Goal: Task Accomplishment & Management: Use online tool/utility

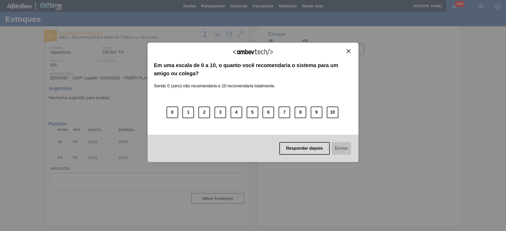
click at [346, 53] on button "Close" at bounding box center [348, 51] width 7 height 4
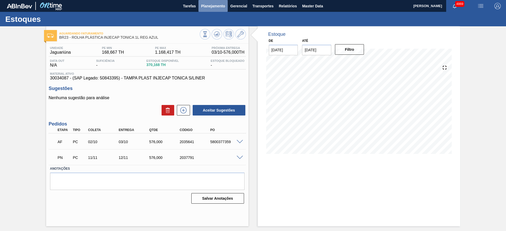
click at [215, 8] on span "Planejamento" at bounding box center [213, 6] width 24 height 6
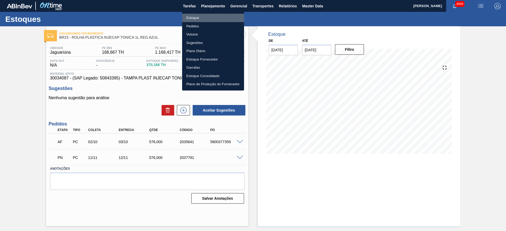
click at [204, 17] on li "Estoque" at bounding box center [213, 18] width 62 height 8
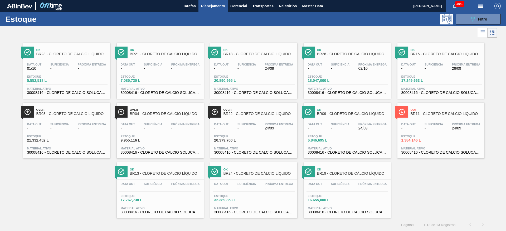
drag, startPoint x: 339, startPoint y: 72, endPoint x: 339, endPoint y: 61, distance: 11.1
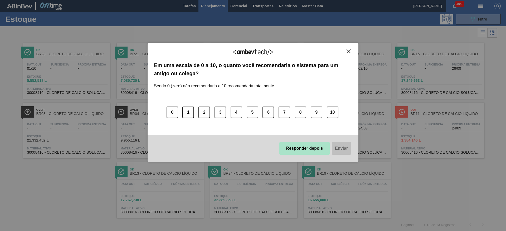
click at [300, 146] on button "Responder depois" at bounding box center [304, 148] width 51 height 13
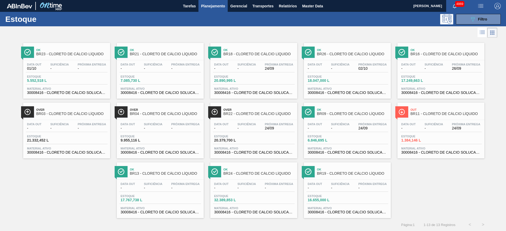
drag, startPoint x: 179, startPoint y: 146, endPoint x: 275, endPoint y: 157, distance: 95.9
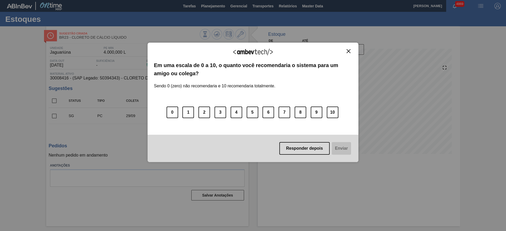
click at [351, 52] on button "Close" at bounding box center [348, 51] width 7 height 4
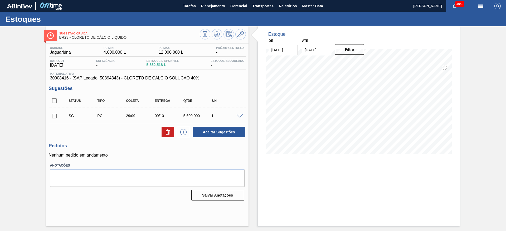
click at [239, 116] on span at bounding box center [239, 117] width 6 height 4
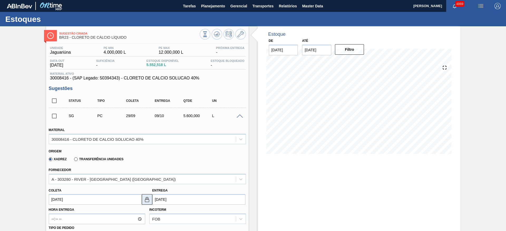
click at [147, 201] on img at bounding box center [147, 199] width 6 height 6
click at [134, 199] on input "[DATE]" at bounding box center [95, 199] width 93 height 11
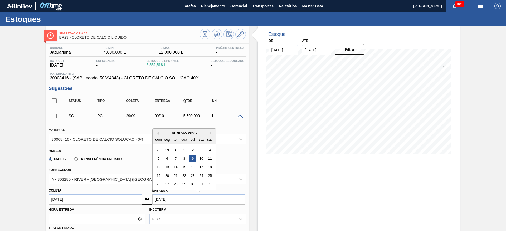
click at [169, 196] on input "[DATE]" at bounding box center [198, 199] width 93 height 11
click at [199, 151] on div "3" at bounding box center [200, 150] width 7 height 7
type input "03/10/2025"
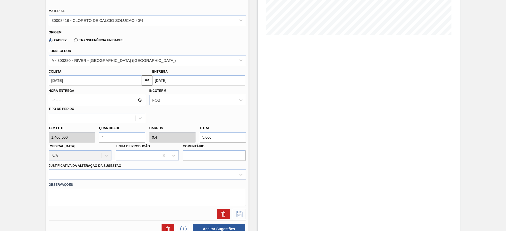
scroll to position [120, 0]
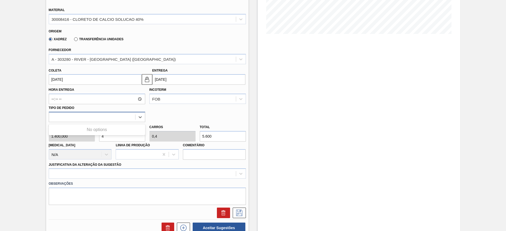
click at [139, 112] on div at bounding box center [97, 117] width 96 height 10
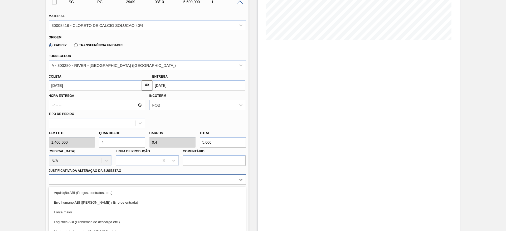
scroll to position [151, 0]
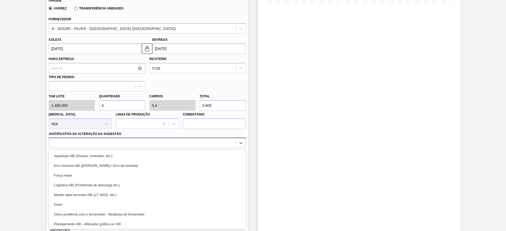
click at [133, 148] on div "option Aquisição ABI (Preços, contratos, etc.) focused, 1 of 18. 18 results ava…" at bounding box center [147, 143] width 197 height 10
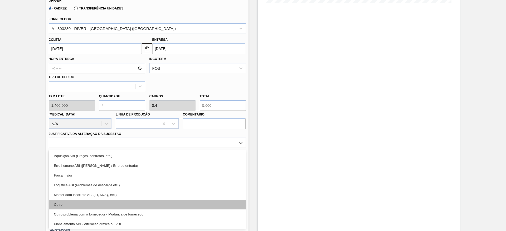
click at [120, 205] on div "Outro" at bounding box center [147, 205] width 197 height 10
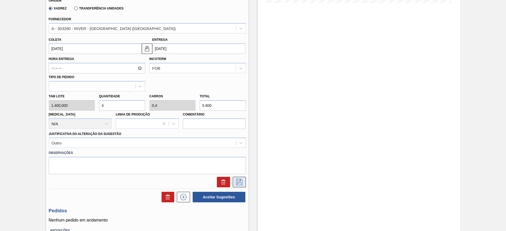
click at [238, 181] on icon at bounding box center [239, 182] width 8 height 6
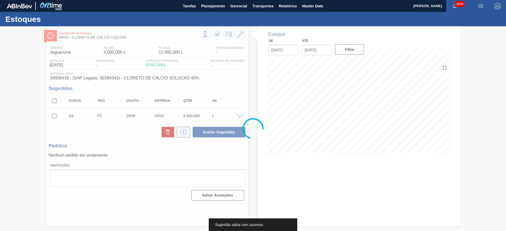
scroll to position [0, 0]
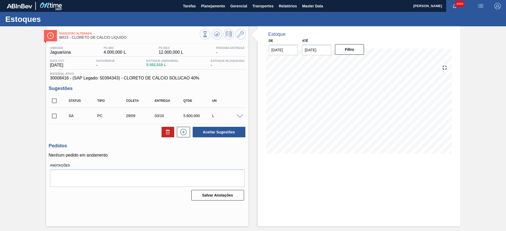
click at [53, 113] on input "checkbox" at bounding box center [54, 116] width 11 height 11
click at [214, 130] on button "Aceitar Sugestões" at bounding box center [218, 132] width 53 height 11
checkbox input "false"
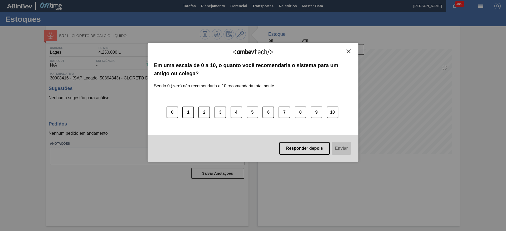
click at [349, 53] on img "Close" at bounding box center [348, 51] width 4 height 4
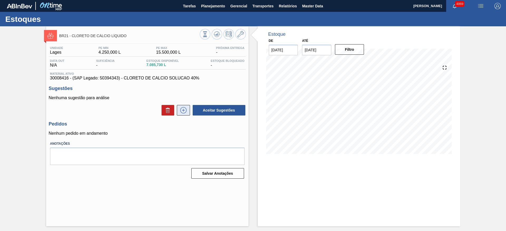
click at [180, 113] on button at bounding box center [183, 110] width 13 height 11
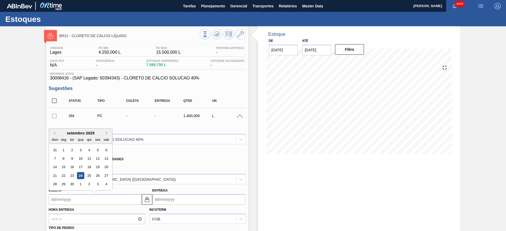
click at [66, 197] on input "Coleta" at bounding box center [95, 199] width 93 height 11
click at [64, 183] on div "29" at bounding box center [63, 184] width 7 height 7
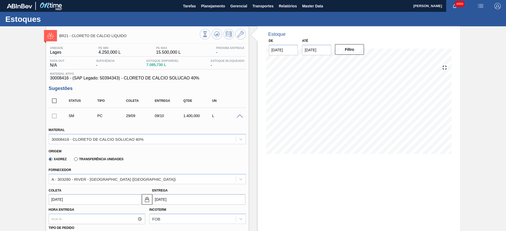
type input "29/09/2025"
type input "09/10/2025"
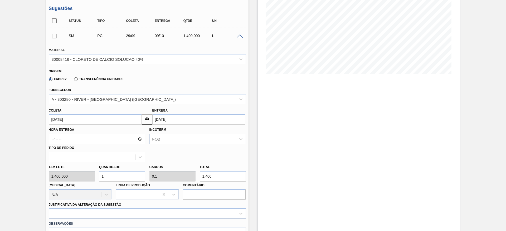
scroll to position [85, 0]
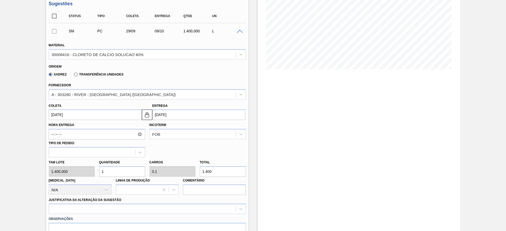
click at [87, 170] on div "Tam lote 1.400,000 Quantidade 1 Carros 0,1 Total 1.400 Doca N/A Linha de Produç…" at bounding box center [147, 176] width 201 height 38
type input "4"
type input "0,4"
type input "5.600"
type input "4"
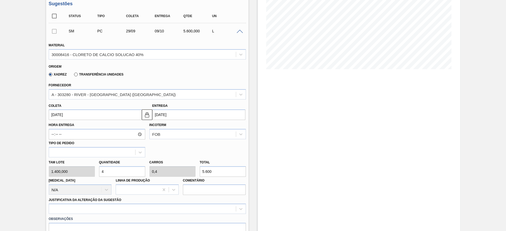
drag, startPoint x: 504, startPoint y: 168, endPoint x: 505, endPoint y: 184, distance: 16.1
click at [505, 184] on main "Tarefas Planejamento Gerencial Transportes Relatórios Master Data JULIA SILVA D…" at bounding box center [253, 115] width 506 height 231
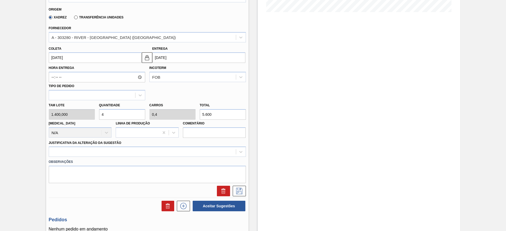
scroll to position [152, 0]
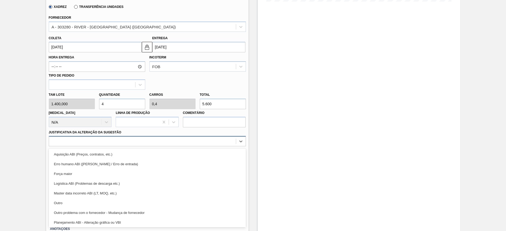
click at [233, 143] on div at bounding box center [142, 142] width 187 height 8
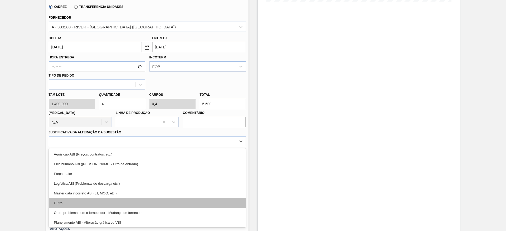
click at [145, 203] on div "Outro" at bounding box center [147, 203] width 197 height 10
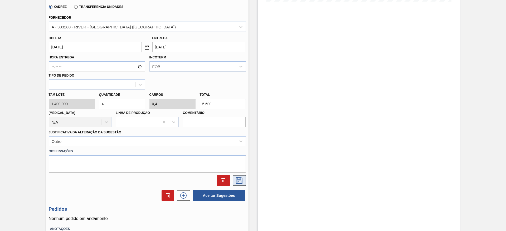
click at [234, 179] on button at bounding box center [238, 180] width 13 height 11
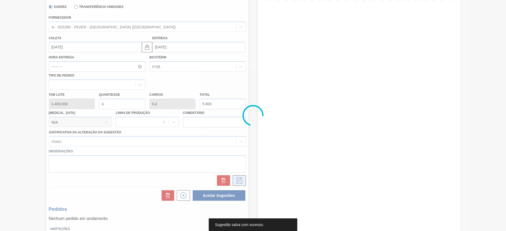
scroll to position [0, 0]
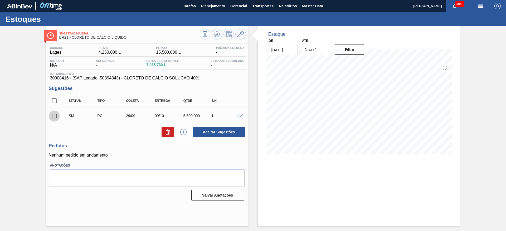
click at [56, 118] on input "checkbox" at bounding box center [54, 116] width 11 height 11
click at [227, 130] on button "Aceitar Sugestões" at bounding box center [218, 132] width 53 height 11
checkbox input "false"
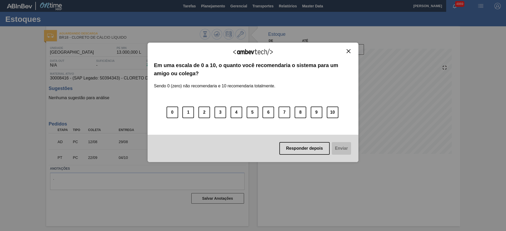
click at [351, 52] on button "Close" at bounding box center [348, 51] width 7 height 4
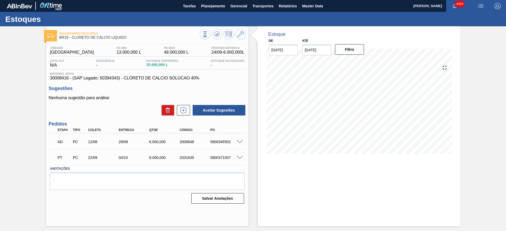
click at [240, 142] on span at bounding box center [239, 142] width 6 height 4
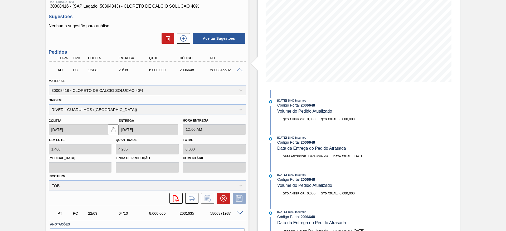
scroll to position [73, 0]
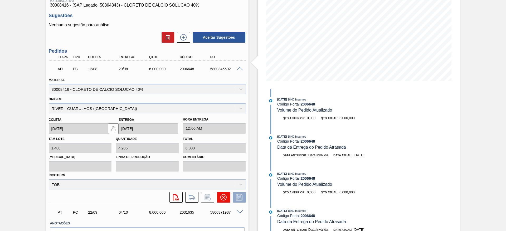
click at [220, 199] on icon at bounding box center [223, 197] width 6 height 6
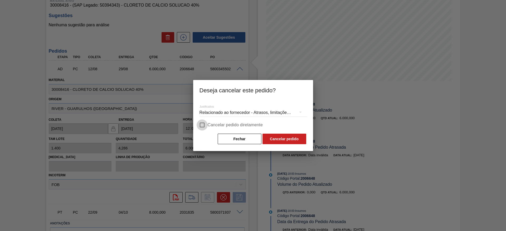
click at [202, 124] on input "Cancelar pedido diretamente" at bounding box center [201, 125] width 11 height 11
checkbox input "true"
click at [214, 111] on div "Relacionado ao fornecedor - Atrasos, limitações de capacidade, etc." at bounding box center [252, 112] width 107 height 15
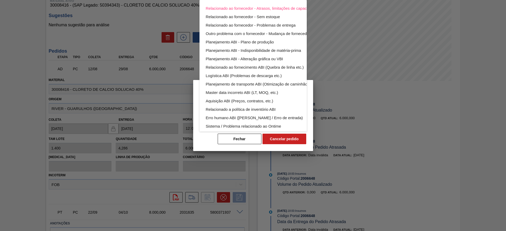
drag, startPoint x: 305, startPoint y: 81, endPoint x: 308, endPoint y: 104, distance: 23.6
click at [308, 104] on div "Relacionado ao fornecedor - Atrasos, limitações de capacidade, etc. Relacionado…" at bounding box center [253, 115] width 506 height 231
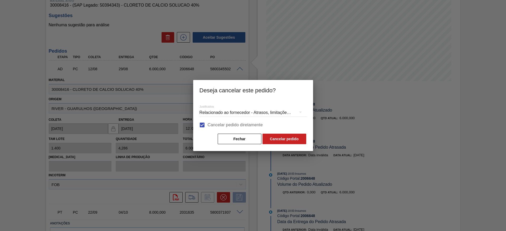
click at [240, 114] on div "Relacionado ao fornecedor - Atrasos, limitações de capacidade, etc." at bounding box center [252, 112] width 107 height 15
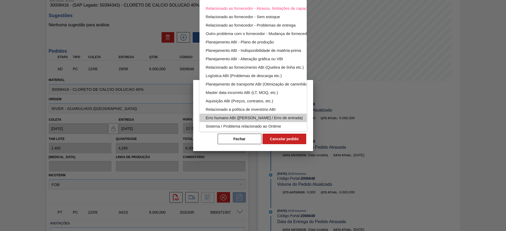
click at [259, 120] on div "Erro humano ABI ([PERSON_NAME] / Erro de entrada)" at bounding box center [265, 118] width 119 height 8
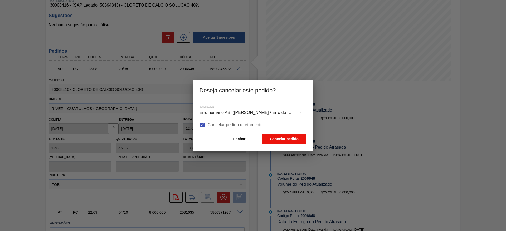
click at [279, 139] on button "Cancelar pedido" at bounding box center [284, 139] width 44 height 11
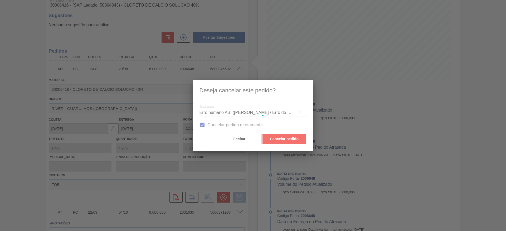
scroll to position [0, 0]
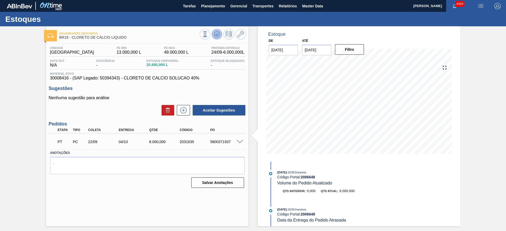
click at [219, 31] on icon at bounding box center [217, 34] width 6 height 6
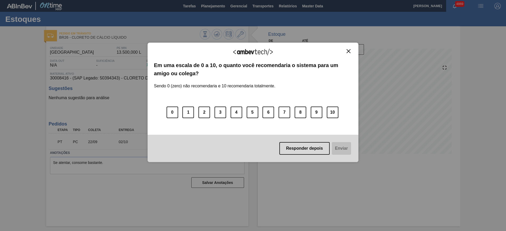
click at [351, 53] on button "Close" at bounding box center [348, 51] width 7 height 4
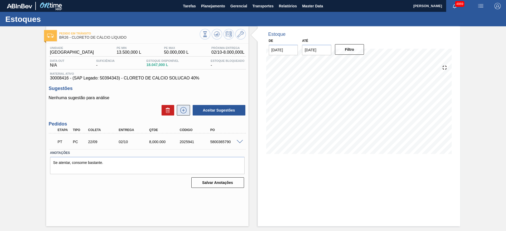
click at [182, 109] on icon at bounding box center [183, 110] width 8 height 6
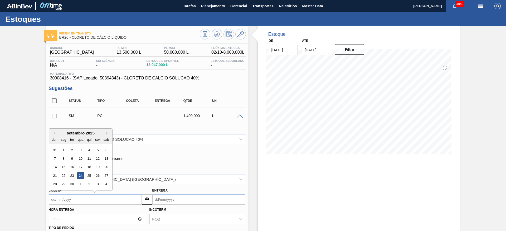
click at [96, 197] on input "Coleta" at bounding box center [95, 199] width 93 height 11
click at [63, 181] on div "29" at bounding box center [63, 184] width 7 height 7
type input "[DATE]"
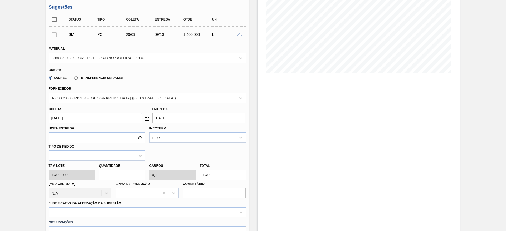
scroll to position [91, 0]
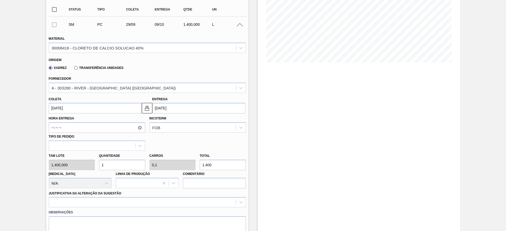
drag, startPoint x: 112, startPoint y: 164, endPoint x: 67, endPoint y: 170, distance: 44.9
click at [67, 170] on div "Tam lote 1.400,000 Quantidade 1 Carros 0,1 Total 1.400 [MEDICAL_DATA] N/A Linha…" at bounding box center [147, 170] width 201 height 38
type input "6"
type input "0,6"
type input "8.400"
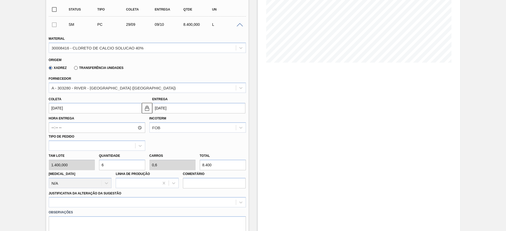
type input "0"
type input "7"
type input "0,7"
type input "9.800"
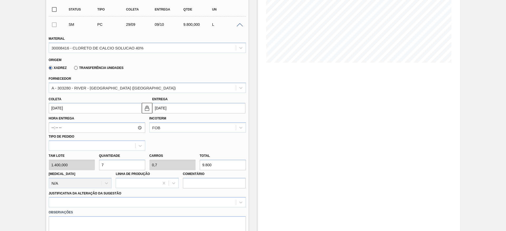
type input "0"
type input "7"
type input "0,7"
type input "9.800"
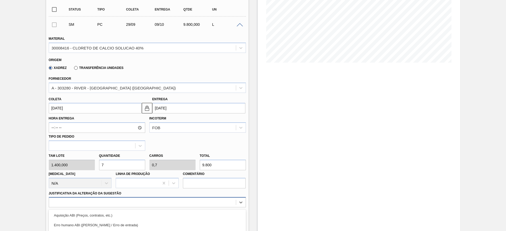
scroll to position [151, 0]
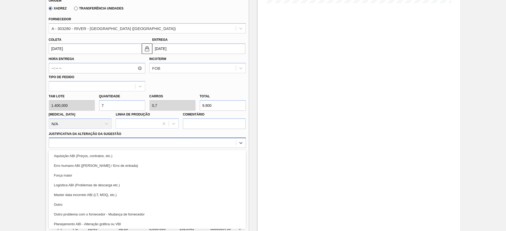
click at [113, 148] on div "option Outro focused, 6 of 18. 18 results available. Use Up and Down to choose …" at bounding box center [147, 143] width 197 height 10
click at [113, 201] on div "Outro" at bounding box center [147, 205] width 197 height 10
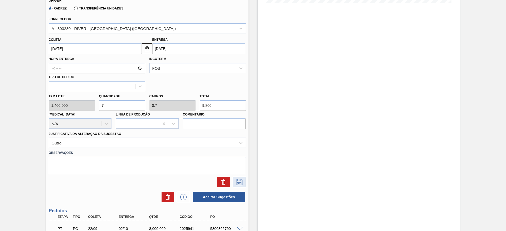
click at [236, 185] on icon at bounding box center [239, 182] width 6 height 6
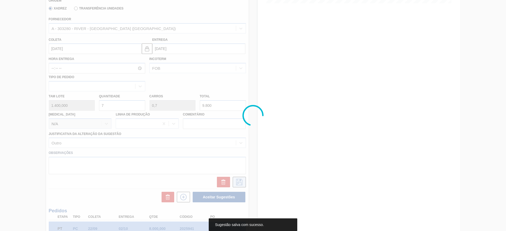
scroll to position [0, 0]
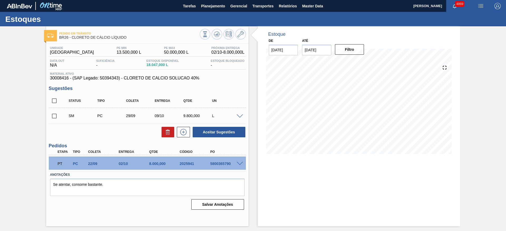
click at [237, 115] on span at bounding box center [239, 117] width 6 height 4
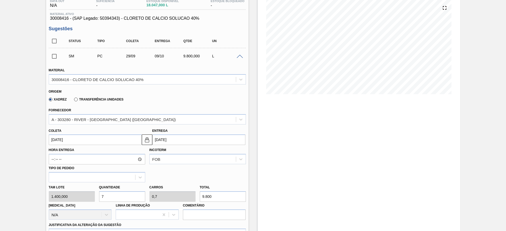
scroll to position [61, 0]
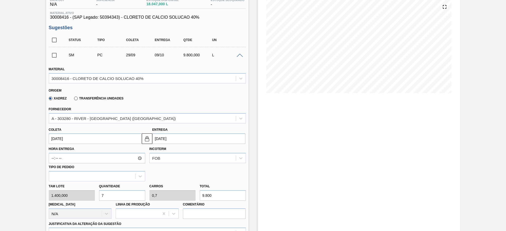
click at [94, 196] on div "Tam lote 1.400,000 Quantidade 7 Carros 0,7 Total 9.800 [MEDICAL_DATA] N/A Linha…" at bounding box center [147, 200] width 201 height 38
type input "8"
type input "0,8"
type input "11.200"
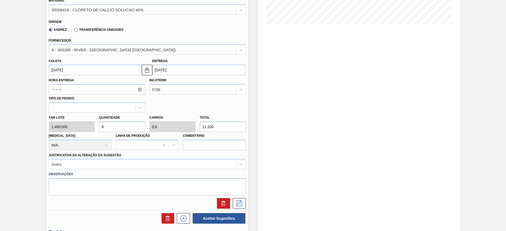
scroll to position [168, 0]
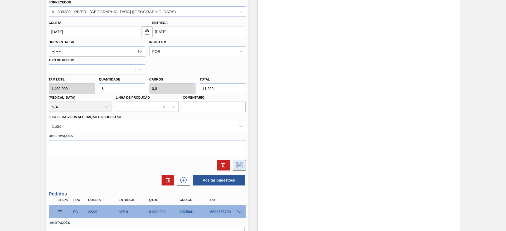
type input "8"
click at [235, 163] on icon at bounding box center [239, 165] width 8 height 6
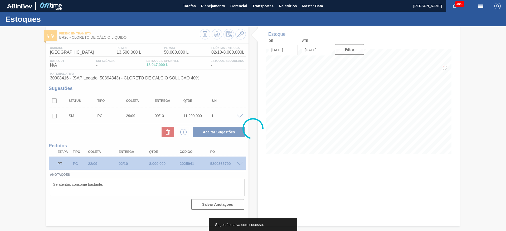
scroll to position [0, 0]
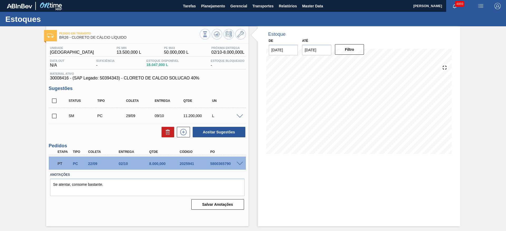
click at [60, 115] on span at bounding box center [64, 116] width 8 height 11
click at [56, 115] on input "checkbox" at bounding box center [54, 116] width 11 height 11
click at [221, 130] on button "Aceitar Sugestões" at bounding box center [218, 132] width 53 height 11
checkbox input "false"
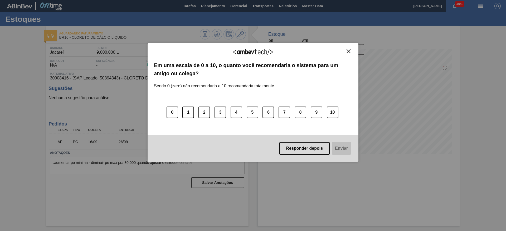
click at [349, 53] on img "Close" at bounding box center [348, 51] width 4 height 4
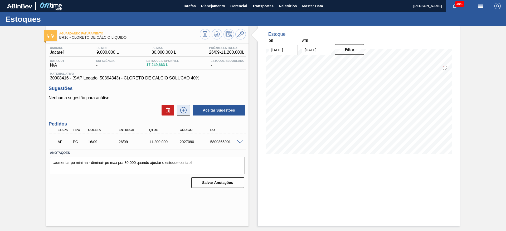
click at [185, 110] on icon at bounding box center [183, 110] width 8 height 6
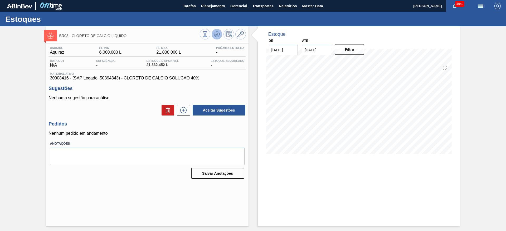
click at [219, 33] on icon at bounding box center [217, 34] width 6 height 6
click at [143, 151] on textarea at bounding box center [147, 156] width 194 height 17
type textarea "diminuir maxima quando reduzir estoque"
click at [211, 174] on button "Salvar Anotações" at bounding box center [217, 173] width 53 height 11
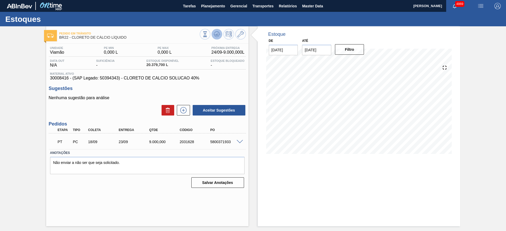
click at [215, 38] on button at bounding box center [216, 34] width 11 height 11
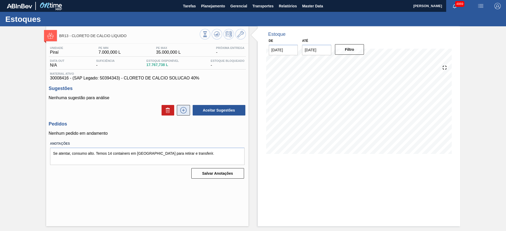
click at [179, 109] on icon at bounding box center [183, 110] width 8 height 6
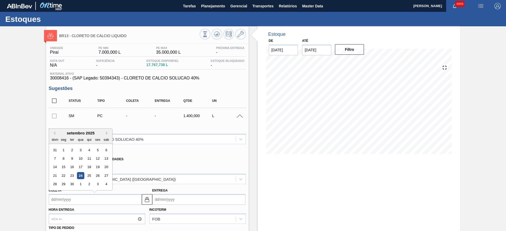
click at [88, 197] on input "Coleta" at bounding box center [95, 199] width 93 height 11
click at [88, 182] on div "2" at bounding box center [88, 184] width 7 height 7
type input "02/10/2025"
type input "12/10/2025"
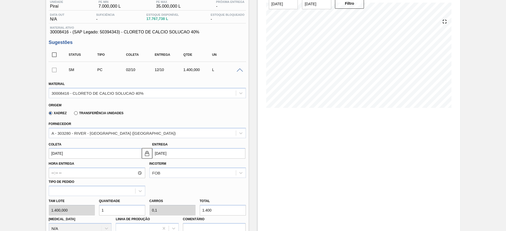
scroll to position [47, 0]
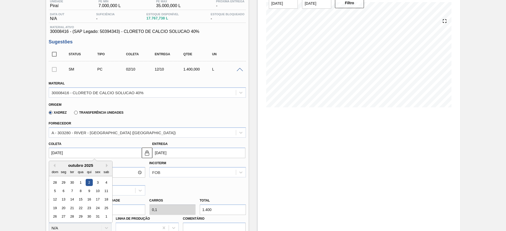
click at [127, 154] on input "02/10/2025" at bounding box center [95, 153] width 93 height 11
click at [70, 184] on div "30" at bounding box center [71, 182] width 7 height 7
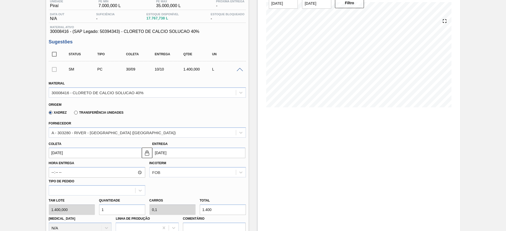
type input "30/09/2025"
type input "10/10/2025"
click at [81, 208] on div "Tam lote 1.400,000 Quantidade 1 Carros 0,1 Total 1.400 Doca N/A Linha de Produç…" at bounding box center [147, 215] width 201 height 38
type input "5"
type input "0,5"
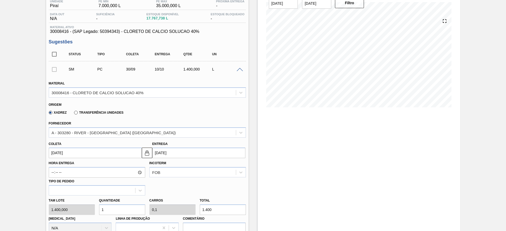
type input "7.000"
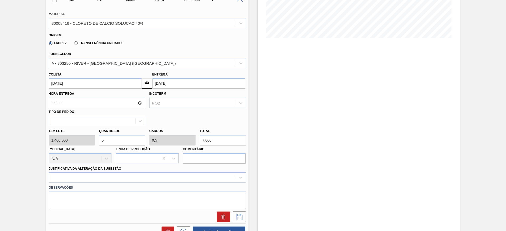
scroll to position [116, 0]
type input "5"
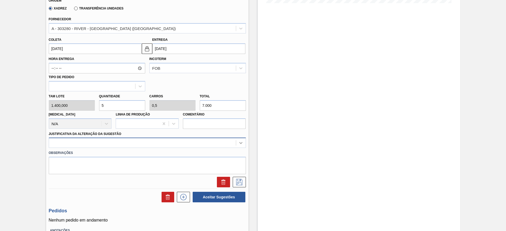
click at [237, 148] on div at bounding box center [147, 143] width 197 height 10
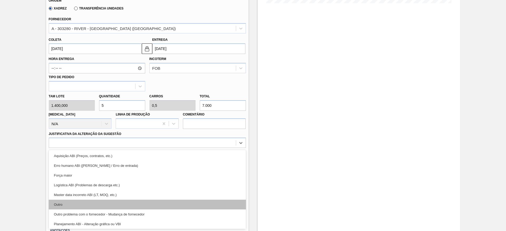
click at [214, 204] on div "Outro" at bounding box center [147, 205] width 197 height 10
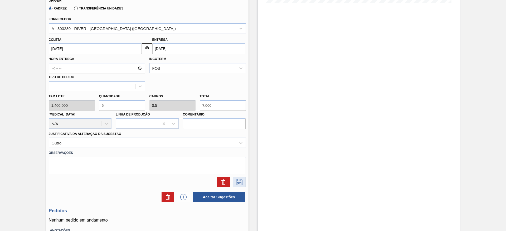
click at [237, 186] on button at bounding box center [238, 182] width 13 height 11
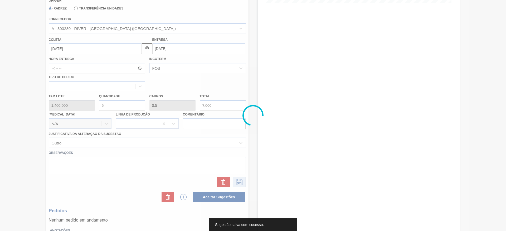
scroll to position [0, 0]
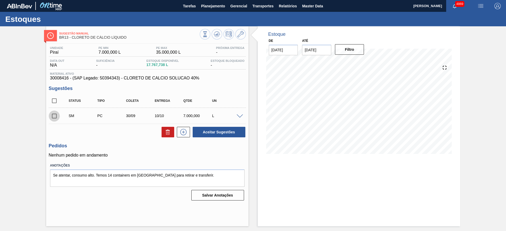
click at [54, 118] on input "checkbox" at bounding box center [54, 116] width 11 height 11
click at [229, 135] on button "Aceitar Sugestões" at bounding box center [218, 132] width 53 height 11
checkbox input "false"
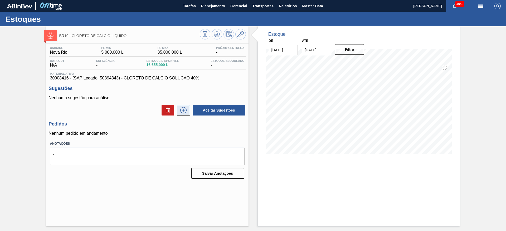
click at [183, 110] on icon at bounding box center [183, 110] width 0 height 3
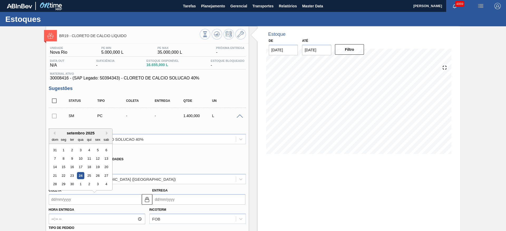
click at [81, 197] on input "Coleta" at bounding box center [95, 199] width 93 height 11
click at [99, 179] on div "26" at bounding box center [97, 175] width 7 height 7
type input "[DATE]"
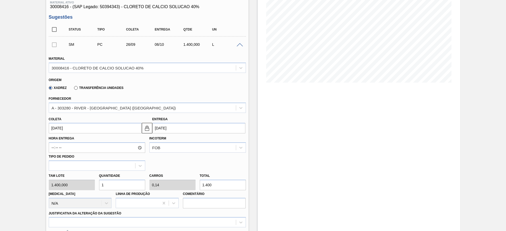
scroll to position [72, 0]
click at [70, 185] on div "Tam lote 1.400,000 Quantidade 1 Carros 0,14 Total 1.400 Doca N/A Linha de Produ…" at bounding box center [147, 189] width 201 height 38
type input "7"
type input "0,98"
type input "9.800"
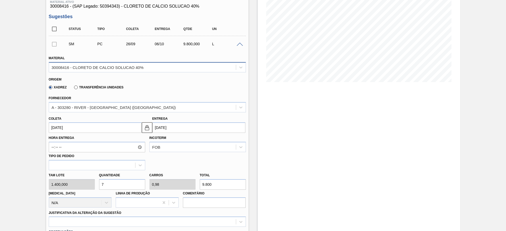
type input "0"
type input "8"
type input "1,12"
type input "11.200"
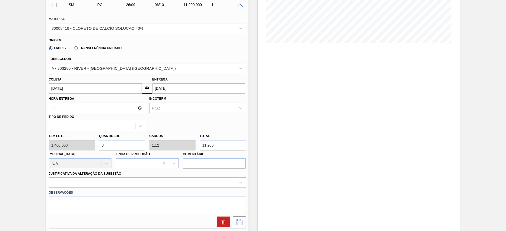
scroll to position [128, 0]
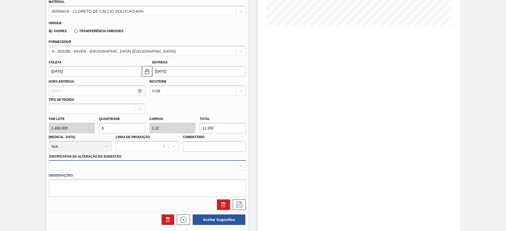
type input "8"
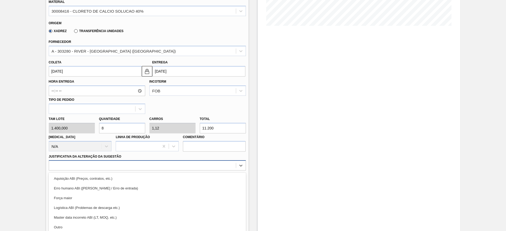
scroll to position [151, 0]
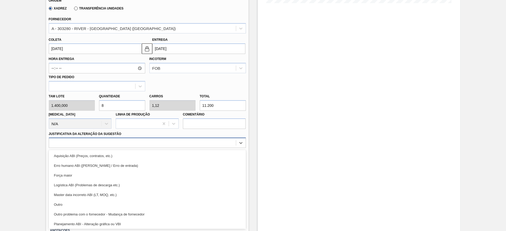
click at [189, 148] on div "option Erro humano ABI (Cálculo / Erro de entrada) focused, 2 of 18. 18 results…" at bounding box center [147, 143] width 197 height 10
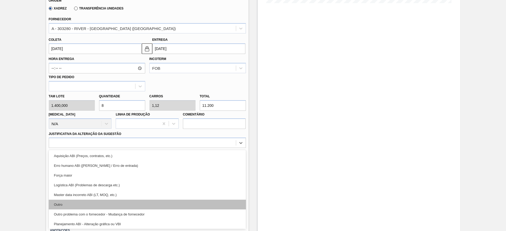
click at [136, 208] on div "Outro" at bounding box center [147, 205] width 197 height 10
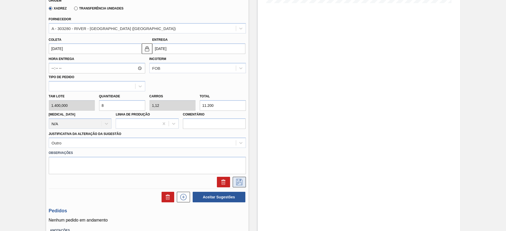
click at [239, 182] on icon at bounding box center [239, 182] width 8 height 6
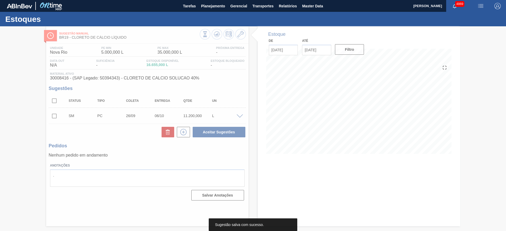
scroll to position [0, 0]
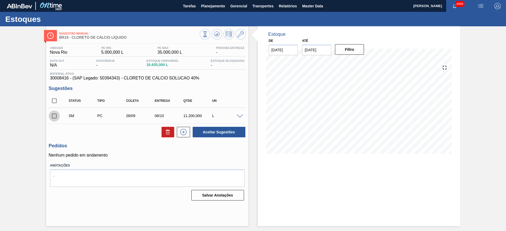
click at [55, 117] on input "checkbox" at bounding box center [54, 116] width 11 height 11
click at [232, 134] on button "Aceitar Sugestões" at bounding box center [218, 132] width 53 height 11
checkbox input "false"
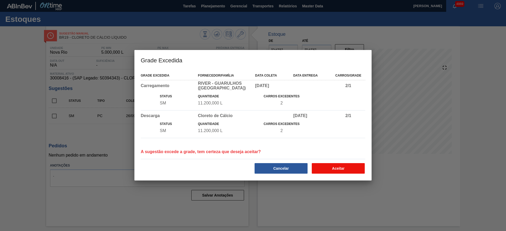
click at [320, 171] on button "Aceitar" at bounding box center [337, 168] width 53 height 11
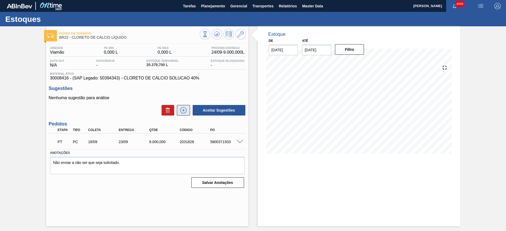
click at [184, 112] on icon at bounding box center [183, 110] width 8 height 6
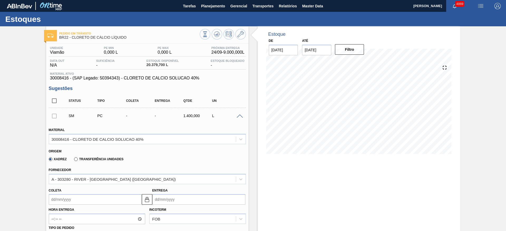
click at [65, 196] on input "Coleta" at bounding box center [95, 199] width 93 height 11
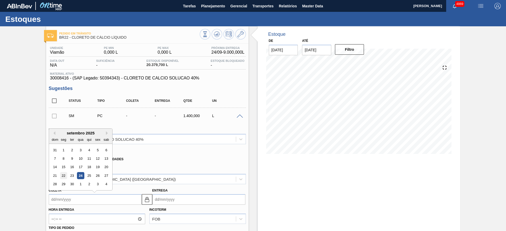
click at [66, 176] on div "22" at bounding box center [63, 175] width 7 height 7
type input "[DATE]"
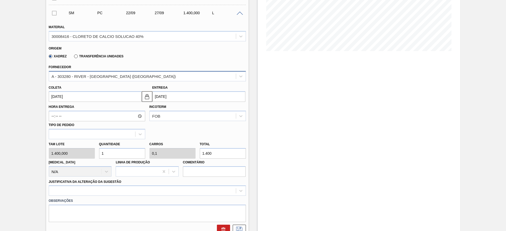
scroll to position [118, 0]
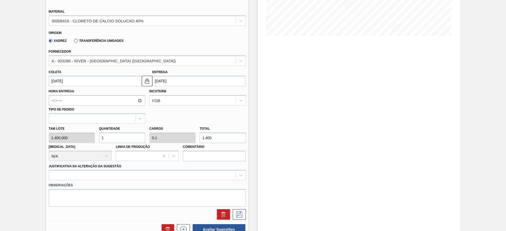
drag, startPoint x: 108, startPoint y: 136, endPoint x: 99, endPoint y: 138, distance: 9.2
click at [99, 138] on input "1" at bounding box center [122, 138] width 46 height 11
type input "6"
type input "0,6"
type input "8.400"
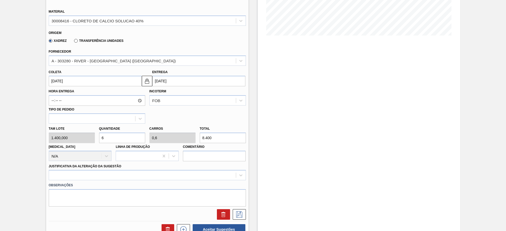
drag, startPoint x: 106, startPoint y: 137, endPoint x: 98, endPoint y: 137, distance: 7.9
click at [98, 137] on div "Quantidade 6" at bounding box center [122, 134] width 50 height 18
type input "4"
type input "0,4"
type input "5.600"
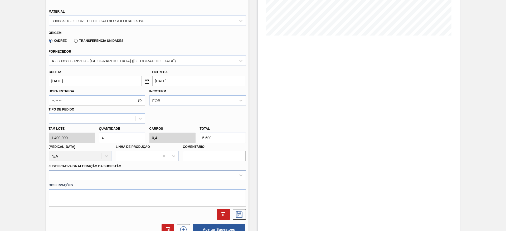
type input "4"
click at [131, 176] on div at bounding box center [147, 175] width 197 height 10
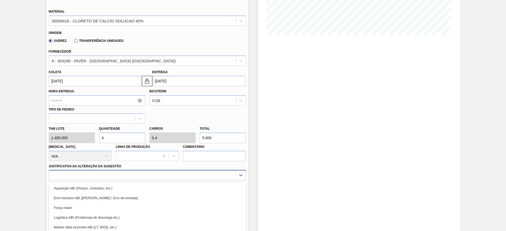
scroll to position [151, 0]
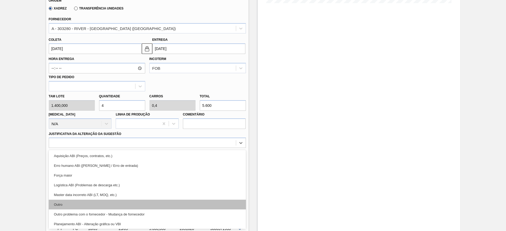
click at [126, 204] on div "Outro" at bounding box center [147, 205] width 197 height 10
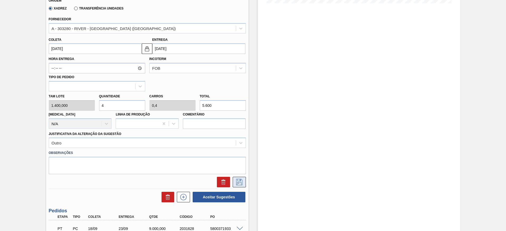
click at [241, 186] on button at bounding box center [238, 182] width 13 height 11
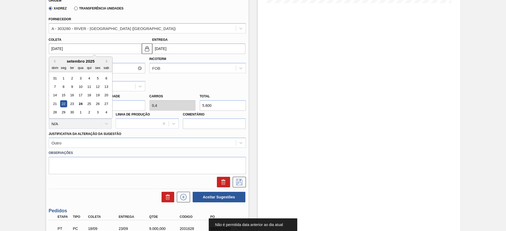
click at [102, 49] on input "22/09/2025" at bounding box center [95, 48] width 93 height 11
click at [65, 114] on div "29" at bounding box center [63, 112] width 7 height 7
type input "[DATE]"
type input "04/10/2025"
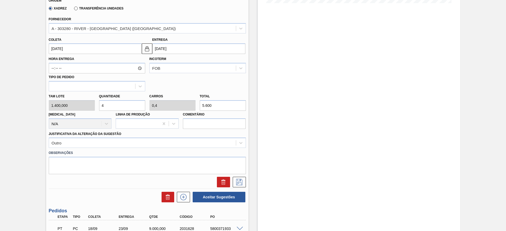
click at [244, 188] on div "SM PC 29/09 04/10 5.600,000 L Material 30008416 - CLORETO DE CALCIO SOLUCAO 40%…" at bounding box center [147, 73] width 197 height 232
click at [239, 184] on icon at bounding box center [239, 182] width 8 height 6
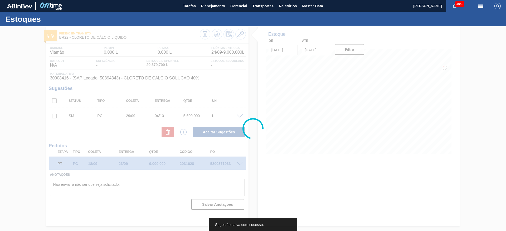
scroll to position [0, 0]
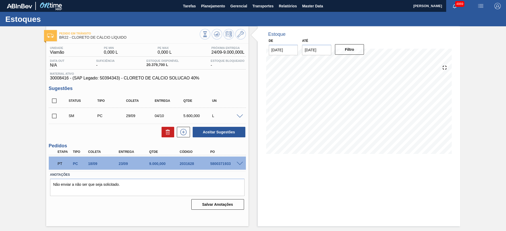
click at [54, 117] on input "checkbox" at bounding box center [54, 116] width 11 height 11
click at [210, 133] on button "Aceitar Sugestões" at bounding box center [218, 132] width 53 height 11
checkbox input "false"
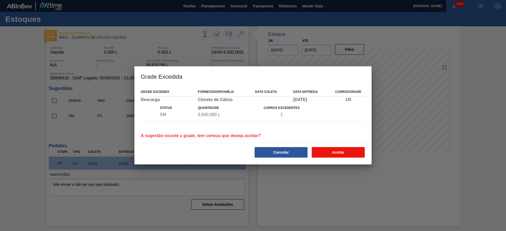
click at [328, 155] on button "Aceitar" at bounding box center [337, 152] width 53 height 11
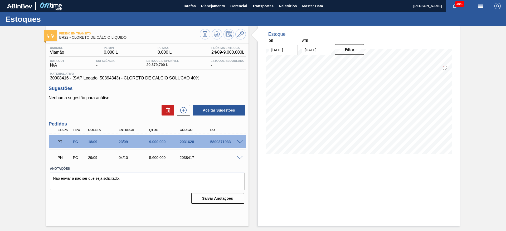
click at [34, 78] on div "Pedido em Trânsito BR22 - CLORETO DE CÁLCIO LÍQUIDO Unidade Viamão PE MIN 0,000…" at bounding box center [253, 126] width 506 height 200
click at [208, 3] on span "Planejamento" at bounding box center [213, 6] width 24 height 6
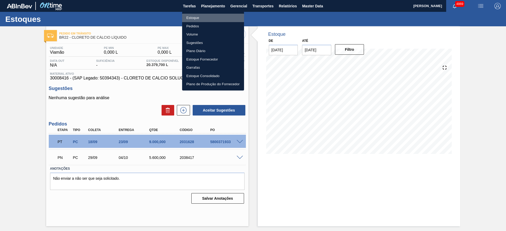
click at [195, 16] on li "Estoque" at bounding box center [213, 18] width 62 height 8
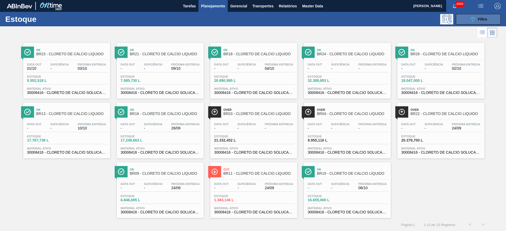
click at [465, 17] on button "089F7B8B-B2A5-4AFE-B5C0-19BA573D28AC Filtro" at bounding box center [477, 19] width 45 height 11
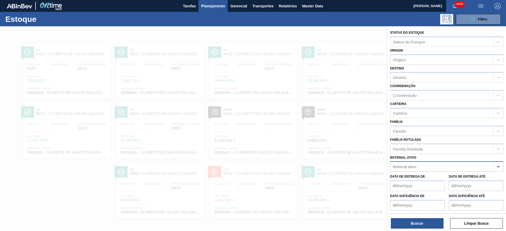
scroll to position [0, 0]
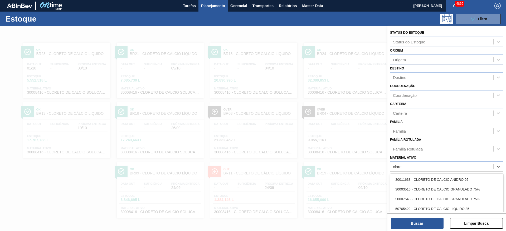
type ativo "clore"
click at [435, 150] on div "Família Rotulada" at bounding box center [441, 149] width 103 height 8
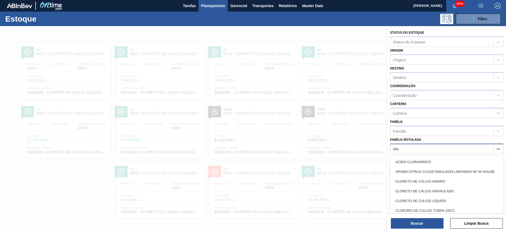
type Rotulada "clore"
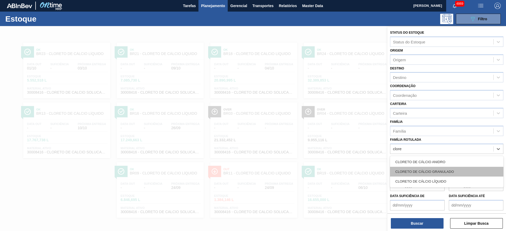
click at [425, 170] on div "CLORETO DE CÁLCIO GRANULADO" at bounding box center [446, 172] width 113 height 10
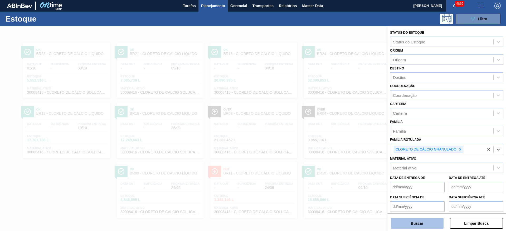
click at [420, 220] on button "Buscar" at bounding box center [416, 223] width 53 height 11
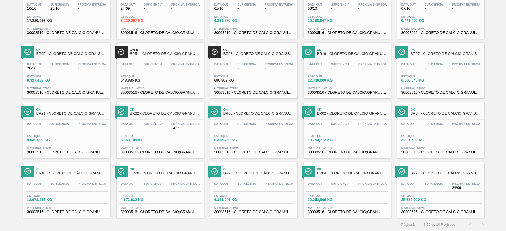
scroll to position [0, 0]
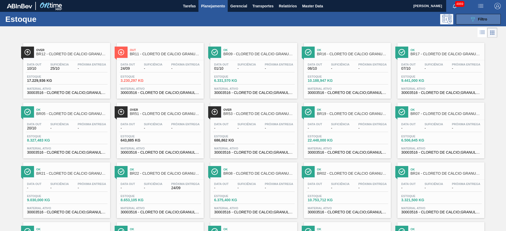
click at [491, 17] on button "089F7B8B-B2A5-4AFE-B5C0-19BA573D28AC Filtro" at bounding box center [477, 19] width 45 height 11
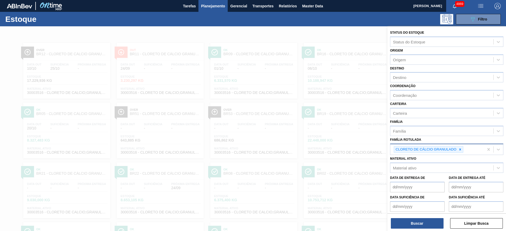
click at [458, 150] on icon at bounding box center [460, 150] width 4 height 4
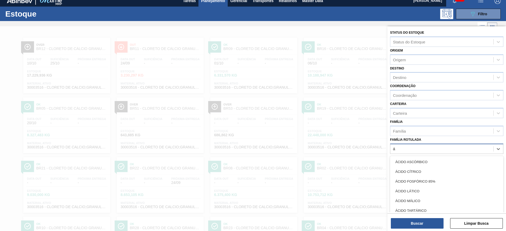
scroll to position [6, 0]
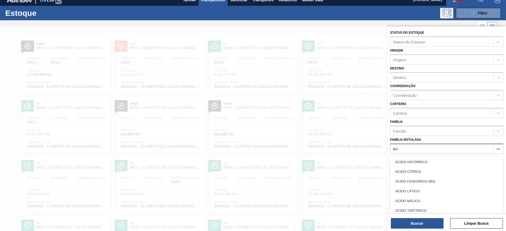
type Rotulada "ácid"
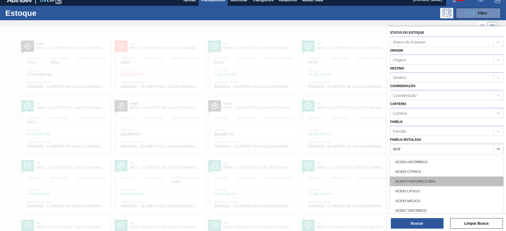
click at [404, 177] on div "ÁCIDO FOSFÓRICO 85%" at bounding box center [446, 182] width 113 height 10
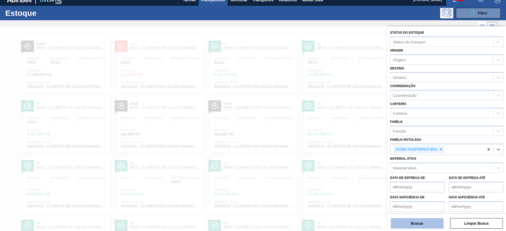
click at [419, 226] on button "Buscar" at bounding box center [416, 223] width 53 height 11
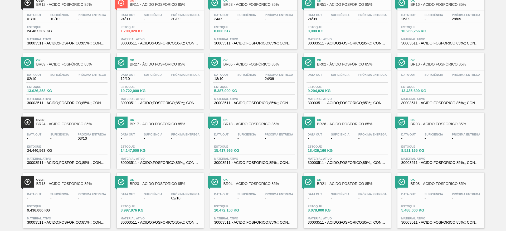
scroll to position [0, 0]
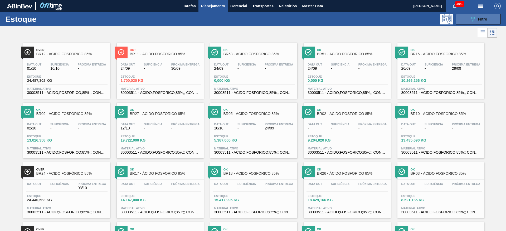
click at [472, 18] on icon "089F7B8B-B2A5-4AFE-B5C0-19BA573D28AC" at bounding box center [472, 19] width 6 height 6
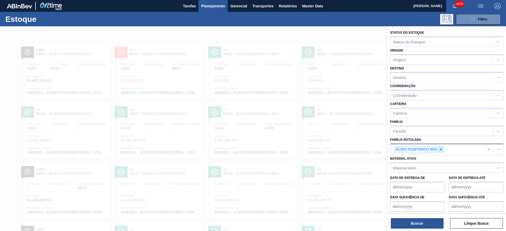
click at [440, 148] on icon at bounding box center [441, 150] width 4 height 4
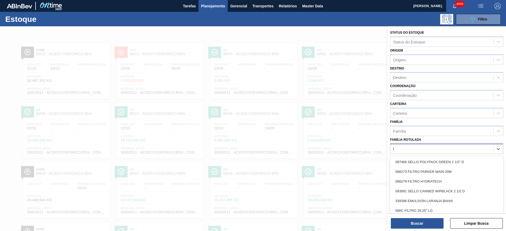
scroll to position [6, 0]
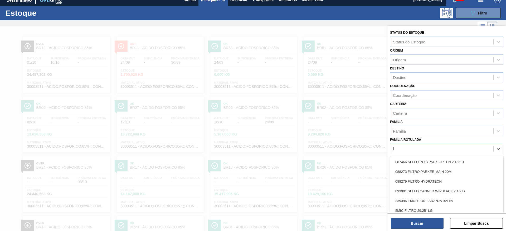
type Rotulada "lá"
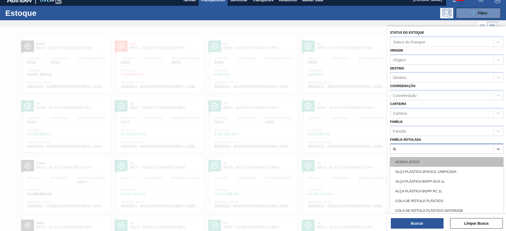
click at [429, 158] on div "ÁCIDO LÁTICO" at bounding box center [446, 162] width 113 height 10
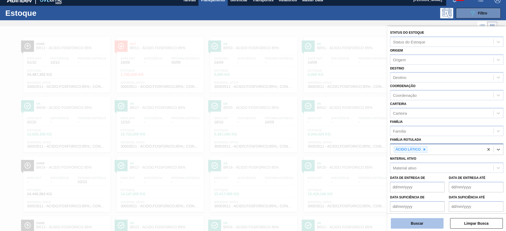
click at [426, 222] on button "Buscar" at bounding box center [416, 223] width 53 height 11
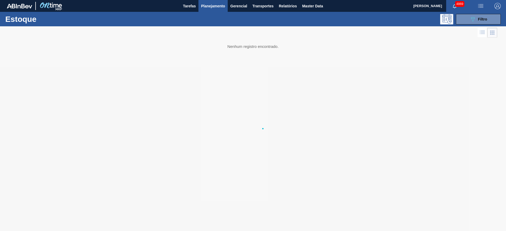
scroll to position [0, 0]
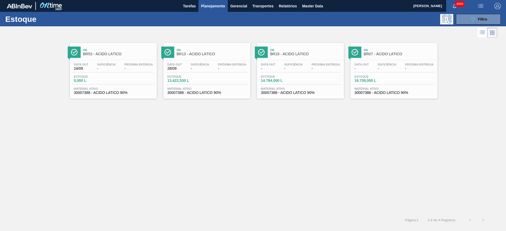
click at [147, 83] on div "Estoque 0,000 L" at bounding box center [113, 79] width 82 height 9
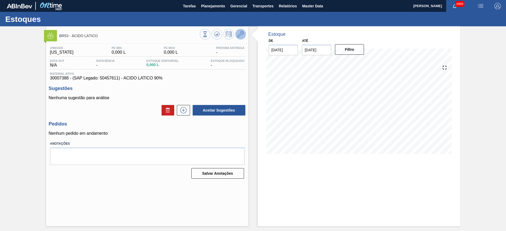
click at [242, 38] on button at bounding box center [240, 34] width 11 height 11
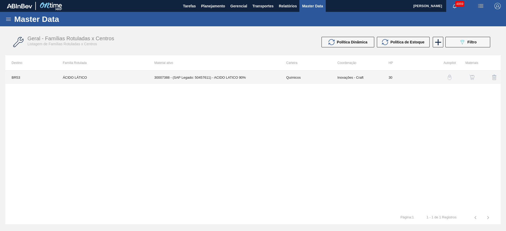
click at [249, 77] on td "30007388 - (SAP Legado: 50457611) - ACIDO LATICO 90%" at bounding box center [214, 77] width 132 height 13
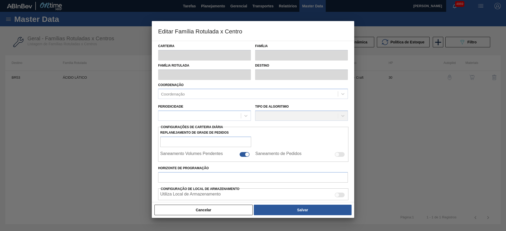
type input "Químicos"
type input "Ácido Lático"
type input "ÁCIDO LÁTICO"
type input "BR53 - Colorado"
type input "30"
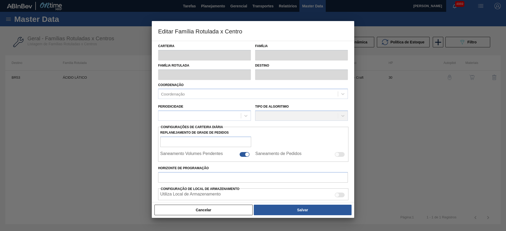
type input "0"
type input "100"
type input "0,000"
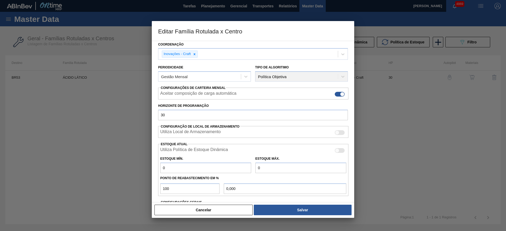
scroll to position [79, 0]
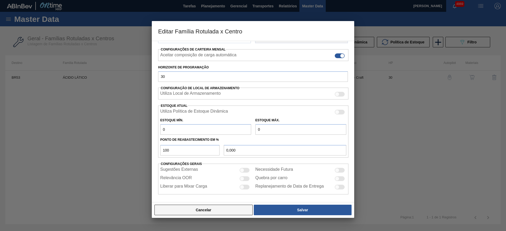
click at [232, 207] on button "Cancelar" at bounding box center [203, 210] width 98 height 11
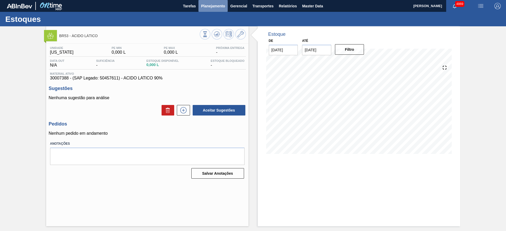
click at [208, 1] on button "Planejamento" at bounding box center [212, 6] width 29 height 12
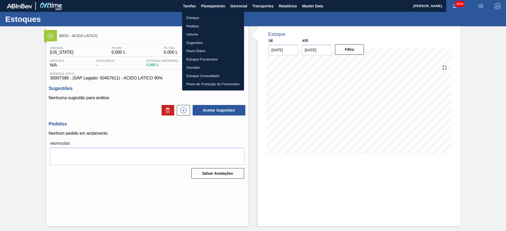
click at [206, 17] on li "Estoque" at bounding box center [213, 18] width 62 height 8
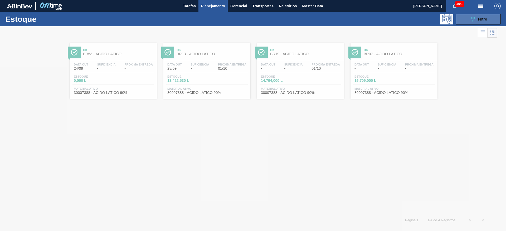
click at [464, 19] on button "089F7B8B-B2A5-4AFE-B5C0-19BA573D28AC Filtro" at bounding box center [477, 19] width 45 height 11
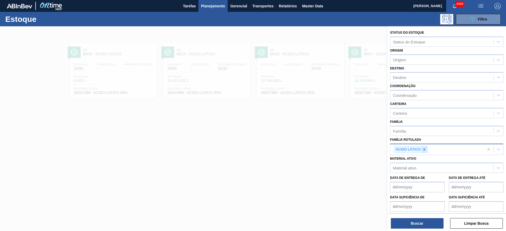
click at [427, 151] on div at bounding box center [424, 149] width 6 height 7
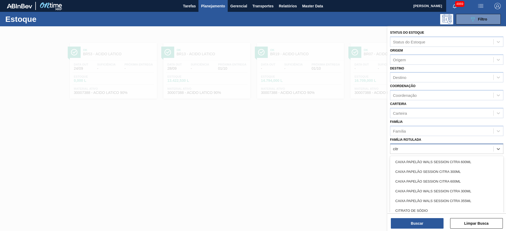
type Rotulada "citra"
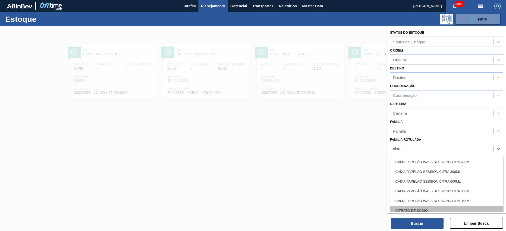
click at [424, 209] on div "CITRATO DE SÓDIO" at bounding box center [446, 211] width 113 height 10
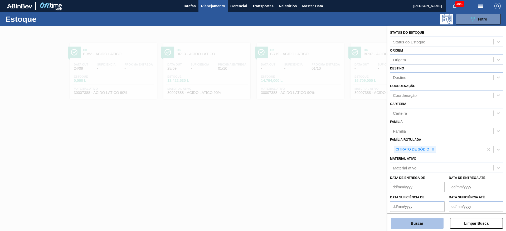
click at [421, 220] on button "Buscar" at bounding box center [416, 223] width 53 height 11
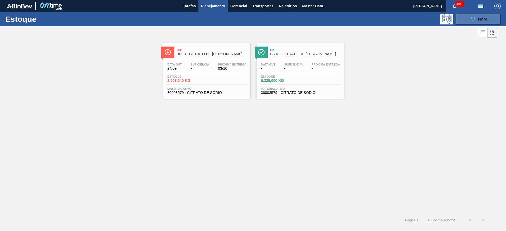
click at [467, 18] on button "089F7B8B-B2A5-4AFE-B5C0-19BA573D28AC Filtro" at bounding box center [477, 19] width 45 height 11
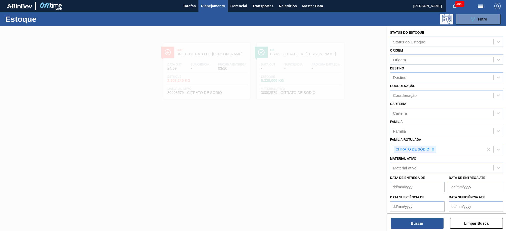
click at [435, 149] on div at bounding box center [433, 149] width 6 height 7
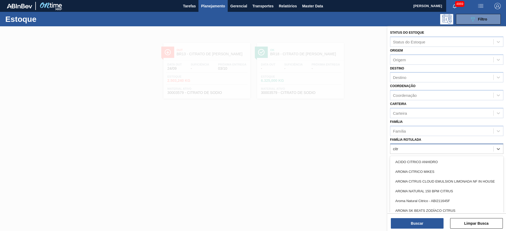
type Rotulada "citri"
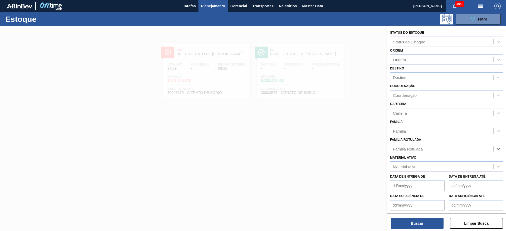
drag, startPoint x: 411, startPoint y: 149, endPoint x: 395, endPoint y: 150, distance: 16.1
click at [395, 150] on div "Família Rotulada" at bounding box center [441, 149] width 103 height 8
type Rotulada "á"
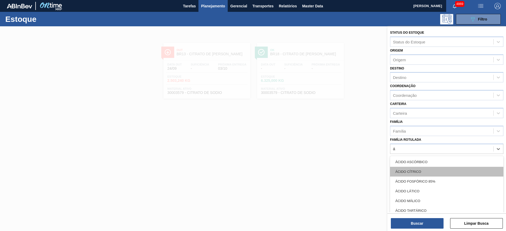
click at [416, 169] on div "ÁCIDO CÍTRICO" at bounding box center [446, 172] width 113 height 10
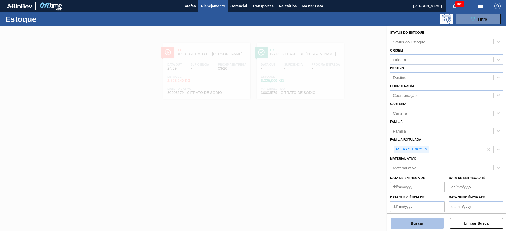
click at [419, 227] on button "Buscar" at bounding box center [416, 223] width 53 height 11
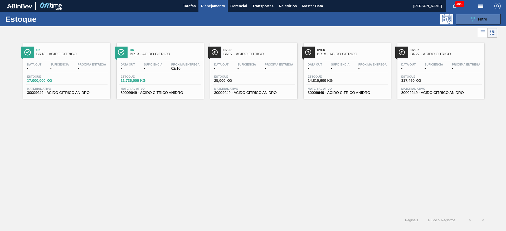
click at [488, 19] on button "089F7B8B-B2A5-4AFE-B5C0-19BA573D28AC Filtro" at bounding box center [477, 19] width 45 height 11
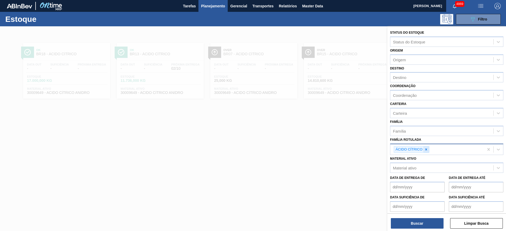
click at [428, 149] on div at bounding box center [426, 149] width 6 height 7
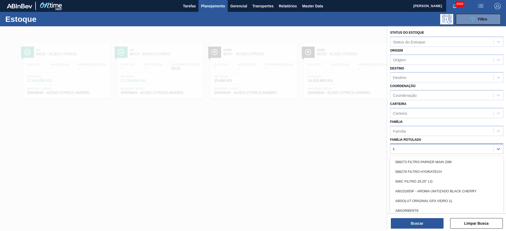
type Rotulada "tar"
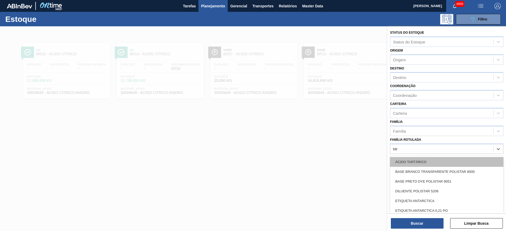
drag, startPoint x: 423, startPoint y: 159, endPoint x: 428, endPoint y: 187, distance: 28.4
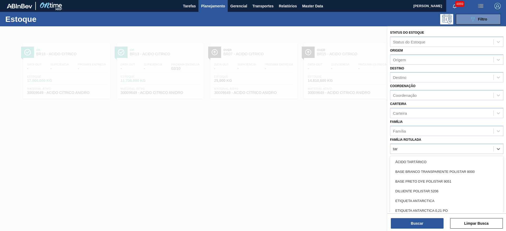
click at [423, 159] on div "ÁCIDO TARTÁRICO" at bounding box center [446, 162] width 113 height 10
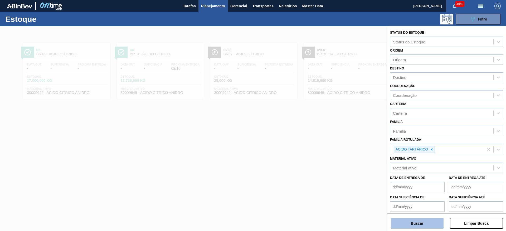
click at [429, 224] on button "Buscar" at bounding box center [416, 223] width 53 height 11
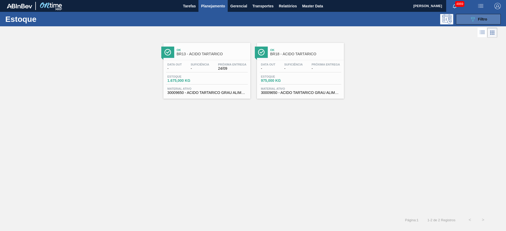
click at [465, 22] on button "089F7B8B-B2A5-4AFE-B5C0-19BA573D28AC Filtro" at bounding box center [477, 19] width 45 height 11
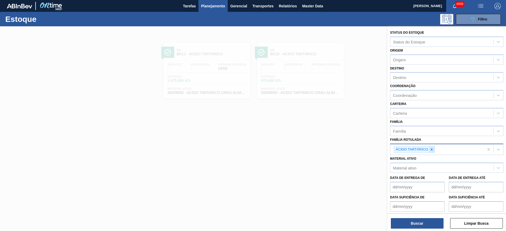
click at [432, 149] on icon at bounding box center [431, 150] width 4 height 4
type Rotulada "málico"
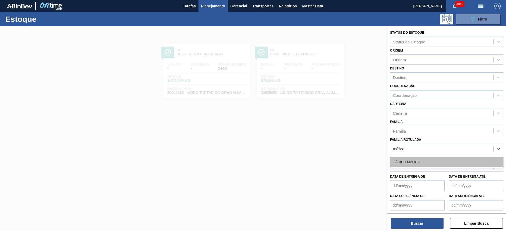
click at [430, 158] on div "ÁCIDO MÁLICO" at bounding box center [446, 162] width 113 height 10
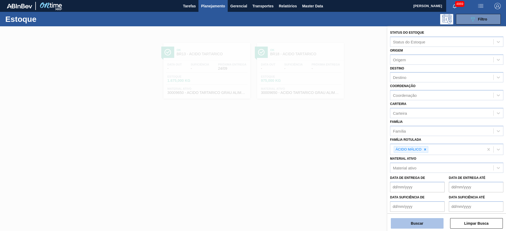
click at [419, 219] on button "Buscar" at bounding box center [416, 223] width 53 height 11
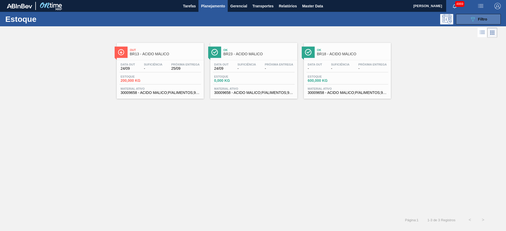
click at [492, 19] on button "089F7B8B-B2A5-4AFE-B5C0-19BA573D28AC Filtro" at bounding box center [477, 19] width 45 height 11
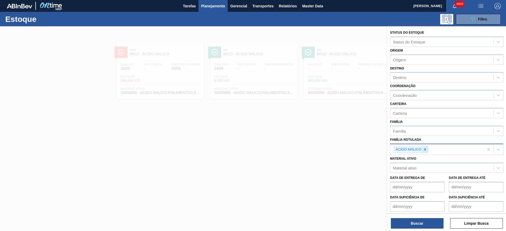
click at [425, 150] on icon at bounding box center [425, 150] width 4 height 4
type Rotulada "nutr"
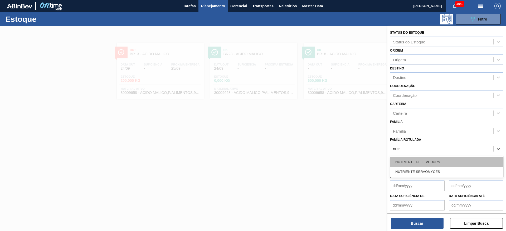
click at [430, 163] on div "NUTRIENTE DE LEVEDURA" at bounding box center [446, 162] width 113 height 10
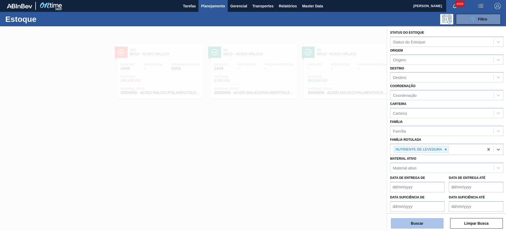
click at [423, 223] on button "Buscar" at bounding box center [416, 223] width 53 height 11
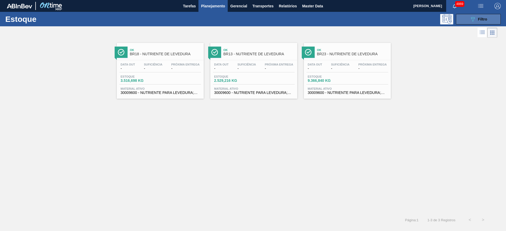
click at [485, 19] on span "Filtro" at bounding box center [482, 19] width 9 height 4
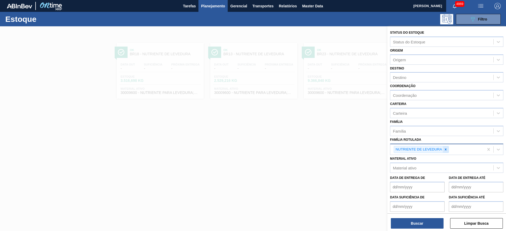
click at [446, 149] on icon at bounding box center [445, 149] width 2 height 2
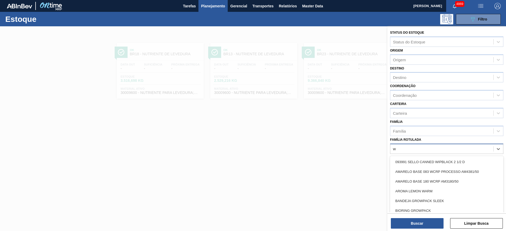
type Rotulada "wb"
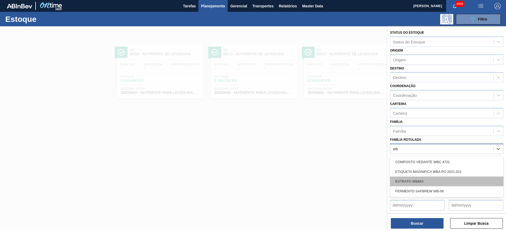
click at [414, 181] on div "EXTRATO WBMIX" at bounding box center [446, 182] width 113 height 10
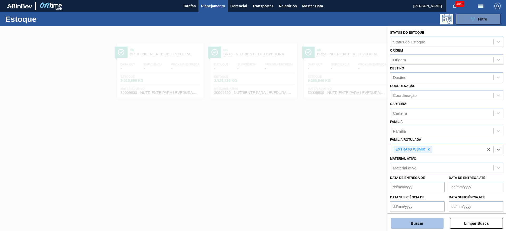
click at [402, 221] on button "Buscar" at bounding box center [416, 223] width 53 height 11
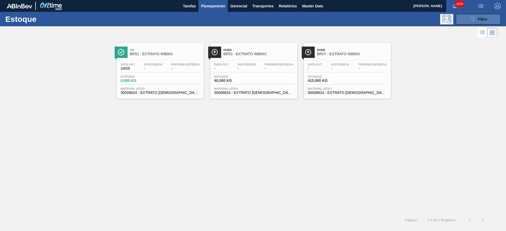
click at [467, 22] on button "089F7B8B-B2A5-4AFE-B5C0-19BA573D28AC Filtro" at bounding box center [477, 19] width 45 height 11
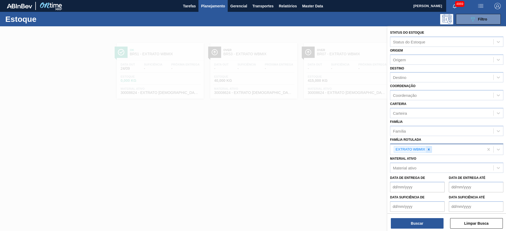
click at [427, 150] on icon at bounding box center [429, 150] width 4 height 4
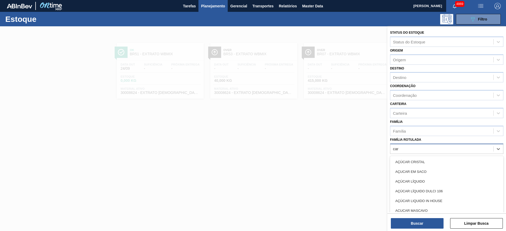
type Rotulada "cara"
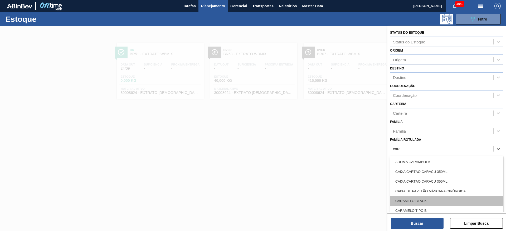
click at [413, 200] on div "CARAMELO BLACK" at bounding box center [446, 201] width 113 height 10
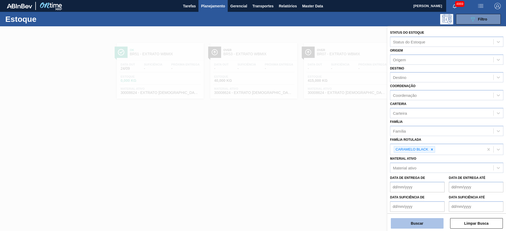
click at [412, 224] on button "Buscar" at bounding box center [416, 223] width 53 height 11
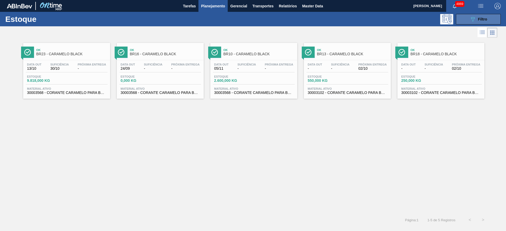
click at [462, 19] on button "089F7B8B-B2A5-4AFE-B5C0-19BA573D28AC Filtro" at bounding box center [477, 19] width 45 height 11
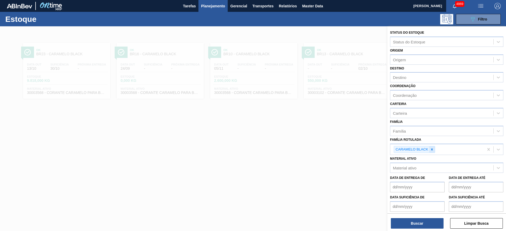
click at [430, 148] on icon at bounding box center [432, 150] width 4 height 4
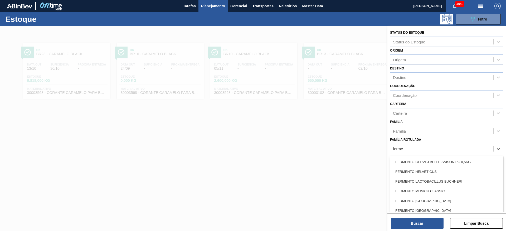
type Rotulada "ferme"
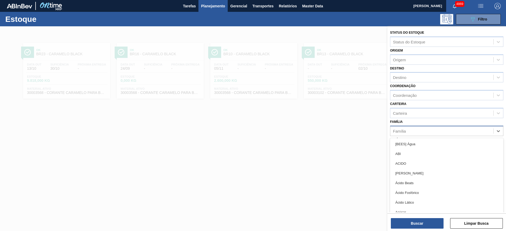
click at [439, 130] on div "Família" at bounding box center [441, 131] width 103 height 8
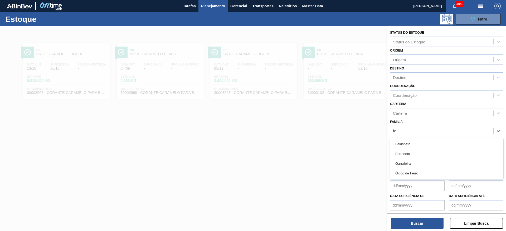
type input "fer"
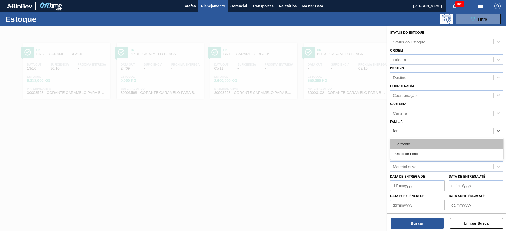
click at [429, 145] on div "Fermento" at bounding box center [446, 144] width 113 height 10
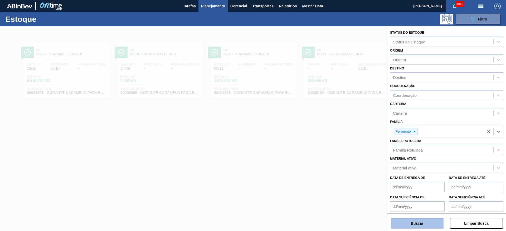
click at [425, 219] on button "Buscar" at bounding box center [416, 223] width 53 height 11
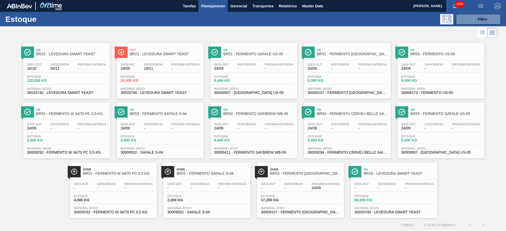
scroll to position [0, 0]
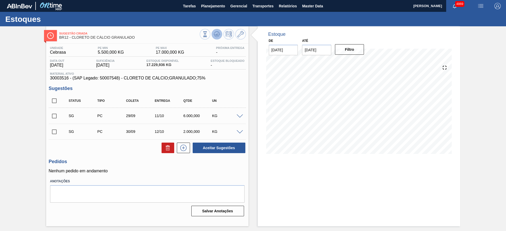
click at [216, 33] on icon at bounding box center [217, 34] width 6 height 6
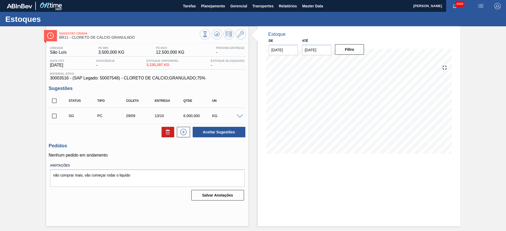
click at [241, 116] on span at bounding box center [239, 117] width 6 height 4
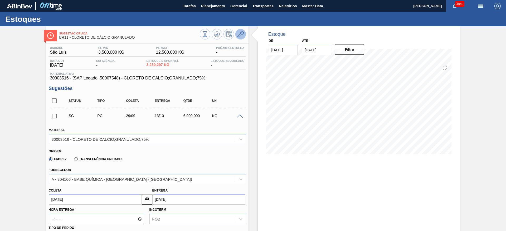
click at [238, 34] on icon at bounding box center [240, 34] width 6 height 6
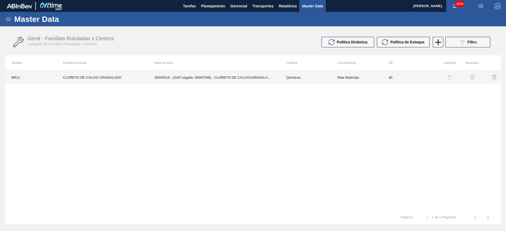
click at [221, 75] on td "30003516 - (SAP Legado: 50007548) - CLORETO DE CALCIO;GRANULADO;75%" at bounding box center [214, 77] width 132 height 13
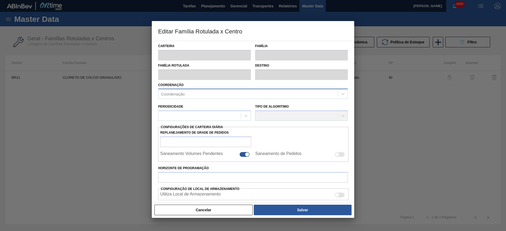
type input "Químicos"
type input "Cloreto de Cálcio"
type input "CLORETO DE CÁLCIO GRANULADO"
type input "BR11 - [GEOGRAPHIC_DATA]"
type input "40"
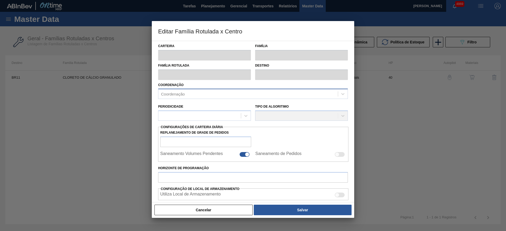
type input "3.500"
type input "12.500"
type input "50"
type input "8.000,000"
checkbox input "true"
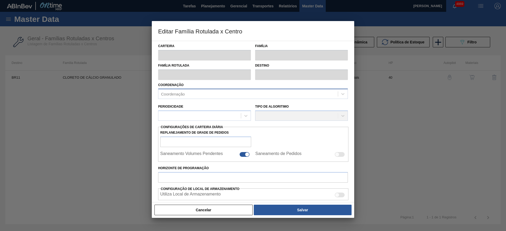
checkbox input "true"
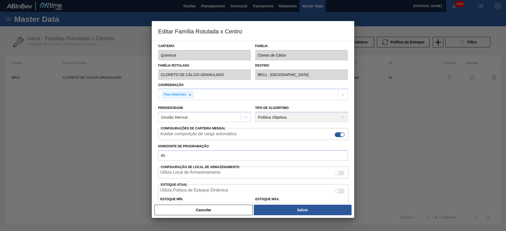
scroll to position [79, 0]
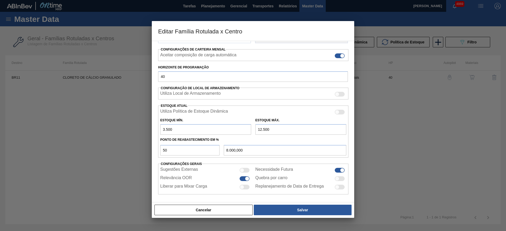
click at [168, 128] on input "3.500" at bounding box center [205, 129] width 91 height 11
type input "3.100"
type input "7.800,000"
type input "3.100"
drag, startPoint x: 257, startPoint y: 130, endPoint x: 261, endPoint y: 130, distance: 4.5
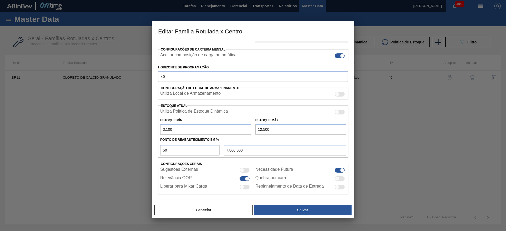
click at [261, 130] on input "12.500" at bounding box center [300, 129] width 91 height 11
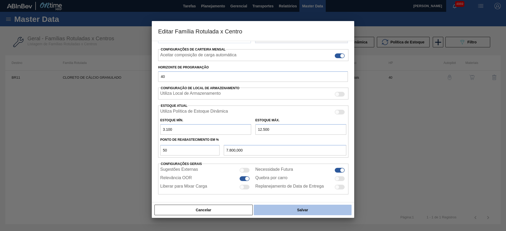
type input "9.500"
type input "6.300,000"
type input "9.500"
click at [301, 208] on button "Salvar" at bounding box center [303, 210] width 98 height 11
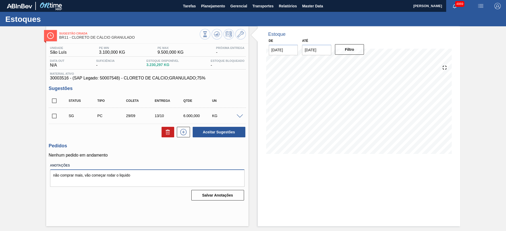
drag, startPoint x: 123, startPoint y: 176, endPoint x: 1, endPoint y: 163, distance: 123.4
click at [1, 163] on div "Sugestão Criada BR11 - CLORETO DE CÁLCIO GRANULADO Unidade São Luís PE MIN 3.10…" at bounding box center [253, 126] width 506 height 200
type textarea "."
click at [206, 196] on button "Salvar Anotações" at bounding box center [217, 195] width 53 height 11
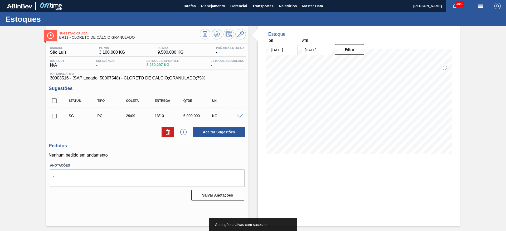
click at [240, 116] on span at bounding box center [239, 117] width 6 height 4
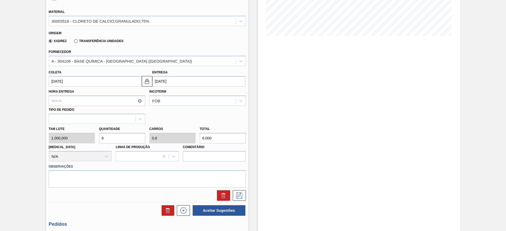
scroll to position [118, 0]
drag, startPoint x: 113, startPoint y: 140, endPoint x: 97, endPoint y: 145, distance: 16.8
click at [97, 145] on div "Tam lote 1.000,000 Quantidade 6 Carros 0,6 Total 6.000 [MEDICAL_DATA] N/A Linha…" at bounding box center [147, 143] width 201 height 38
type input "4"
type input "0,4"
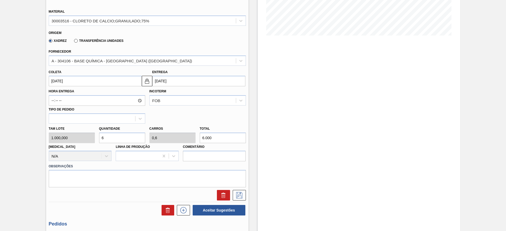
type input "4.000"
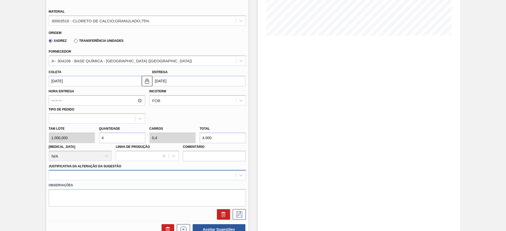
type input "4"
click at [193, 175] on div at bounding box center [147, 175] width 197 height 10
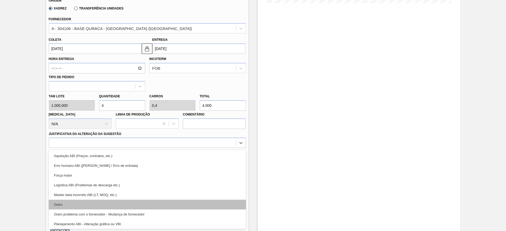
click at [186, 207] on div "Outro" at bounding box center [147, 205] width 197 height 10
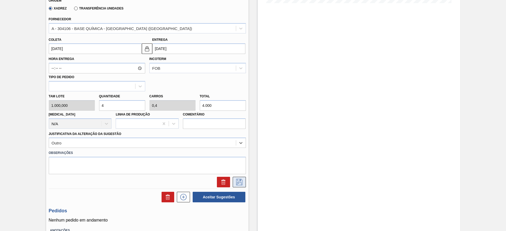
click at [236, 185] on icon at bounding box center [239, 182] width 6 height 6
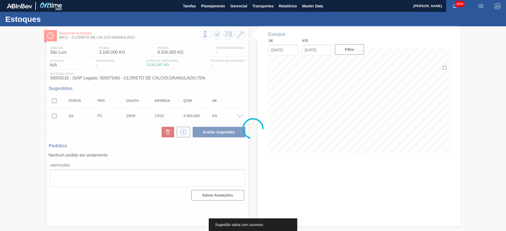
scroll to position [0, 0]
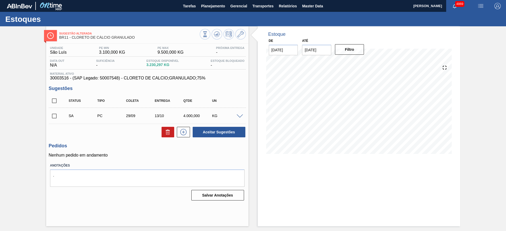
click at [57, 113] on input "checkbox" at bounding box center [54, 116] width 11 height 11
click at [220, 132] on button "Aceitar Sugestões" at bounding box center [218, 132] width 53 height 11
checkbox input "false"
click at [239, 116] on span at bounding box center [239, 117] width 6 height 4
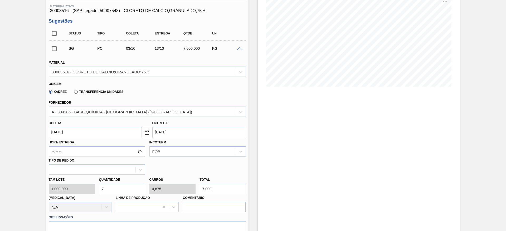
scroll to position [39, 0]
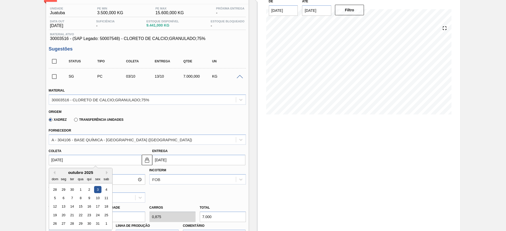
click at [121, 158] on input "03/10/2025" at bounding box center [95, 160] width 93 height 11
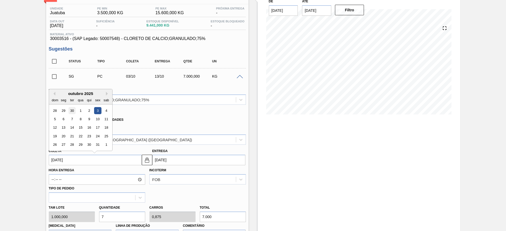
click at [72, 111] on div "30" at bounding box center [71, 110] width 7 height 7
type input "30/09/2025"
type input "10/10/2025"
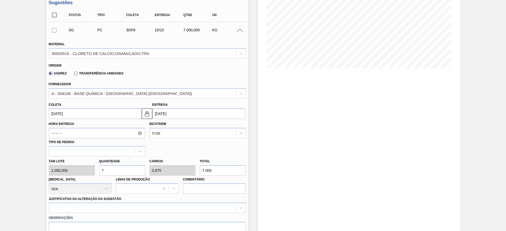
scroll to position [118, 0]
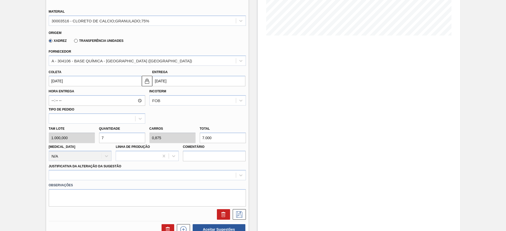
drag, startPoint x: 109, startPoint y: 137, endPoint x: 97, endPoint y: 137, distance: 11.9
click at [97, 137] on div "Quantidade 7" at bounding box center [122, 134] width 50 height 18
type input "6"
type input "0,75"
type input "6.000"
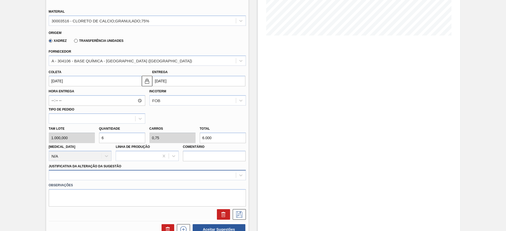
type input "6"
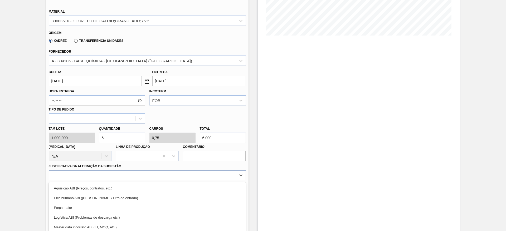
click at [202, 179] on div "option Força maior focused, 3 of 18. 18 results available. Use Up and Down to c…" at bounding box center [147, 175] width 197 height 10
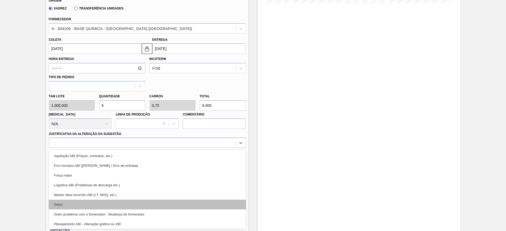
click at [186, 205] on div "Outro" at bounding box center [147, 205] width 197 height 10
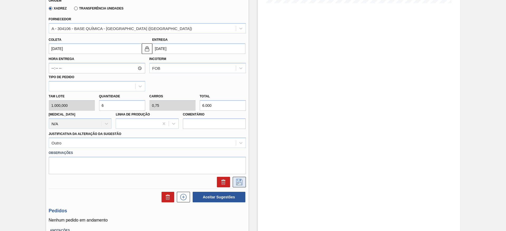
click at [237, 184] on icon at bounding box center [238, 182] width 3 height 4
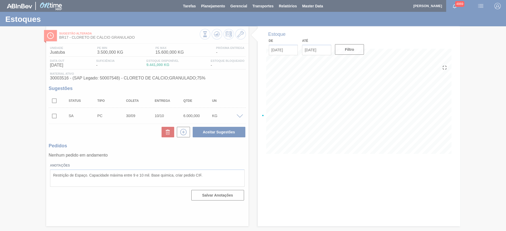
scroll to position [0, 0]
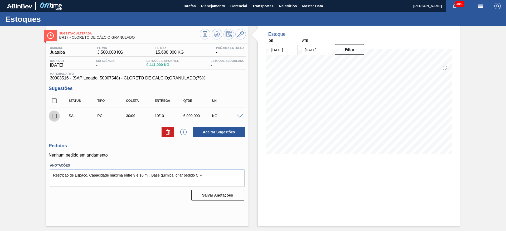
click at [54, 116] on input "checkbox" at bounding box center [54, 116] width 11 height 11
click at [202, 133] on button "Aceitar Sugestões" at bounding box center [218, 132] width 53 height 11
checkbox input "false"
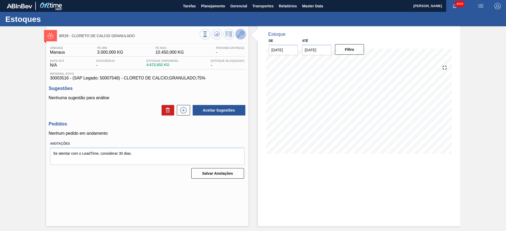
click at [242, 35] on icon at bounding box center [240, 34] width 6 height 6
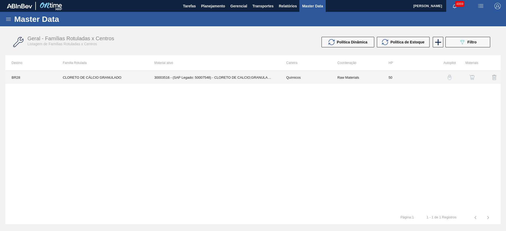
click at [247, 80] on td "30003516 - (SAP Legado: 50007548) - CLORETO DE CALCIO;GRANULADO;75%" at bounding box center [214, 77] width 132 height 13
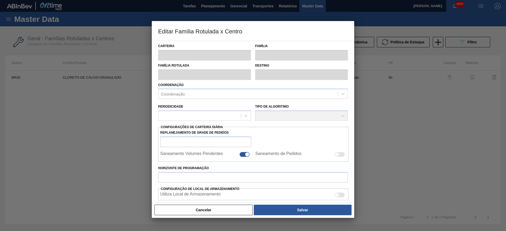
type input "Químicos"
type input "Cloreto de Cálcio"
type input "CLORETO DE CÁLCIO GRANULADO"
type input "BR28 - Manaus"
type input "50"
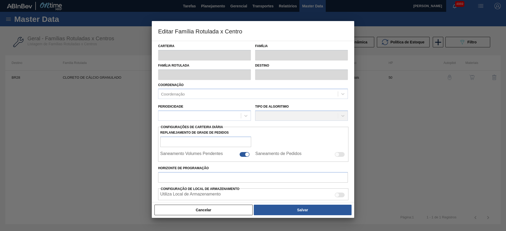
type input "3.000"
type input "10.450"
type input "50"
type input "6.725,000"
checkbox input "true"
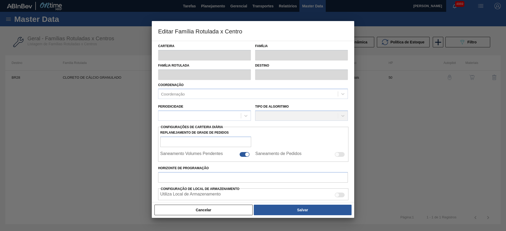
checkbox input "true"
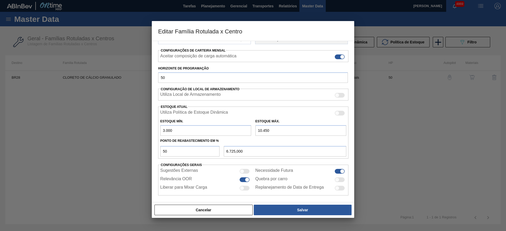
scroll to position [80, 0]
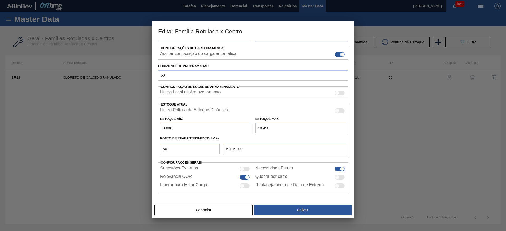
drag, startPoint x: 173, startPoint y: 130, endPoint x: 146, endPoint y: 122, distance: 27.6
click at [146, 122] on div "Editar Família Rotulada x Centro Carteira Químicos Família Cloreto de Cálcio Fa…" at bounding box center [253, 115] width 506 height 231
type input "2"
type input "5.226,000"
type input "25"
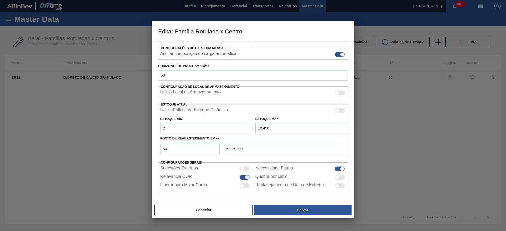
type input "5.237,500"
type input "250"
type input "5.350,000"
type input "2.500"
type input "6.475,000"
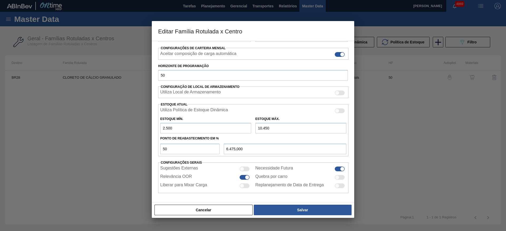
type input "2.500"
drag, startPoint x: 268, startPoint y: 128, endPoint x: 226, endPoint y: 129, distance: 41.3
click at [226, 129] on div "Estoque Mín. 2.500 Estoque Máx. 10.450" at bounding box center [253, 123] width 190 height 19
type input "8"
type input "1.254,000"
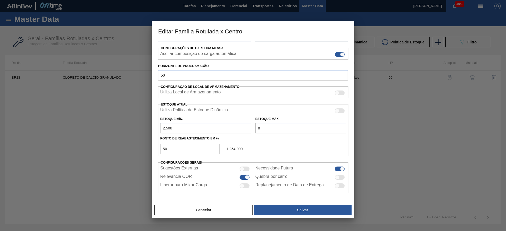
type input "84"
type input "1.292,000"
type input "840"
type input "1.670,000"
type input "8.400"
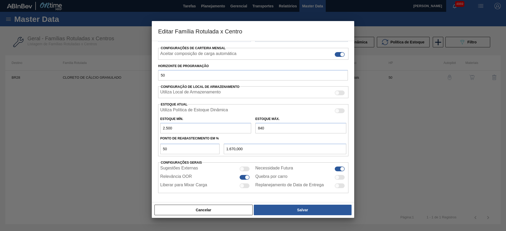
type input "5.450,000"
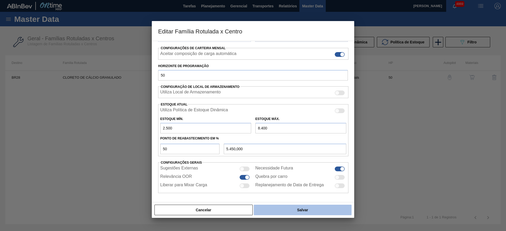
type input "8.400"
click at [278, 208] on button "Salvar" at bounding box center [303, 210] width 98 height 11
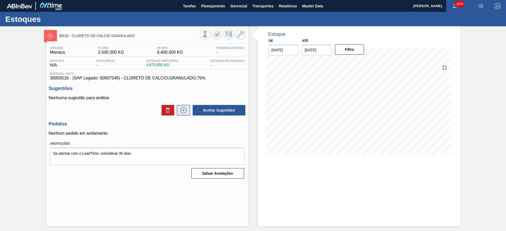
click at [184, 113] on icon at bounding box center [183, 110] width 6 height 6
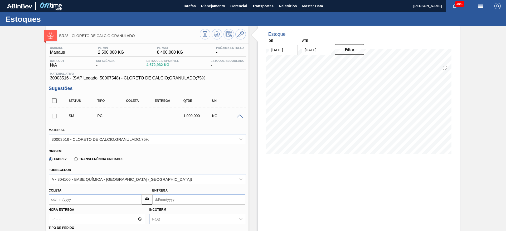
click at [89, 200] on input "Coleta" at bounding box center [95, 199] width 93 height 11
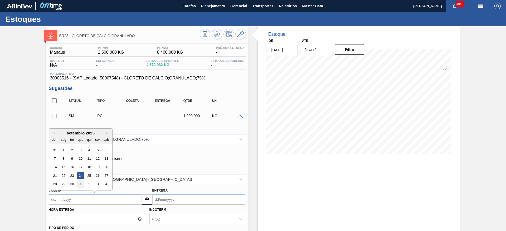
click at [78, 184] on div "1" at bounding box center [80, 184] width 7 height 7
type input "01/10/2025"
type input "05/11/2025"
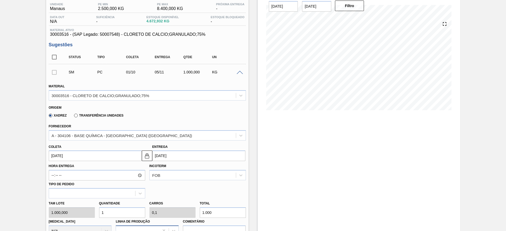
scroll to position [79, 0]
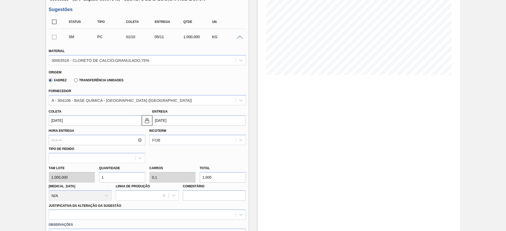
drag, startPoint x: 114, startPoint y: 177, endPoint x: 98, endPoint y: 167, distance: 19.0
click at [98, 167] on div "Quantidade 1" at bounding box center [122, 174] width 50 height 18
type input "2"
type input "0,2"
type input "2.000"
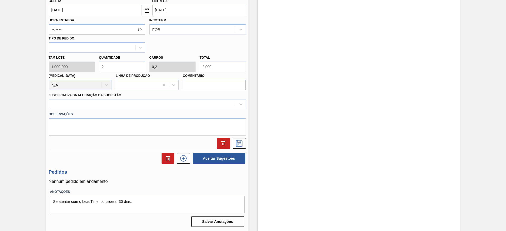
scroll to position [190, 0]
type input "2"
click at [145, 104] on div at bounding box center [142, 104] width 187 height 8
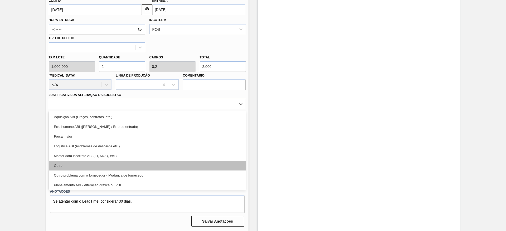
click at [154, 167] on div "Outro" at bounding box center [147, 166] width 197 height 10
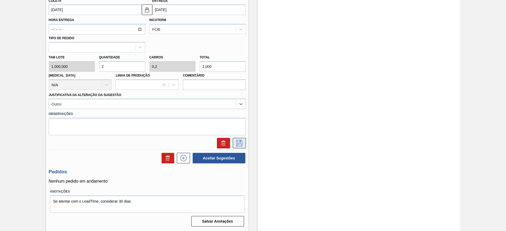
click at [235, 142] on icon at bounding box center [239, 143] width 8 height 6
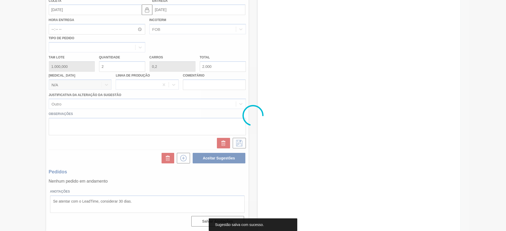
scroll to position [0, 0]
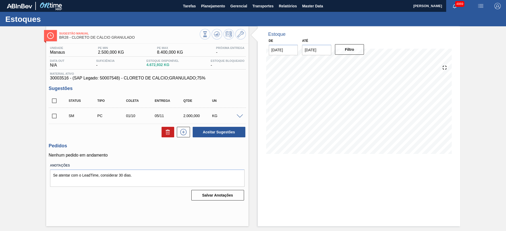
click at [55, 115] on input "checkbox" at bounding box center [54, 116] width 11 height 11
click at [205, 131] on button "Aceitar Sugestões" at bounding box center [218, 132] width 53 height 11
checkbox input "false"
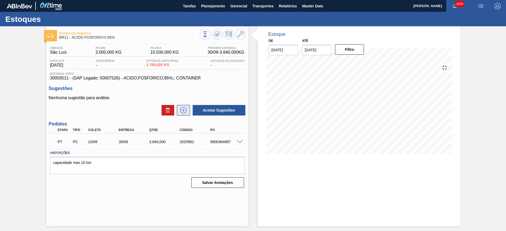
click at [188, 112] on button at bounding box center [183, 110] width 13 height 11
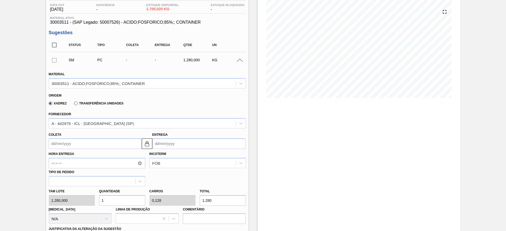
scroll to position [118, 0]
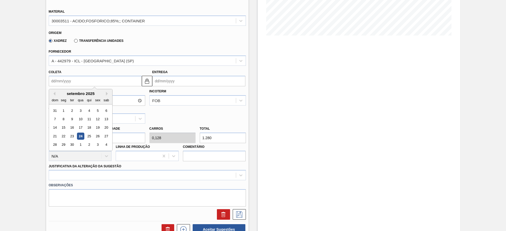
click at [99, 79] on input "Coleta" at bounding box center [95, 81] width 93 height 11
click at [80, 145] on div "1" at bounding box center [80, 144] width 7 height 7
type input "[DATE]"
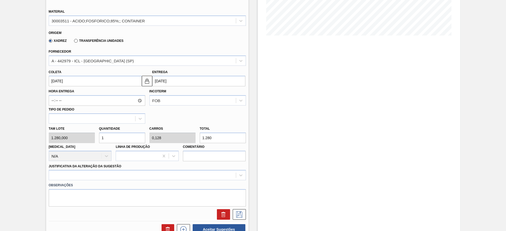
drag, startPoint x: 104, startPoint y: 136, endPoint x: 95, endPoint y: 131, distance: 10.8
click at [95, 131] on div "Tam lote 1.280,000 Quantidade 1 Carros 0,128 Total 1.280 [MEDICAL_DATA] N/A Lin…" at bounding box center [147, 143] width 201 height 38
type input "3"
type input "0,384"
type input "3.840"
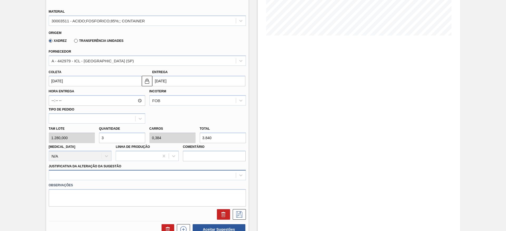
type input "3"
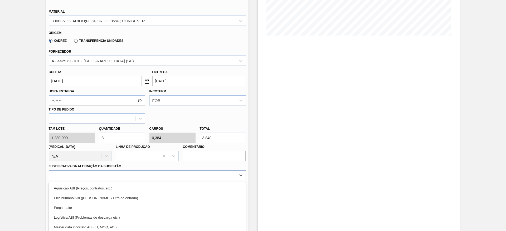
click at [159, 175] on div "option Força maior focused, 3 of 18. 18 results available. Use Up and Down to c…" at bounding box center [147, 175] width 197 height 10
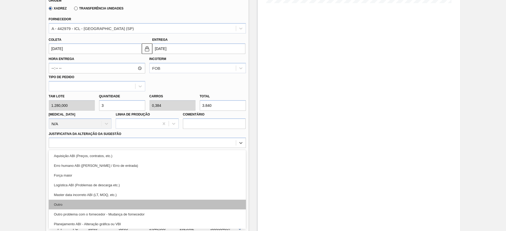
click at [162, 205] on div "Outro" at bounding box center [147, 205] width 197 height 10
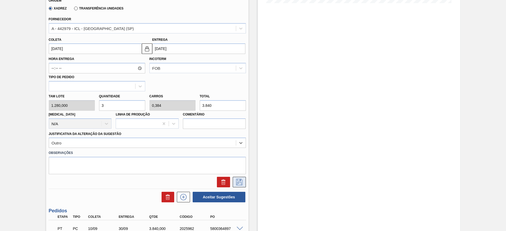
click at [237, 181] on icon at bounding box center [239, 182] width 6 height 6
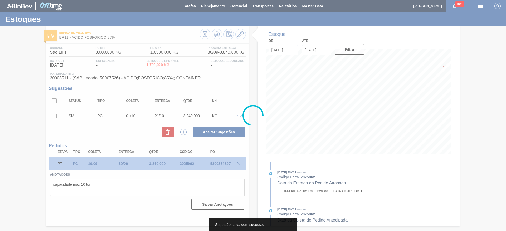
scroll to position [0, 0]
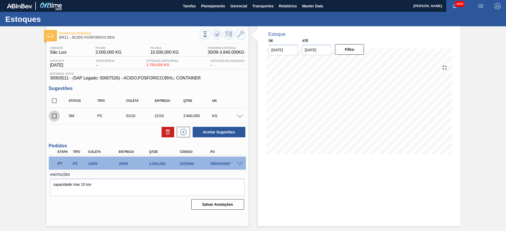
click at [51, 118] on input "checkbox" at bounding box center [54, 116] width 11 height 11
click at [205, 134] on button "Aceitar Sugestões" at bounding box center [218, 132] width 53 height 11
checkbox input "false"
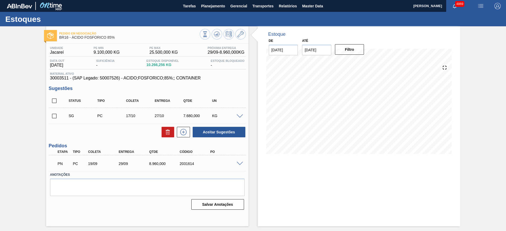
click at [239, 162] on span at bounding box center [239, 164] width 6 height 4
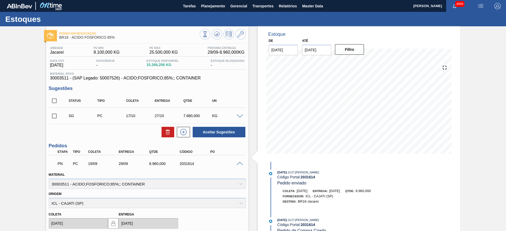
click at [240, 116] on span at bounding box center [239, 117] width 6 height 4
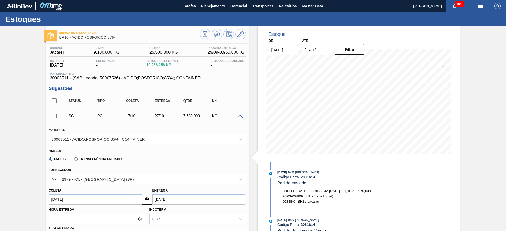
click at [240, 116] on span at bounding box center [239, 117] width 6 height 4
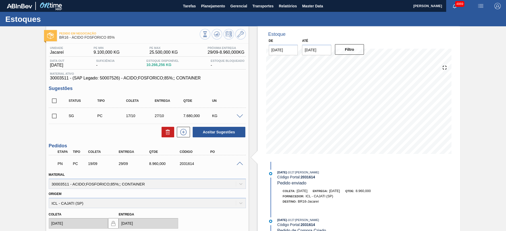
click at [238, 115] on span at bounding box center [239, 117] width 6 height 4
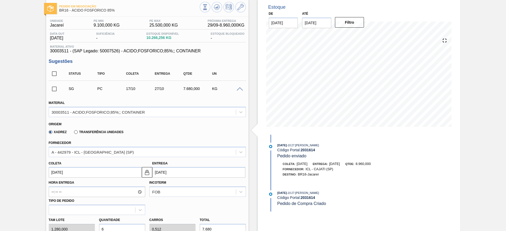
scroll to position [39, 0]
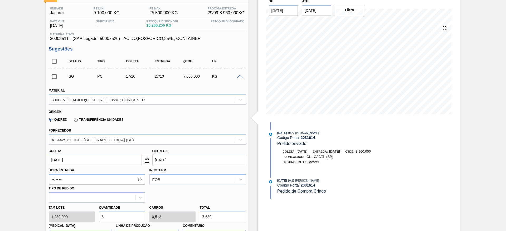
click at [56, 156] on input "17/10/2025" at bounding box center [95, 160] width 93 height 11
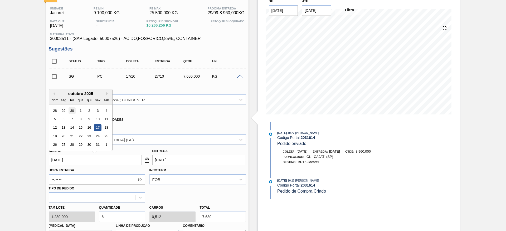
click at [70, 110] on div "30" at bounding box center [71, 110] width 7 height 7
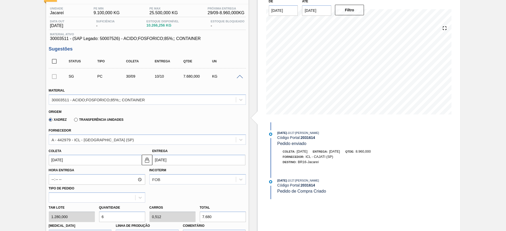
type input "[DATE]"
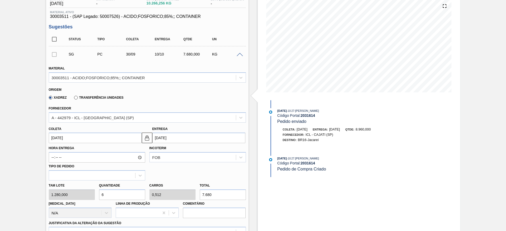
scroll to position [79, 0]
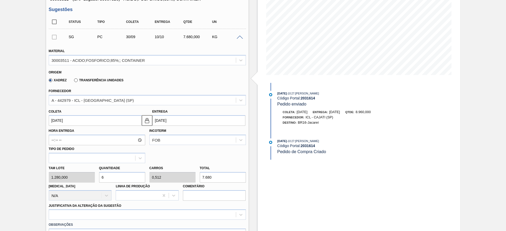
drag, startPoint x: 109, startPoint y: 176, endPoint x: 94, endPoint y: 171, distance: 16.1
click at [94, 171] on div "Tam lote 1.280,000 Quantidade 6 Carros 0,512 Total 7.680 Doca N/A Linha de Prod…" at bounding box center [147, 182] width 201 height 38
type input "3"
type input "0,256"
type input "3.840"
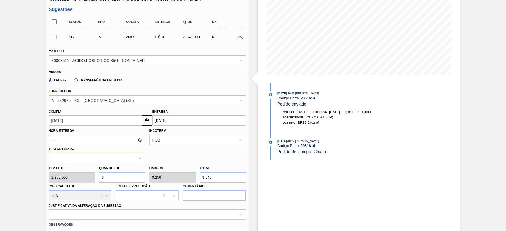
drag, startPoint x: 102, startPoint y: 176, endPoint x: 97, endPoint y: 177, distance: 5.1
click at [97, 177] on div "Quantidade 3" at bounding box center [122, 174] width 50 height 18
type input "4"
type input "0,341"
type input "5.120"
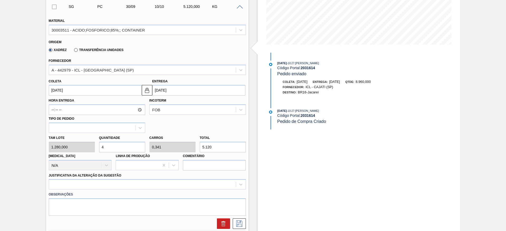
scroll to position [158, 0]
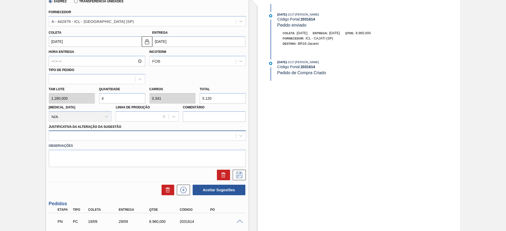
type input "4"
click at [120, 137] on div at bounding box center [142, 136] width 187 height 8
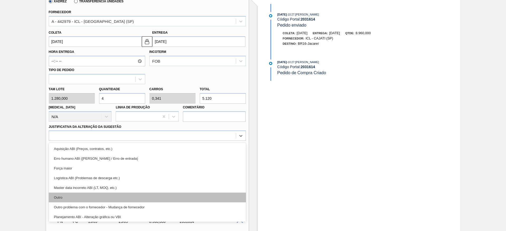
click at [108, 197] on div "Outro" at bounding box center [147, 198] width 197 height 10
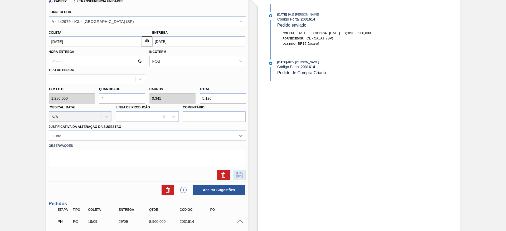
click at [240, 174] on icon at bounding box center [239, 175] width 8 height 6
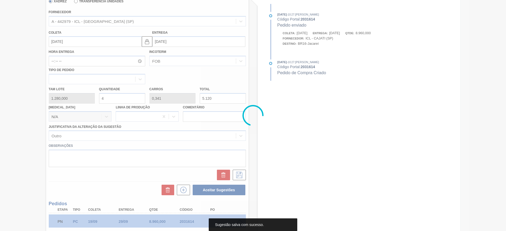
scroll to position [0, 0]
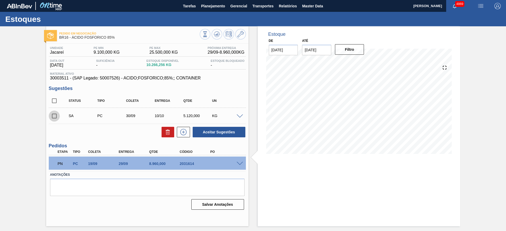
click at [54, 116] on input "checkbox" at bounding box center [54, 116] width 11 height 11
click at [200, 127] on button "Aceitar Sugestões" at bounding box center [218, 132] width 53 height 11
checkbox input "false"
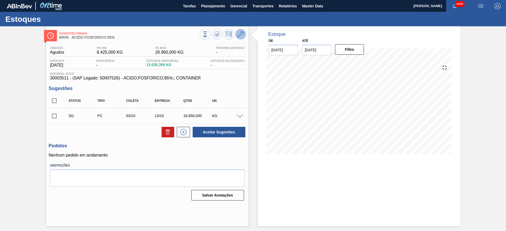
click at [244, 31] on button at bounding box center [240, 34] width 11 height 11
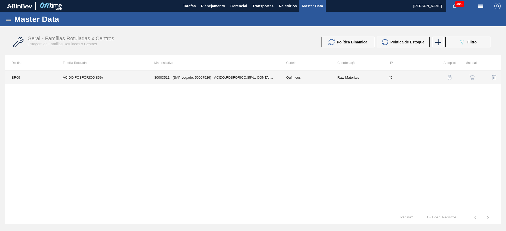
click at [219, 73] on td "30003511 - (SAP Legado: 50007526) - ACIDO;FOSFORICO;85%;; CONTAINER" at bounding box center [214, 77] width 132 height 13
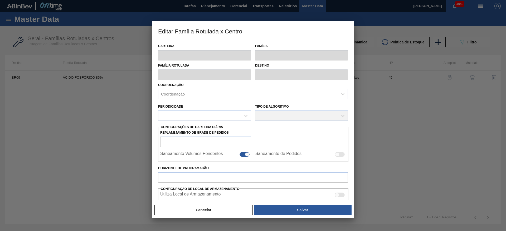
type input "Químicos"
type input "Ácido Fosfórico"
type input "ÁCIDO FOSFÓRICO 85%"
type input "BR09 - Agudos"
type input "45"
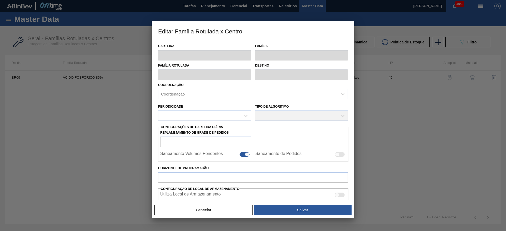
type input "8.425"
type input "26.960"
type input "71"
type input "21.584,850"
checkbox input "true"
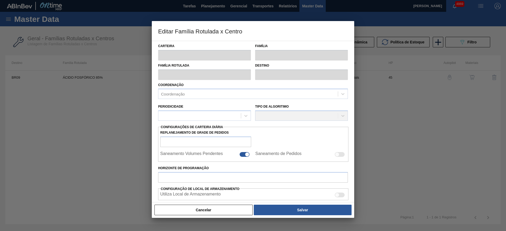
checkbox input "true"
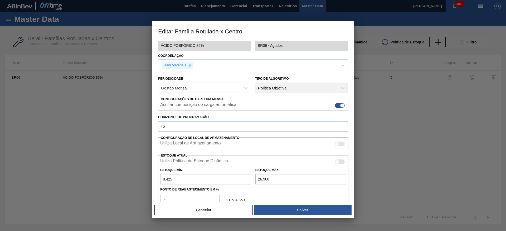
scroll to position [79, 0]
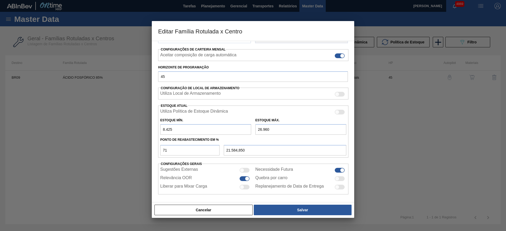
click at [163, 130] on input "8.425" at bounding box center [205, 129] width 91 height 11
click at [167, 129] on input "8.425" at bounding box center [205, 129] width 91 height 11
click at [166, 129] on input "8.425" at bounding box center [205, 129] width 91 height 11
click at [167, 129] on input "8.425" at bounding box center [205, 129] width 91 height 11
click at [168, 129] on input "8.425" at bounding box center [205, 129] width 91 height 11
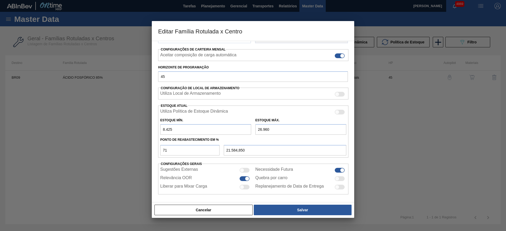
click at [168, 129] on input "8.425" at bounding box center [205, 129] width 91 height 11
type input "825"
type input "19.380,850"
type input "8.258"
type input "21.536,420"
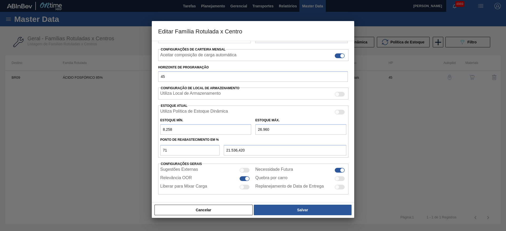
drag, startPoint x: 165, startPoint y: 131, endPoint x: 174, endPoint y: 129, distance: 8.6
click at [174, 129] on input "8.258" at bounding box center [205, 129] width 91 height 11
type input "88"
type input "19.167,120"
type input "882"
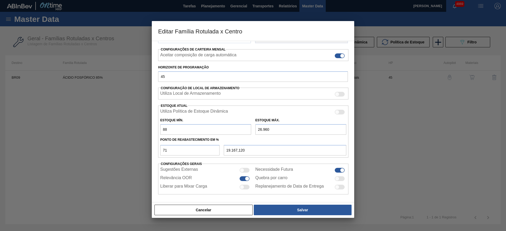
type input "19.397,380"
type input "8.825"
type input "21.700,850"
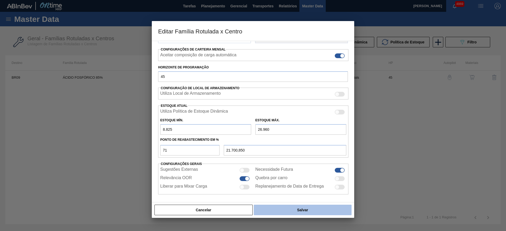
type input "8.825"
click at [280, 207] on button "Salvar" at bounding box center [303, 210] width 98 height 11
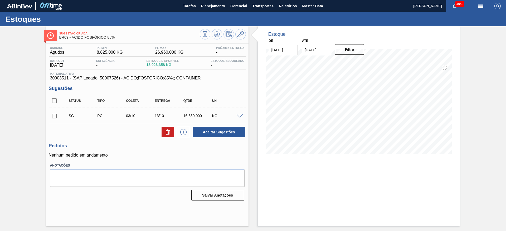
click at [238, 118] on div "KG" at bounding box center [227, 116] width 32 height 4
click at [238, 116] on span at bounding box center [239, 117] width 6 height 4
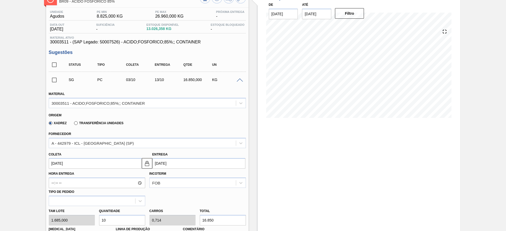
scroll to position [79, 0]
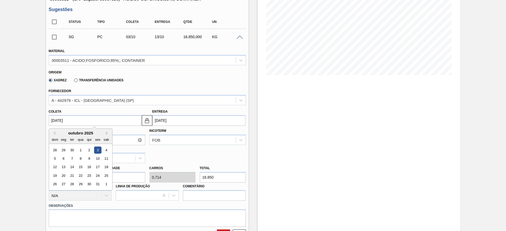
click at [87, 121] on input "[DATE]" at bounding box center [95, 120] width 93 height 11
click at [65, 151] on div "29" at bounding box center [63, 150] width 7 height 7
type input "[DATE]"
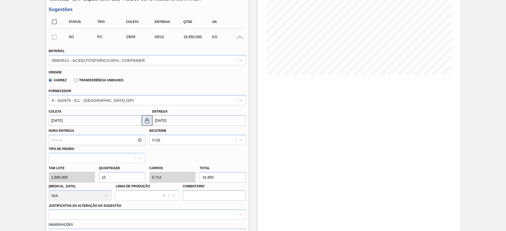
click at [145, 120] on img at bounding box center [147, 120] width 6 height 6
click at [166, 121] on input "[DATE]" at bounding box center [198, 120] width 93 height 11
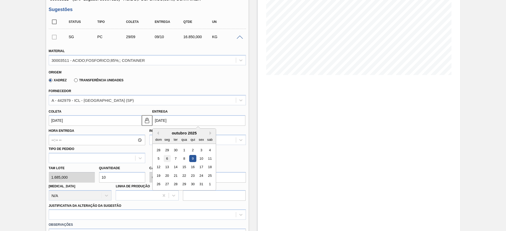
click at [167, 160] on div "6" at bounding box center [166, 158] width 7 height 7
type input "[DATE]"
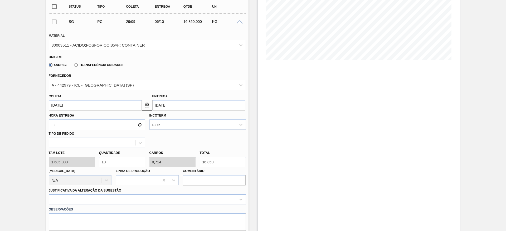
scroll to position [118, 0]
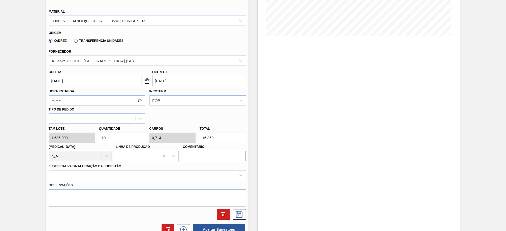
drag, startPoint x: 105, startPoint y: 138, endPoint x: 101, endPoint y: 138, distance: 4.0
click at [101, 138] on input "10" at bounding box center [122, 138] width 46 height 11
type input "7"
type input "0,5"
type input "11.795"
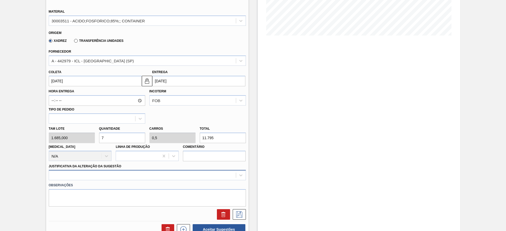
scroll to position [151, 0]
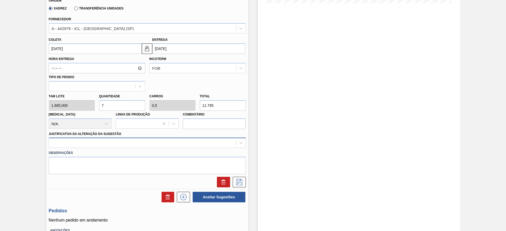
click at [212, 148] on div at bounding box center [147, 143] width 197 height 10
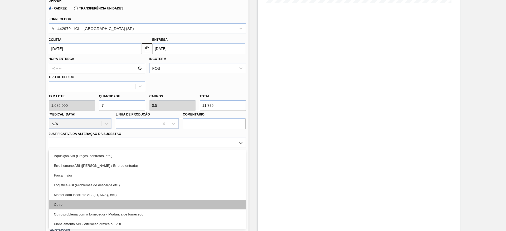
click at [201, 202] on div "Outro" at bounding box center [147, 205] width 197 height 10
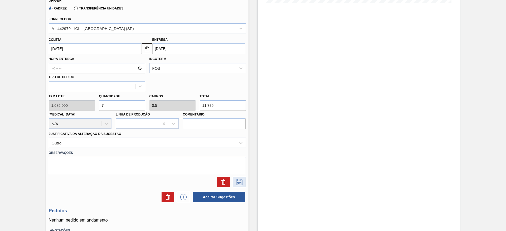
click at [242, 181] on icon at bounding box center [239, 182] width 8 height 6
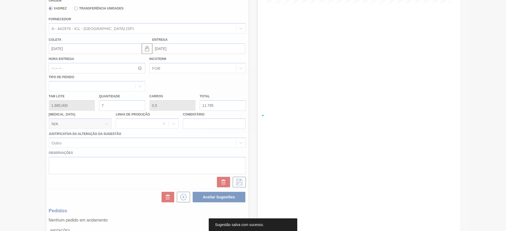
scroll to position [0, 0]
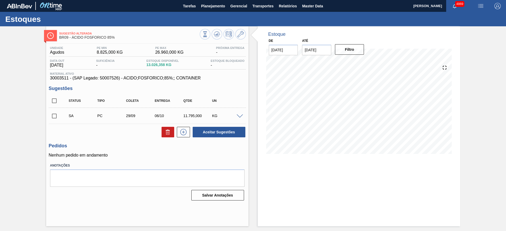
click at [241, 115] on span at bounding box center [239, 117] width 6 height 4
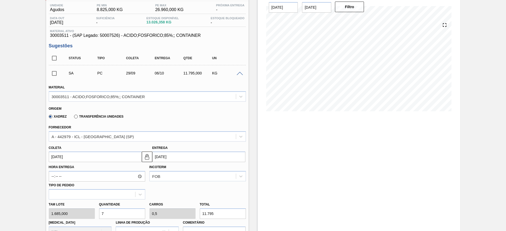
scroll to position [118, 0]
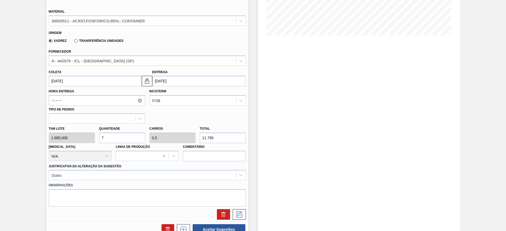
drag, startPoint x: 108, startPoint y: 137, endPoint x: 100, endPoint y: 139, distance: 8.9
click at [100, 139] on input "7" at bounding box center [122, 138] width 46 height 11
type input "8"
type input "0,571"
type input "13.480"
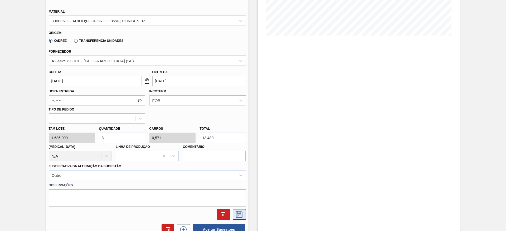
type input "8"
click at [240, 215] on icon at bounding box center [239, 214] width 8 height 6
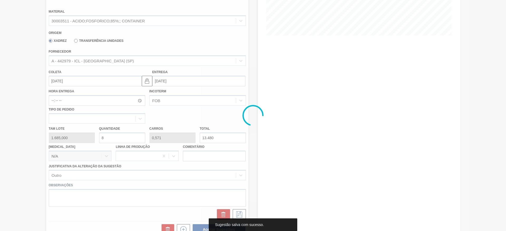
scroll to position [0, 0]
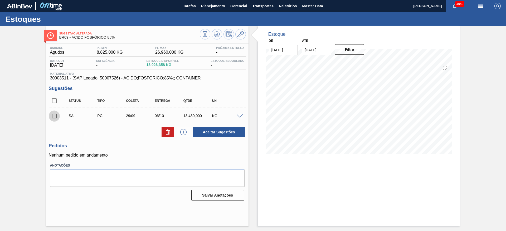
click at [54, 116] on input "checkbox" at bounding box center [54, 116] width 11 height 11
click at [216, 130] on button "Aceitar Sugestões" at bounding box center [218, 132] width 53 height 11
checkbox input "false"
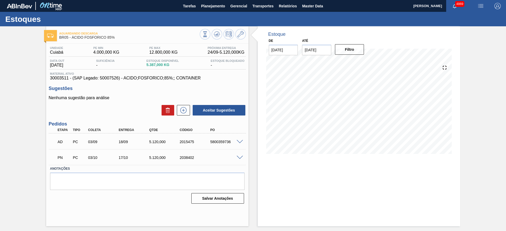
click at [240, 142] on span at bounding box center [239, 142] width 6 height 4
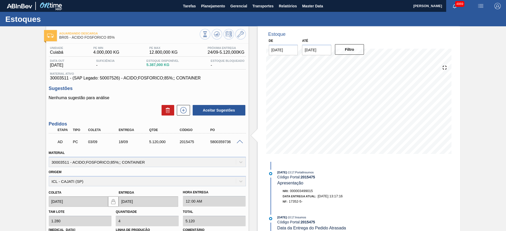
click at [236, 141] on span at bounding box center [239, 142] width 6 height 4
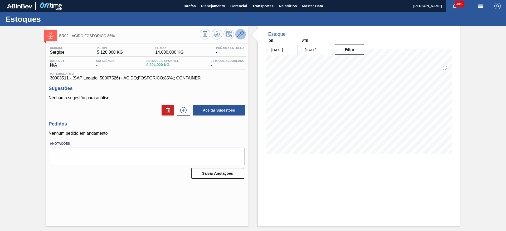
click at [242, 31] on icon at bounding box center [240, 34] width 6 height 6
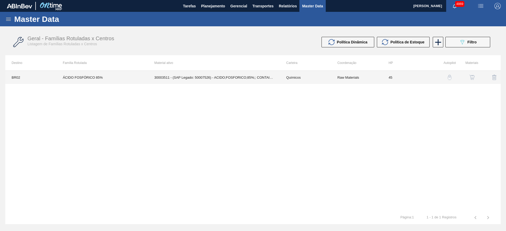
click at [226, 81] on td "30003511 - (SAP Legado: 50007526) - ACIDO;FOSFORICO;85%;; CONTAINER" at bounding box center [214, 77] width 132 height 13
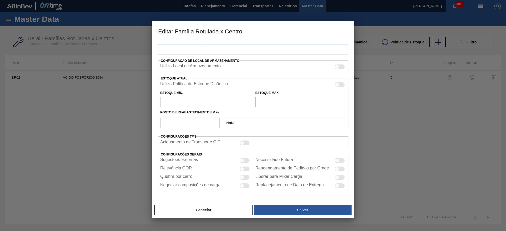
type input "Químicos"
type input "Ácido Fosfórico"
type input "ÁCIDO FOSFÓRICO 85%"
type input "BR02 - [GEOGRAPHIC_DATA]"
type input "45"
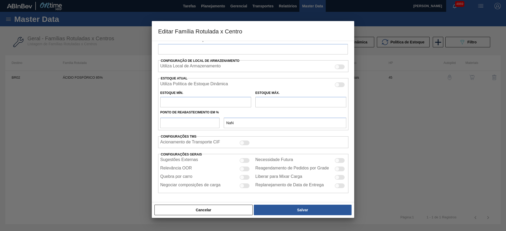
type input "5.120"
type input "14.000"
type input "80"
type input "12.224,000"
checkbox input "true"
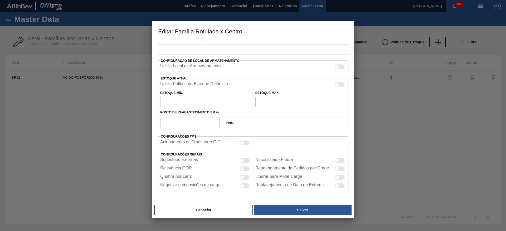
checkbox input "true"
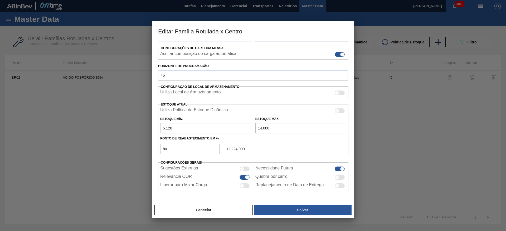
drag, startPoint x: 162, startPoint y: 130, endPoint x: 183, endPoint y: 129, distance: 20.8
click at [183, 129] on input "5.120" at bounding box center [205, 128] width 91 height 11
type input "4"
type input "11.200,800"
type input "48"
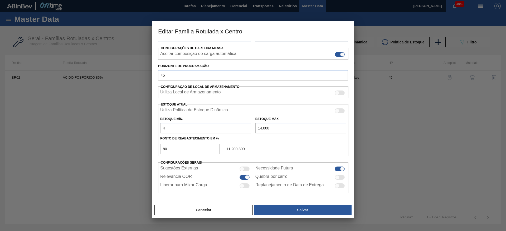
type input "11.209,600"
type input "482"
type input "11.296,400"
type input "4.820"
type input "12.164,000"
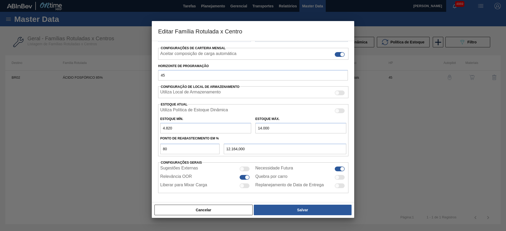
type input "4.820"
click at [261, 125] on input "14.000" at bounding box center [300, 128] width 91 height 11
type input "13.000"
type input "11.364,000"
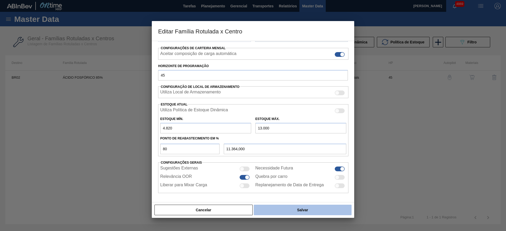
type input "13.000"
click at [313, 212] on button "Salvar" at bounding box center [303, 210] width 98 height 11
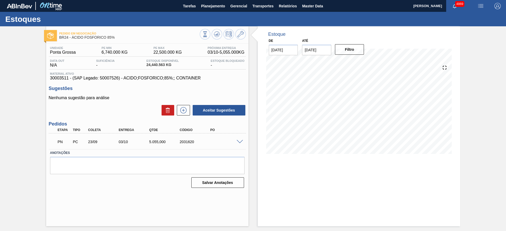
click at [239, 143] on span at bounding box center [239, 142] width 6 height 4
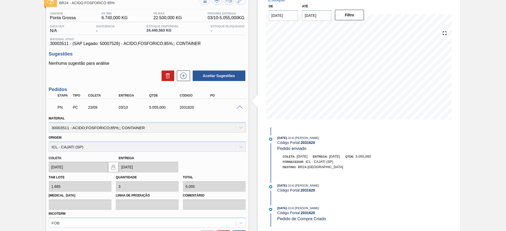
scroll to position [89, 0]
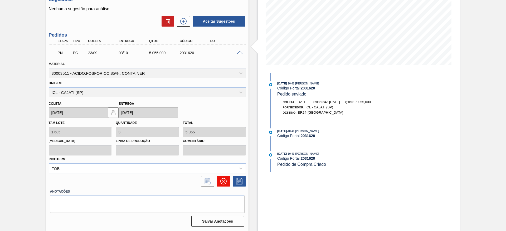
click at [225, 179] on icon at bounding box center [223, 181] width 6 height 6
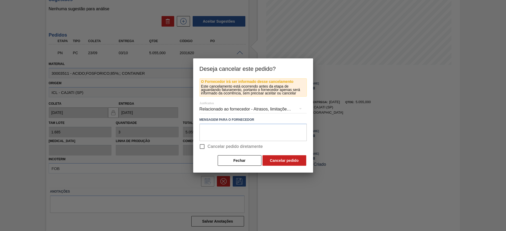
click at [227, 110] on div "Relacionado ao fornecedor - Atrasos, limitações de capacidade, etc." at bounding box center [252, 109] width 107 height 15
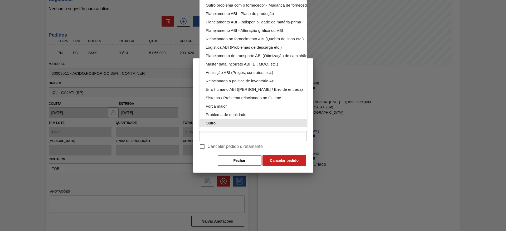
click at [230, 119] on div "Outro" at bounding box center [265, 123] width 119 height 8
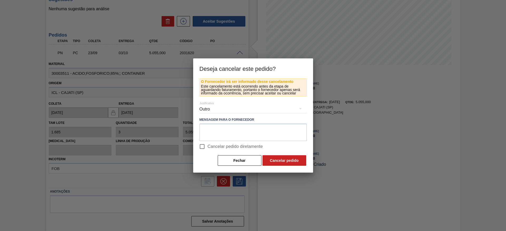
scroll to position [34, 0]
drag, startPoint x: 202, startPoint y: 146, endPoint x: 224, endPoint y: 148, distance: 22.6
click at [202, 146] on input "Cancelar pedido diretamente" at bounding box center [201, 146] width 11 height 11
checkbox input "true"
click at [275, 157] on button "Cancelar pedido" at bounding box center [284, 160] width 44 height 11
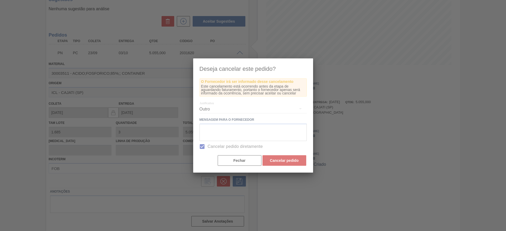
scroll to position [0, 0]
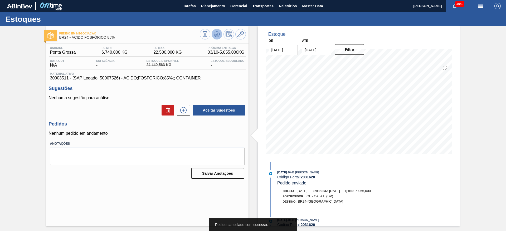
click at [220, 36] on button at bounding box center [216, 34] width 11 height 11
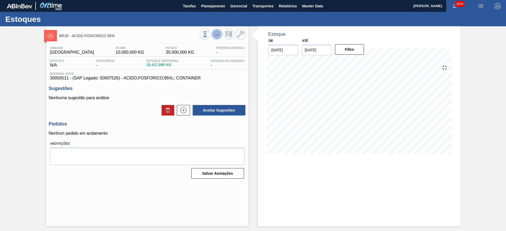
click at [218, 32] on icon at bounding box center [217, 34] width 6 height 6
click at [186, 109] on icon at bounding box center [183, 110] width 8 height 6
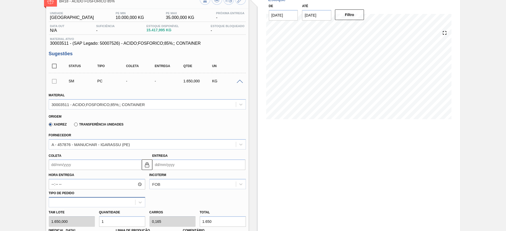
scroll to position [79, 0]
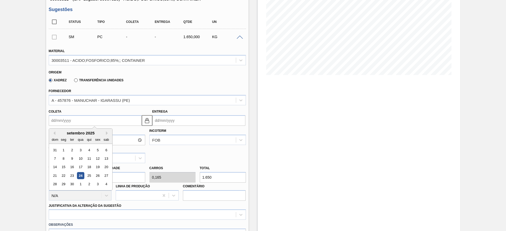
click at [59, 117] on input "Coleta" at bounding box center [95, 120] width 93 height 11
click at [70, 185] on div "30" at bounding box center [71, 184] width 7 height 7
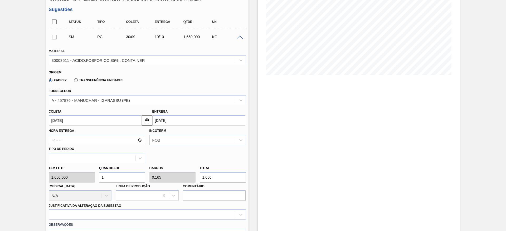
type input "[DATE]"
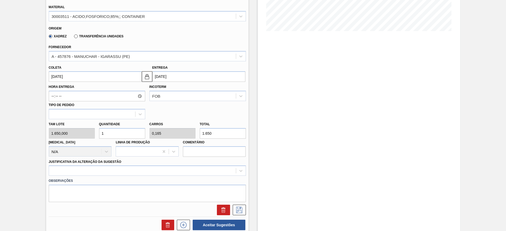
scroll to position [158, 0]
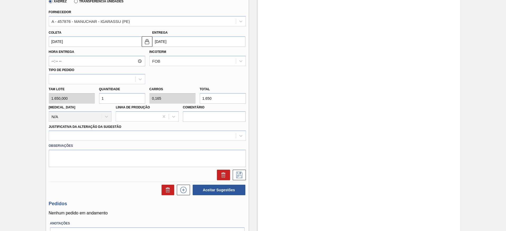
drag, startPoint x: 101, startPoint y: 92, endPoint x: 90, endPoint y: 92, distance: 10.5
click at [90, 92] on div "Tam lote 1.650,000 Quantidade 1 Carros 0,165 Total 1.650 [MEDICAL_DATA] N/A Lin…" at bounding box center [147, 103] width 201 height 38
type input "5"
type input "0,825"
type input "8.250"
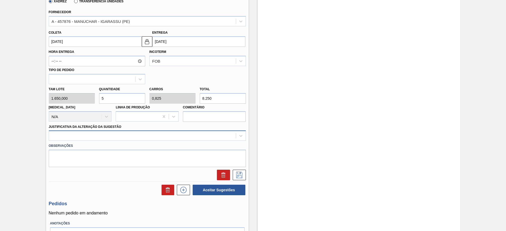
click at [173, 138] on div at bounding box center [142, 136] width 187 height 8
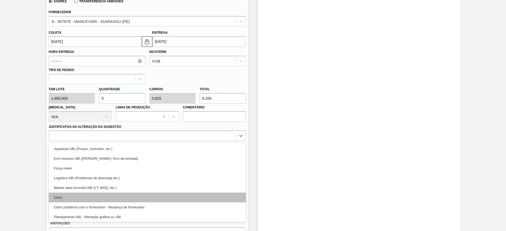
click at [150, 195] on div "Outro" at bounding box center [147, 198] width 197 height 10
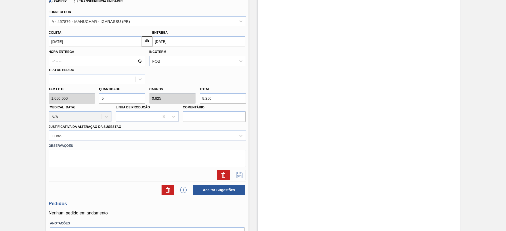
click at [94, 98] on div "Tam lote 1.650,000 Quantidade 5 Carros 0,825 Total 8.250 [MEDICAL_DATA] N/A Lin…" at bounding box center [147, 103] width 201 height 38
type input "6"
type input "0,99"
type input "9.900"
type input "6"
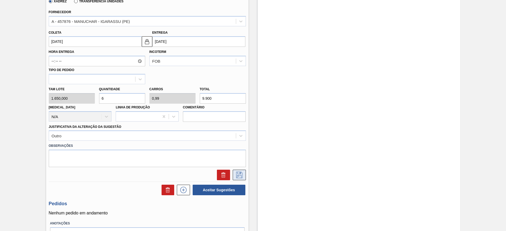
click at [242, 173] on icon at bounding box center [239, 175] width 8 height 6
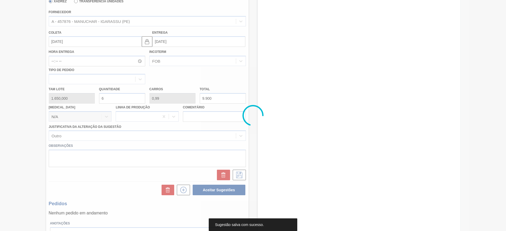
scroll to position [0, 0]
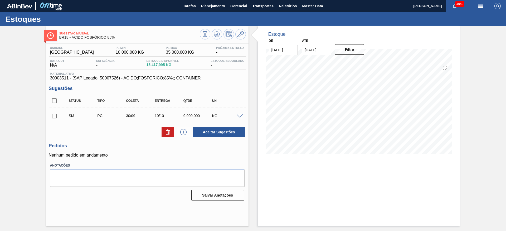
click at [51, 116] on input "checkbox" at bounding box center [54, 116] width 11 height 11
click at [217, 135] on button "Aceitar Sugestões" at bounding box center [218, 132] width 53 height 11
checkbox input "false"
click at [241, 116] on span at bounding box center [239, 117] width 6 height 4
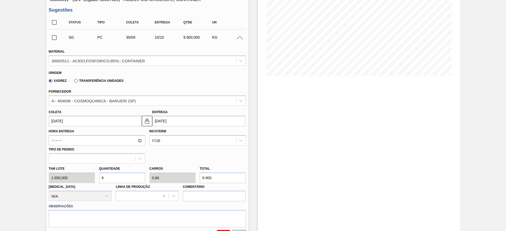
scroll to position [79, 0]
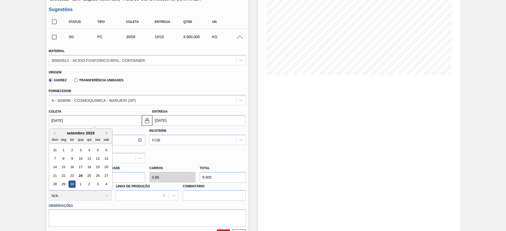
click at [72, 121] on input "[DATE]" at bounding box center [95, 120] width 93 height 11
click at [66, 181] on div "29" at bounding box center [63, 184] width 7 height 7
type input "[DATE]"
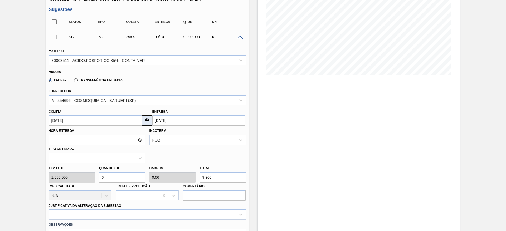
click at [144, 123] on img at bounding box center [147, 120] width 6 height 6
click at [160, 119] on input "[DATE]" at bounding box center [198, 120] width 93 height 11
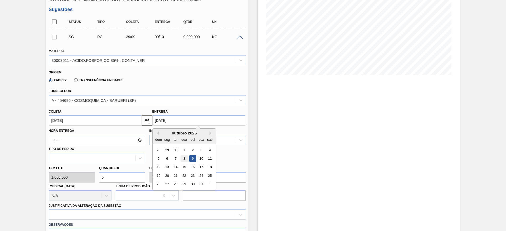
click at [184, 160] on div "8" at bounding box center [183, 158] width 7 height 7
type input "[DATE]"
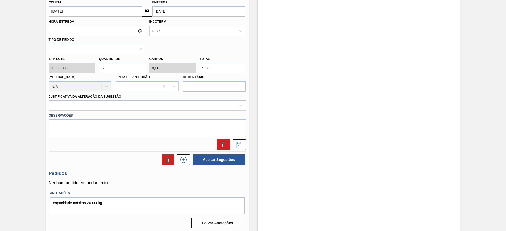
scroll to position [190, 0]
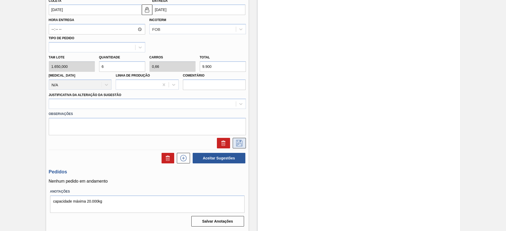
click at [238, 140] on icon at bounding box center [239, 143] width 8 height 6
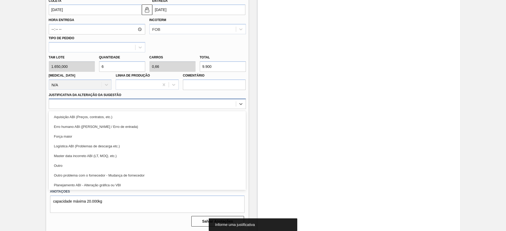
click at [229, 107] on div at bounding box center [142, 104] width 187 height 8
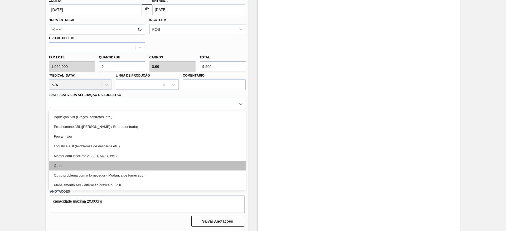
click at [201, 165] on div "Outro" at bounding box center [147, 166] width 197 height 10
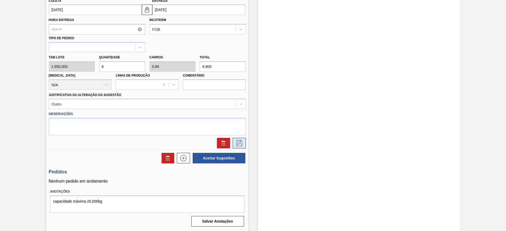
click at [241, 143] on icon at bounding box center [239, 143] width 8 height 6
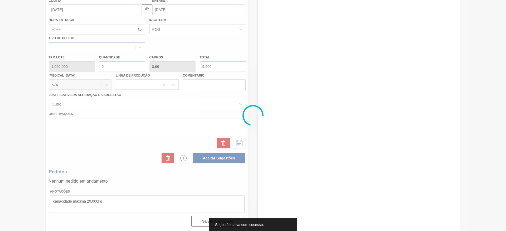
scroll to position [0, 0]
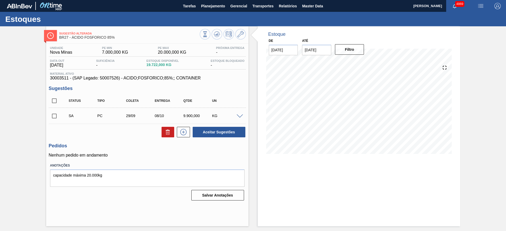
click at [56, 116] on input "checkbox" at bounding box center [54, 116] width 11 height 11
click at [214, 129] on button "Aceitar Sugestões" at bounding box center [218, 132] width 53 height 11
checkbox input "false"
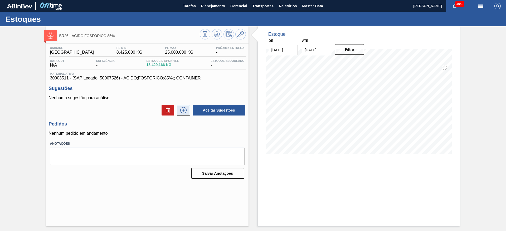
click at [185, 110] on icon at bounding box center [183, 110] width 8 height 6
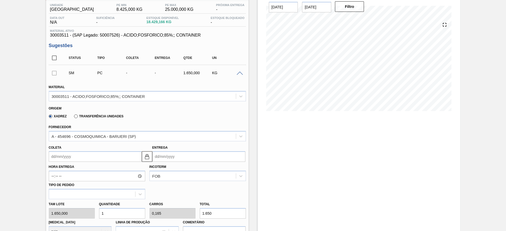
scroll to position [79, 0]
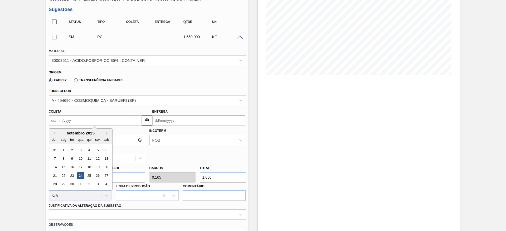
click at [101, 118] on input "Coleta" at bounding box center [95, 120] width 93 height 11
click at [75, 183] on div "30" at bounding box center [71, 184] width 7 height 7
type input "[DATE]"
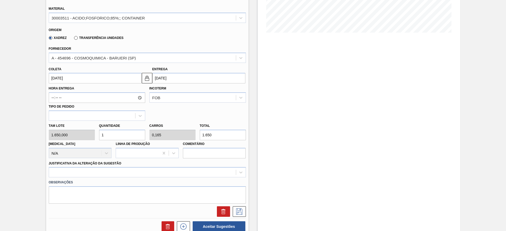
scroll to position [158, 0]
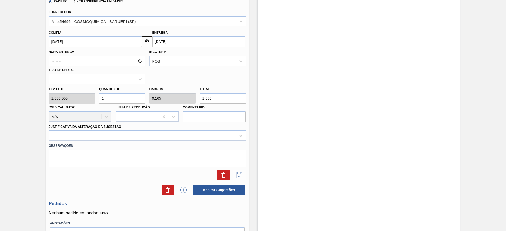
click at [94, 96] on div "Tam lote 1.650,000 Quantidade 1 Carros 0,165 Total 1.650 [MEDICAL_DATA] N/A Lin…" at bounding box center [147, 103] width 201 height 38
type input "6"
type input "0,99"
type input "9.900"
click at [118, 138] on div at bounding box center [142, 136] width 187 height 8
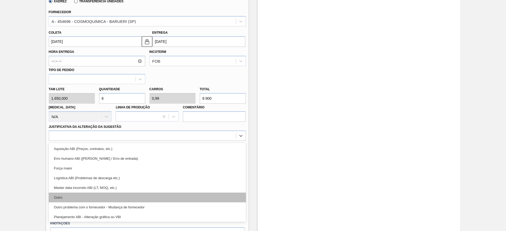
click at [108, 201] on div "Outro" at bounding box center [147, 198] width 197 height 10
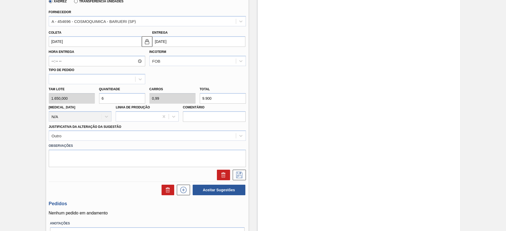
drag, startPoint x: 115, startPoint y: 99, endPoint x: 100, endPoint y: 99, distance: 15.0
click at [100, 99] on input "6" at bounding box center [122, 98] width 46 height 11
type input "7"
type input "1,155"
type input "11.550"
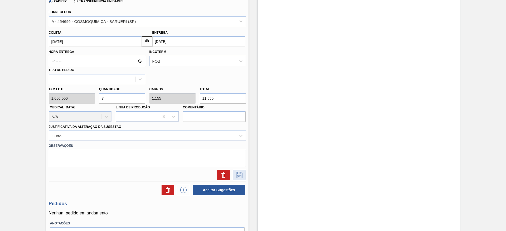
click at [240, 177] on icon at bounding box center [239, 175] width 8 height 6
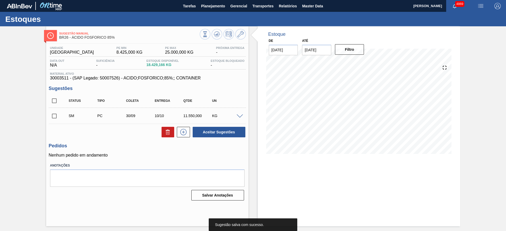
scroll to position [0, 0]
click at [240, 117] on span at bounding box center [239, 117] width 6 height 4
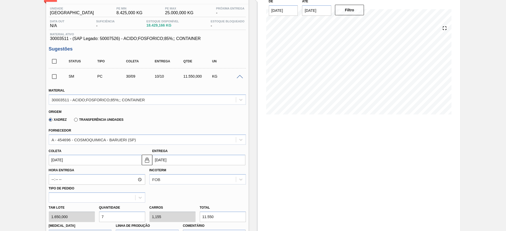
scroll to position [79, 0]
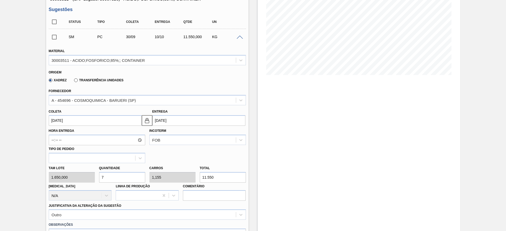
drag, startPoint x: 110, startPoint y: 177, endPoint x: 95, endPoint y: 181, distance: 15.9
click at [95, 181] on div "Tam lote 1.650,000 Quantidade 7 Carros 1,155 Total 11.550 [MEDICAL_DATA] N/A Li…" at bounding box center [147, 182] width 201 height 38
type input "6"
type input "0,99"
type input "9.900"
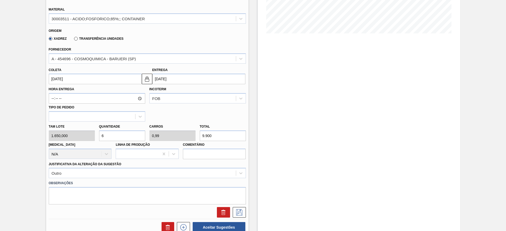
scroll to position [158, 0]
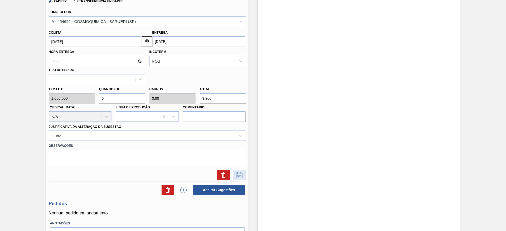
type input "6"
click at [238, 171] on button at bounding box center [238, 175] width 13 height 11
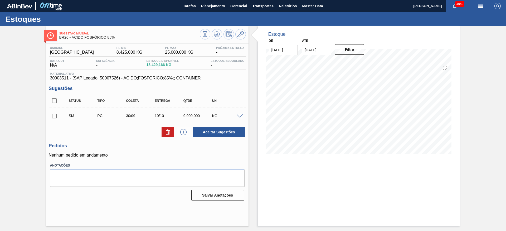
scroll to position [0, 0]
click at [57, 115] on input "checkbox" at bounding box center [54, 116] width 11 height 11
click at [200, 132] on button "Aceitar Sugestões" at bounding box center [218, 132] width 53 height 11
checkbox input "false"
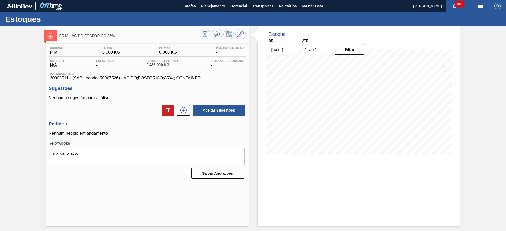
drag, startPoint x: 72, startPoint y: 149, endPoint x: 42, endPoint y: 129, distance: 35.7
click at [39, 138] on div "BR13 - ÁCIDO FOSFÓRICO 85% Unidade Piraí PE MIN 0.000 KG PE MAX 0.000 KG Próxim…" at bounding box center [253, 126] width 506 height 200
type textarea "rodando cerca de 1.500 2000 por mes"
click at [224, 172] on button "Salvar Anotações" at bounding box center [217, 173] width 53 height 11
click at [244, 35] on button at bounding box center [240, 34] width 11 height 11
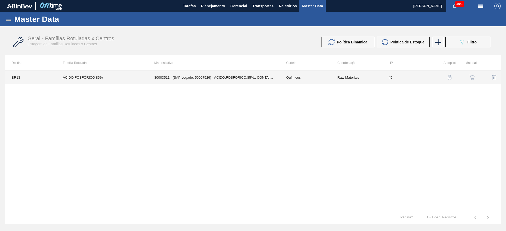
click at [240, 78] on td "30003511 - (SAP Legado: 50007526) - ACIDO;FOSFORICO;85%;; CONTAINER" at bounding box center [214, 77] width 132 height 13
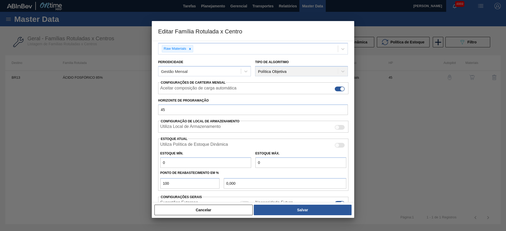
scroll to position [79, 0]
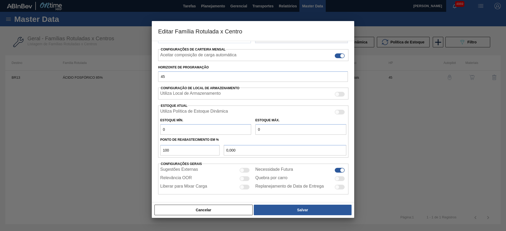
click at [240, 179] on div at bounding box center [242, 178] width 4 height 4
checkbox input "true"
drag, startPoint x: 262, startPoint y: 132, endPoint x: 255, endPoint y: 133, distance: 7.8
click at [255, 133] on input "0" at bounding box center [300, 129] width 91 height 11
type input "1"
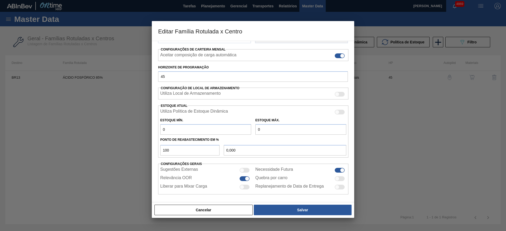
type input "1,000"
type input "10"
type input "10,000"
type input "100"
type input "100,000"
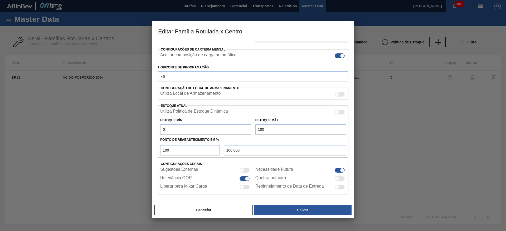
type input "1.000"
type input "1.000,000"
type input "10.000"
type input "10.000,000"
type input "10.000"
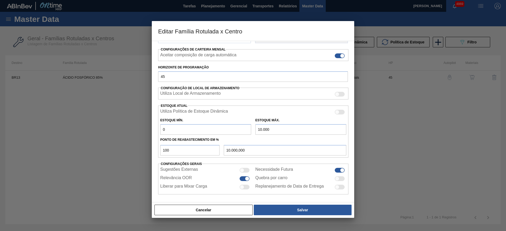
drag, startPoint x: 166, startPoint y: 128, endPoint x: 156, endPoint y: 124, distance: 11.1
click at [156, 124] on div "Carteira Químicos Família Ácido Fosfórico Família Rotulada ÁCIDO FOSFÓRICO 85% …" at bounding box center [253, 122] width 202 height 162
type input "1.500"
click at [311, 216] on div "Cancelar Salvar" at bounding box center [253, 210] width 198 height 12
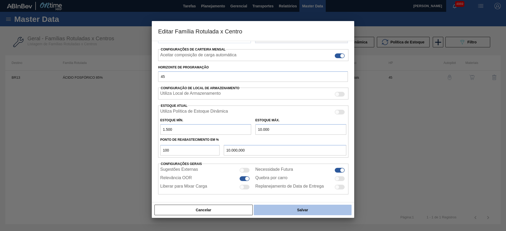
click at [314, 212] on button "Salvar" at bounding box center [303, 210] width 98 height 11
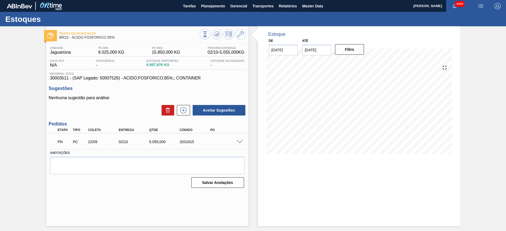
click at [239, 140] on div at bounding box center [240, 142] width 11 height 4
click at [238, 142] on span at bounding box center [239, 142] width 6 height 4
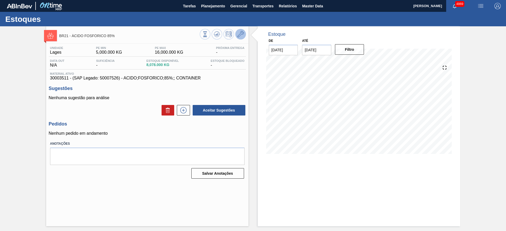
click at [238, 36] on icon at bounding box center [240, 34] width 6 height 6
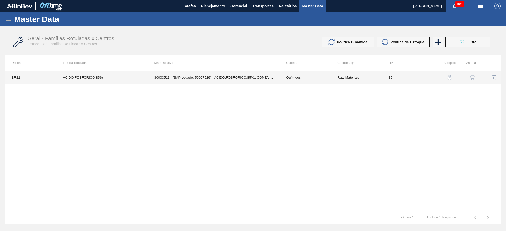
click at [227, 74] on td "30003511 - (SAP Legado: 50007526) - ACIDO;FOSFORICO;85%;; CONTAINER" at bounding box center [214, 77] width 132 height 13
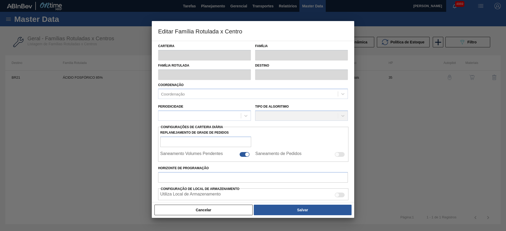
type input "Químicos"
type input "Ácido Fosfórico"
type input "ÁCIDO FOSFÓRICO 85%"
type input "BR21 - Lages"
type input "35"
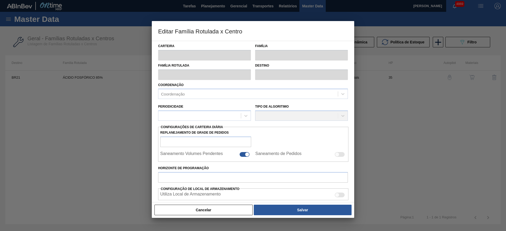
type input "5.000"
type input "16.000"
type input "50"
type input "10.500,000"
checkbox input "true"
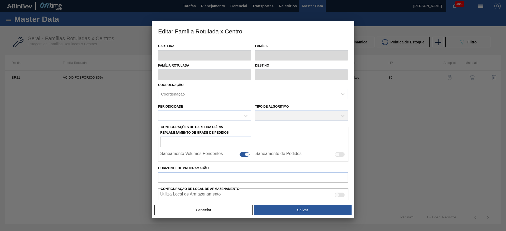
checkbox input "true"
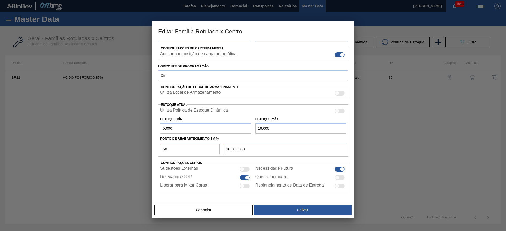
scroll to position [80, 0]
drag, startPoint x: 164, startPoint y: 130, endPoint x: 161, endPoint y: 130, distance: 2.6
click at [161, 130] on input "5.000" at bounding box center [205, 128] width 91 height 11
type input "4.000"
type input "10.000,000"
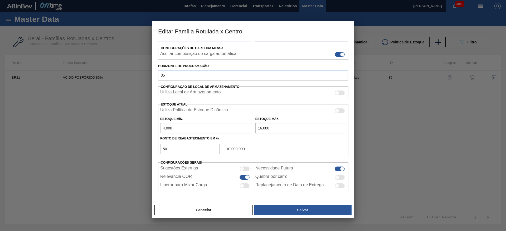
type input "4.000"
click at [261, 130] on input "16.000" at bounding box center [300, 128] width 91 height 11
type input "15.000"
type input "9.500,000"
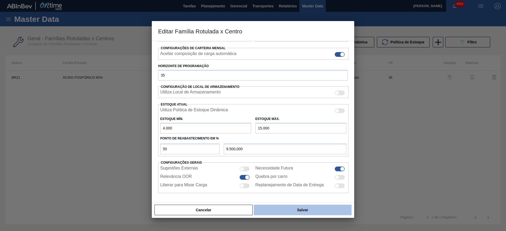
type input "15.000"
click at [283, 209] on button "Salvar" at bounding box center [303, 210] width 98 height 11
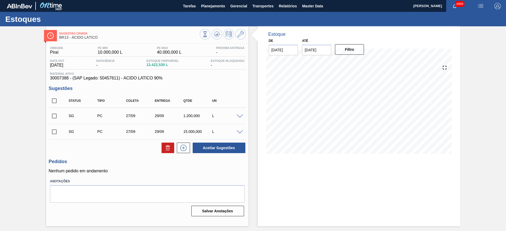
click at [240, 115] on span at bounding box center [239, 117] width 6 height 4
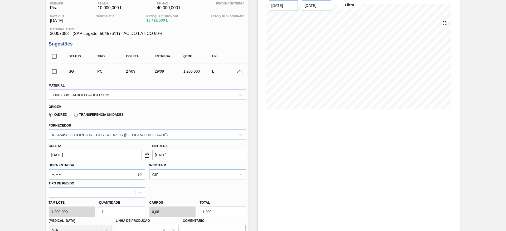
scroll to position [79, 0]
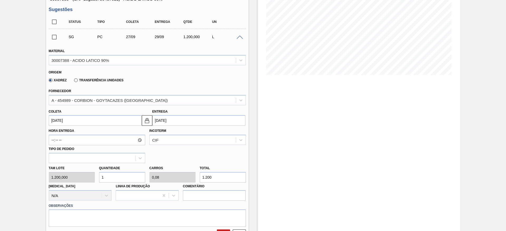
click at [111, 122] on input "[DATE]" at bounding box center [95, 120] width 93 height 11
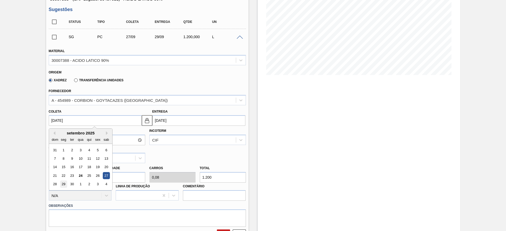
click at [66, 184] on div "29" at bounding box center [63, 184] width 7 height 7
type input "[DATE]"
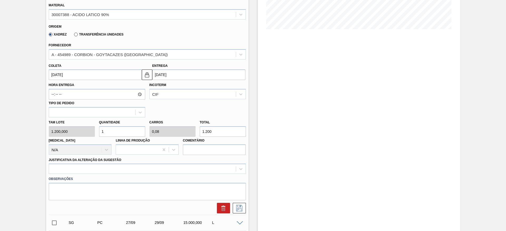
scroll to position [158, 0]
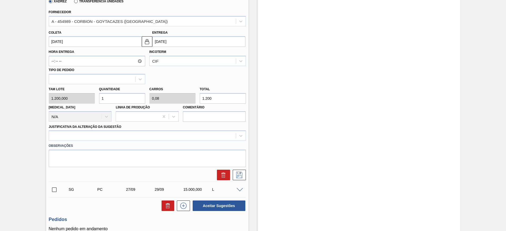
click at [92, 96] on div "Tam lote 1.200,000 Quantidade 1 Carros 0,08 Total 1.200 [MEDICAL_DATA] N/A Linh…" at bounding box center [147, 103] width 201 height 38
type input "7"
type input "0,56"
type input "8.400"
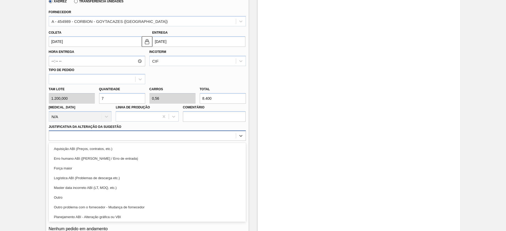
click at [124, 135] on div at bounding box center [142, 136] width 187 height 8
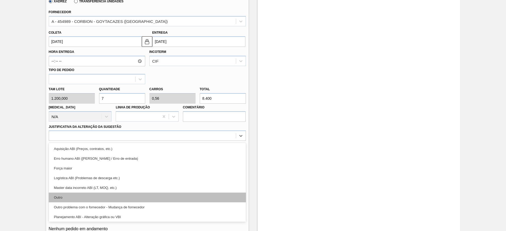
click at [120, 201] on div "Outro" at bounding box center [147, 198] width 197 height 10
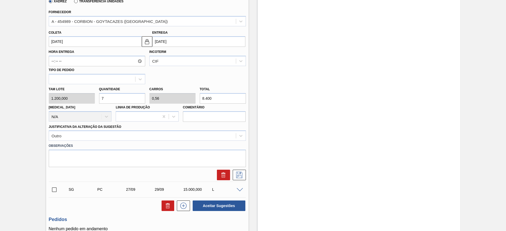
drag, startPoint x: 105, startPoint y: 100, endPoint x: 97, endPoint y: 101, distance: 8.7
click at [97, 101] on div "Quantidade 7" at bounding box center [122, 95] width 50 height 18
type input "8"
type input "0,64"
type input "9.600"
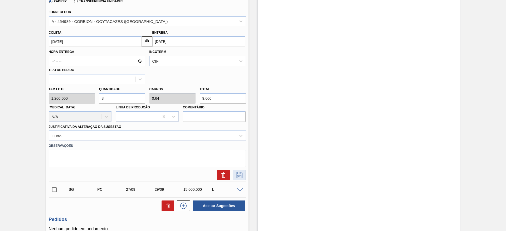
type input "8"
click at [240, 173] on icon at bounding box center [238, 174] width 3 height 4
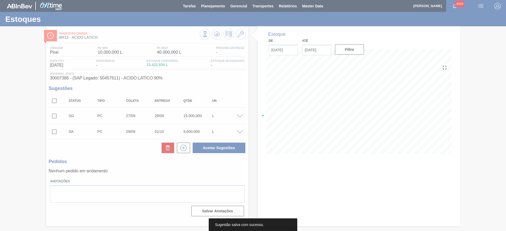
scroll to position [0, 0]
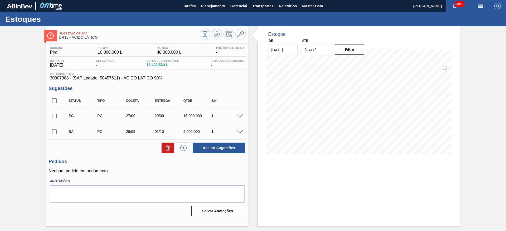
click at [239, 131] on span at bounding box center [239, 132] width 6 height 4
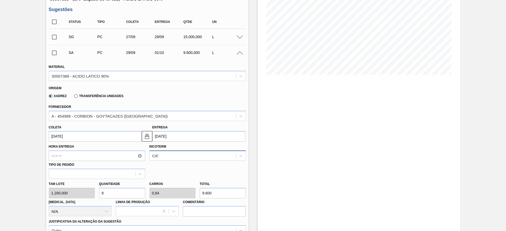
scroll to position [158, 0]
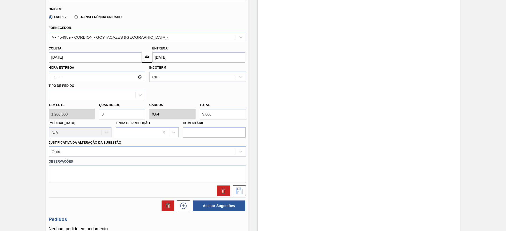
drag, startPoint x: 113, startPoint y: 113, endPoint x: 100, endPoint y: 114, distance: 14.0
click at [100, 114] on input "8" at bounding box center [122, 114] width 46 height 11
type input "1"
type input "0,08"
type input "1.200"
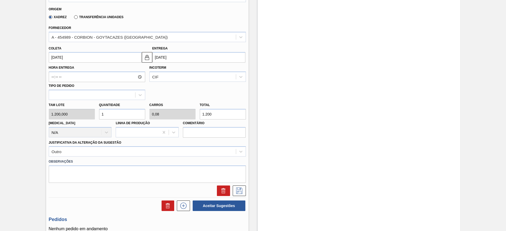
type input "10"
type input "0,8"
type input "12.000"
type input "10"
click at [238, 186] on button at bounding box center [238, 191] width 13 height 11
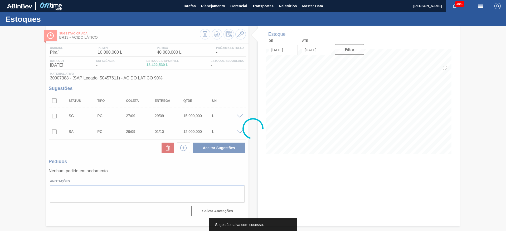
scroll to position [0, 0]
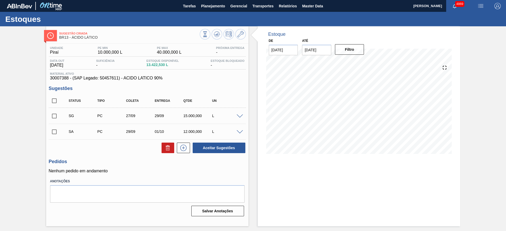
click at [56, 116] on input "checkbox" at bounding box center [54, 116] width 11 height 11
click at [54, 116] on input "checkbox" at bounding box center [54, 116] width 11 height 11
checkbox input "false"
click at [56, 134] on input "checkbox" at bounding box center [54, 131] width 11 height 11
click at [208, 151] on button "Aceitar Sugestões" at bounding box center [218, 148] width 53 height 11
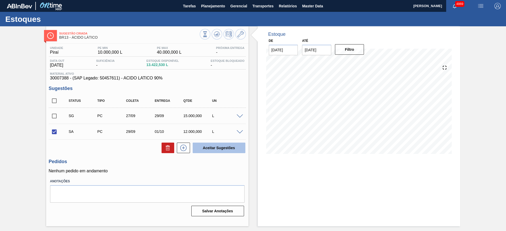
checkbox input "false"
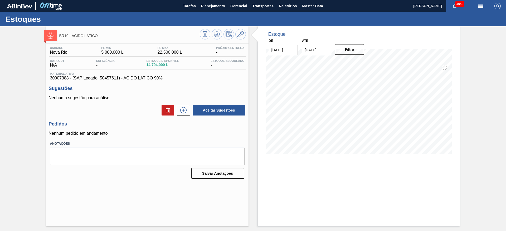
click at [181, 116] on div "Aceitar Sugestões" at bounding box center [147, 111] width 197 height 12
click at [182, 110] on icon at bounding box center [183, 110] width 8 height 6
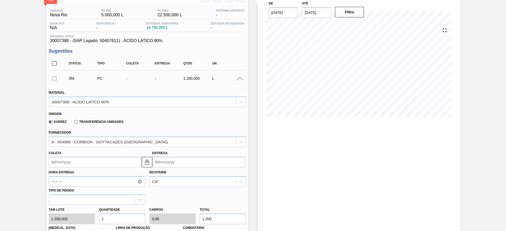
scroll to position [79, 0]
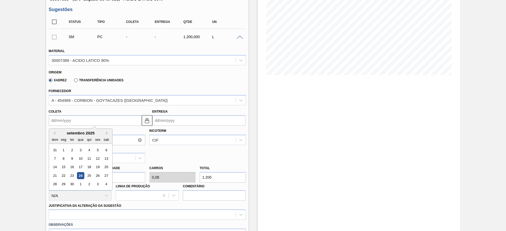
click at [88, 122] on input "Coleta" at bounding box center [95, 120] width 93 height 11
click at [65, 183] on div "29" at bounding box center [63, 184] width 7 height 7
type input "[DATE]"
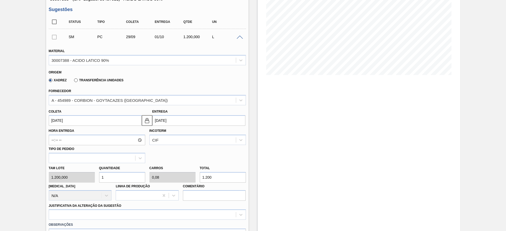
drag, startPoint x: 114, startPoint y: 176, endPoint x: 99, endPoint y: 174, distance: 15.6
click at [99, 174] on input "1" at bounding box center [122, 177] width 46 height 11
type input "5"
type input "0,4"
type input "6.000"
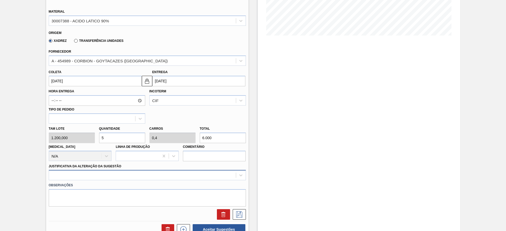
type input "5"
click at [119, 172] on div at bounding box center [147, 175] width 197 height 10
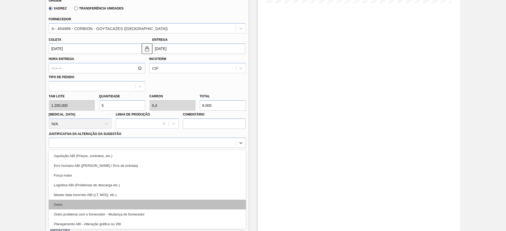
click at [117, 201] on div "Outro" at bounding box center [147, 205] width 197 height 10
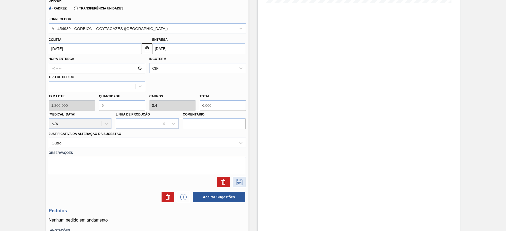
click at [242, 183] on icon at bounding box center [239, 182] width 8 height 6
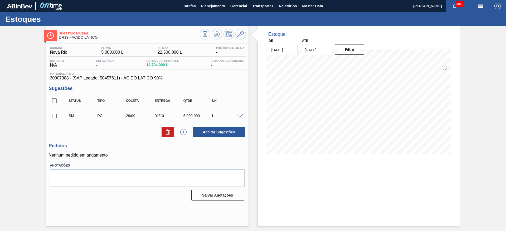
scroll to position [0, 0]
click at [52, 117] on input "checkbox" at bounding box center [54, 116] width 11 height 11
click at [198, 131] on button "Aceitar Sugestões" at bounding box center [218, 132] width 53 height 11
checkbox input "false"
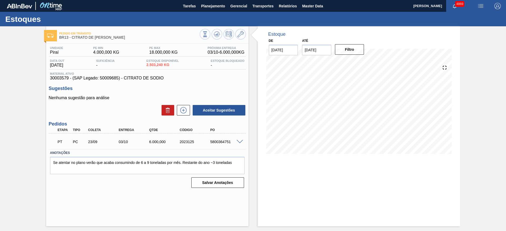
click at [240, 143] on span at bounding box center [239, 142] width 6 height 4
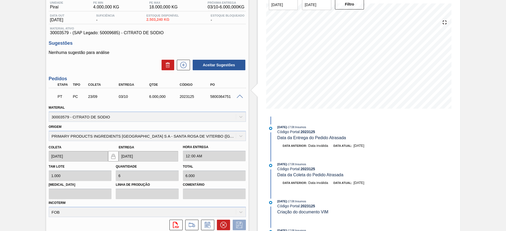
scroll to position [10, 0]
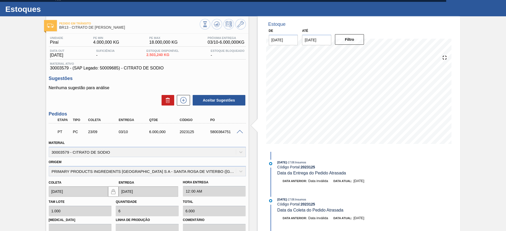
click at [240, 132] on span at bounding box center [239, 132] width 6 height 4
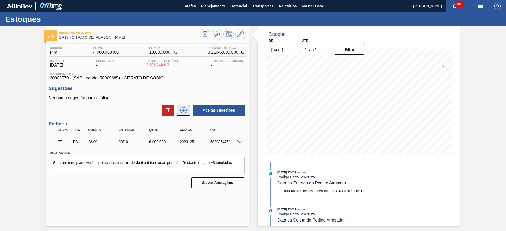
click at [185, 111] on icon at bounding box center [183, 110] width 8 height 6
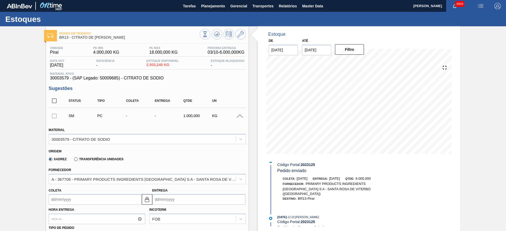
scroll to position [79, 0]
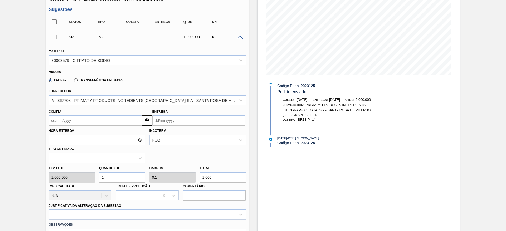
click at [94, 181] on div "Tam lote 1.000,000 Quantidade 1 Carros 0,1 Total 1.000 [MEDICAL_DATA] N/A Linha…" at bounding box center [147, 182] width 201 height 38
type input "4"
type input "0,4"
type input "4.000"
type input "4"
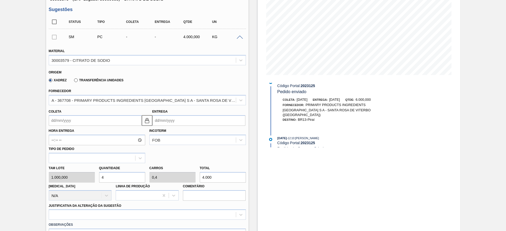
click at [93, 120] on input "Coleta" at bounding box center [95, 120] width 93 height 11
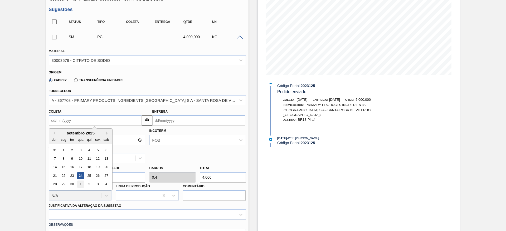
click at [78, 184] on div "1" at bounding box center [80, 184] width 7 height 7
type input "[DATE]"
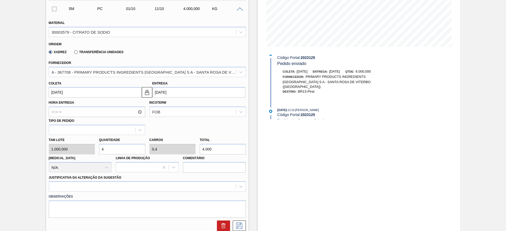
scroll to position [158, 0]
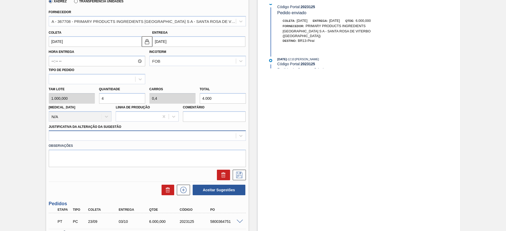
click at [118, 133] on div at bounding box center [142, 136] width 187 height 8
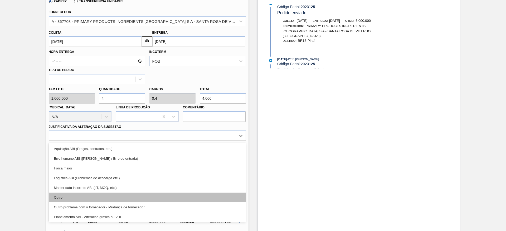
click at [115, 197] on div "Outro" at bounding box center [147, 198] width 197 height 10
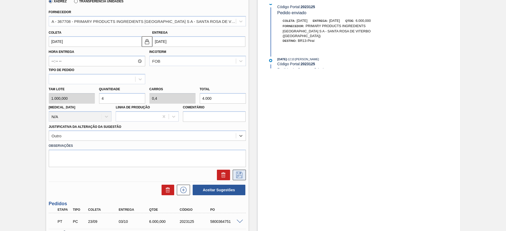
click at [238, 174] on icon at bounding box center [239, 175] width 8 height 6
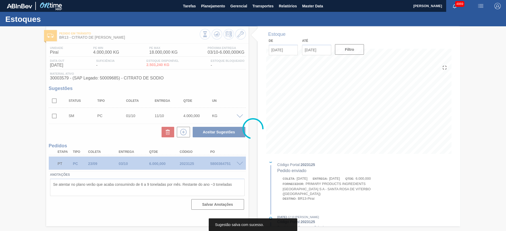
scroll to position [0, 0]
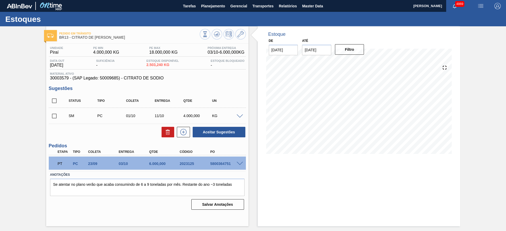
click at [55, 116] on input "checkbox" at bounding box center [54, 116] width 11 height 11
click at [236, 130] on button "Aceitar Sugestões" at bounding box center [218, 132] width 53 height 11
checkbox input "false"
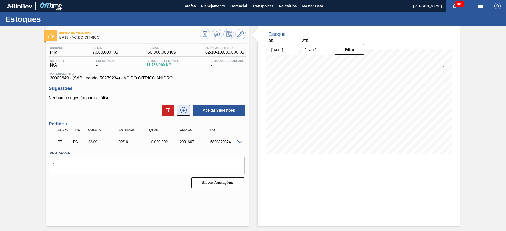
click at [189, 111] on button at bounding box center [183, 110] width 13 height 11
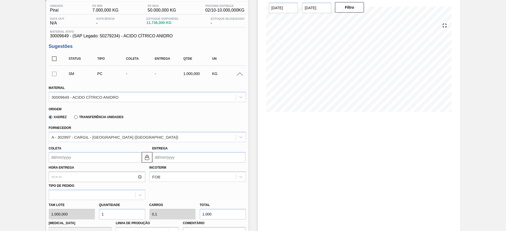
scroll to position [79, 0]
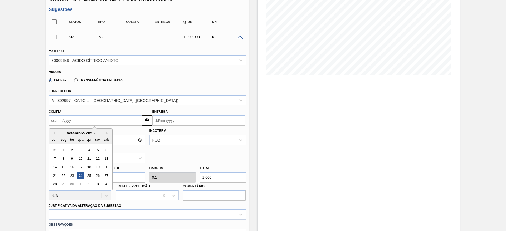
click at [79, 119] on input "Coleta" at bounding box center [95, 120] width 93 height 11
click at [81, 187] on div "1" at bounding box center [80, 184] width 7 height 7
type input "[DATE]"
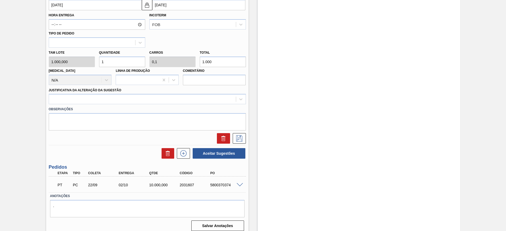
scroll to position [197, 0]
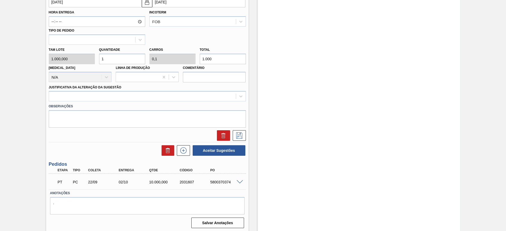
click at [90, 55] on div "Tam lote 1.000,000 Quantidade 1 Carros 0,1 Total 1.000 Doca N/A Linha de Produç…" at bounding box center [147, 64] width 201 height 38
type input "7"
type input "0,7"
type input "7.000"
drag, startPoint x: 171, startPoint y: 99, endPoint x: 167, endPoint y: 103, distance: 5.4
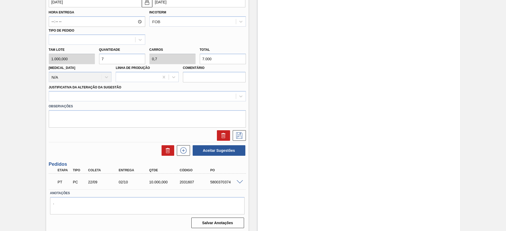
click at [170, 99] on div at bounding box center [142, 97] width 187 height 8
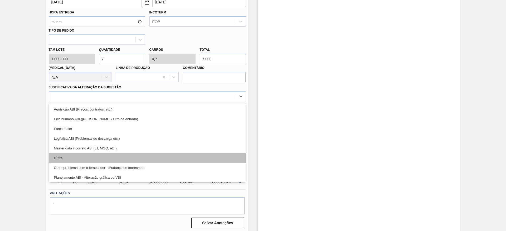
click at [113, 161] on div "Outro" at bounding box center [147, 158] width 197 height 10
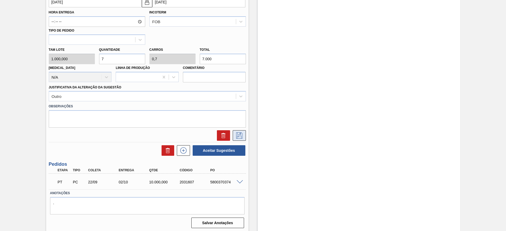
click at [237, 134] on icon at bounding box center [239, 135] width 8 height 6
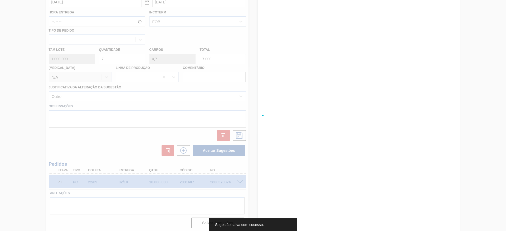
scroll to position [0, 0]
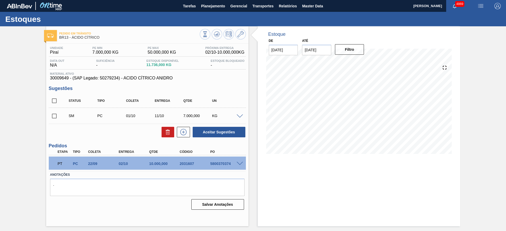
click at [240, 115] on span at bounding box center [239, 117] width 6 height 4
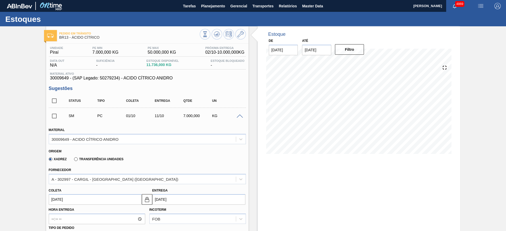
scroll to position [79, 0]
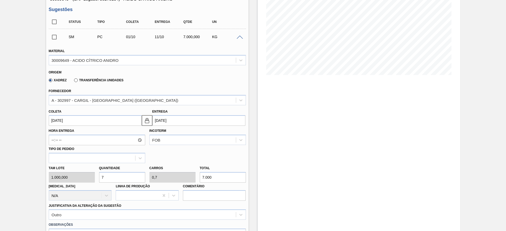
drag, startPoint x: 112, startPoint y: 173, endPoint x: 95, endPoint y: 176, distance: 16.6
click at [95, 176] on div "Tam lote 1.000,000 Quantidade 7 Carros 0,7 Total 7.000 Doca N/A Linha de Produç…" at bounding box center [147, 182] width 201 height 38
type input "8"
type input "0,8"
type input "8.000"
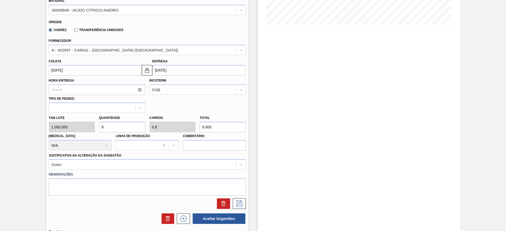
scroll to position [158, 0]
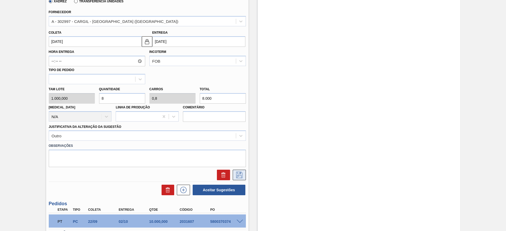
type input "8"
click at [238, 176] on icon at bounding box center [239, 175] width 8 height 6
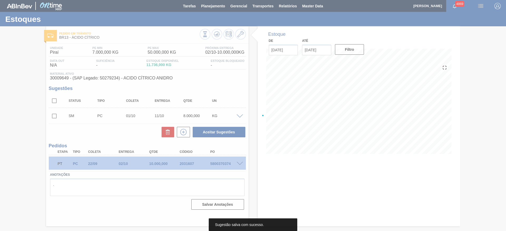
scroll to position [0, 0]
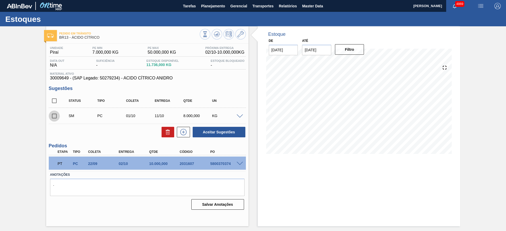
click at [56, 116] on input "checkbox" at bounding box center [54, 116] width 11 height 11
click at [216, 133] on button "Aceitar Sugestões" at bounding box center [218, 132] width 53 height 11
checkbox input "false"
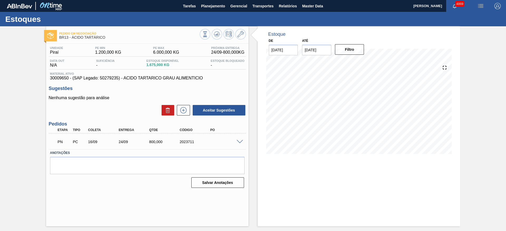
click at [240, 142] on span at bounding box center [239, 142] width 6 height 4
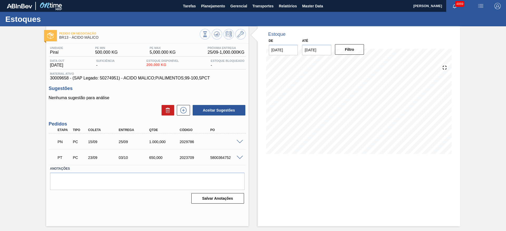
click at [239, 142] on span at bounding box center [239, 142] width 6 height 4
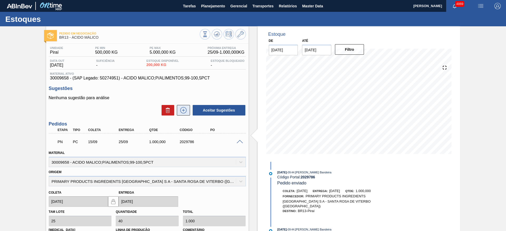
click at [182, 110] on icon at bounding box center [183, 110] width 8 height 6
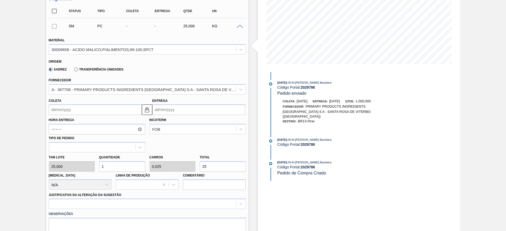
scroll to position [118, 0]
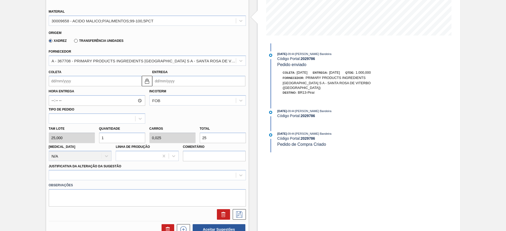
drag, startPoint x: 108, startPoint y: 139, endPoint x: 95, endPoint y: 140, distance: 13.2
click at [95, 140] on div "Tam lote 25,000 Quantidade 1 Carros 0,025 Total 25 Doca N/A Linha de Produção C…" at bounding box center [147, 143] width 201 height 38
type input "4"
type input "0,1"
type input "100"
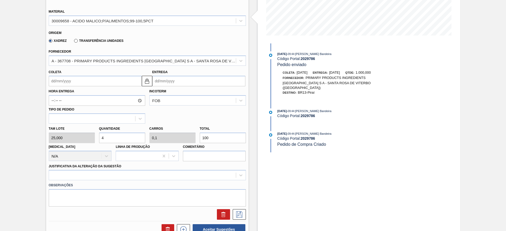
drag, startPoint x: 109, startPoint y: 137, endPoint x: 97, endPoint y: 135, distance: 12.3
click at [97, 135] on div "Quantidade 4" at bounding box center [122, 134] width 50 height 18
drag, startPoint x: 218, startPoint y: 137, endPoint x: 184, endPoint y: 132, distance: 34.7
click at [184, 132] on div "Tam lote 25,000 Quantidade 4 Carros 0,1 Total 100 Doca N/A Linha de Produção Co…" at bounding box center [147, 143] width 201 height 38
type input "0,16"
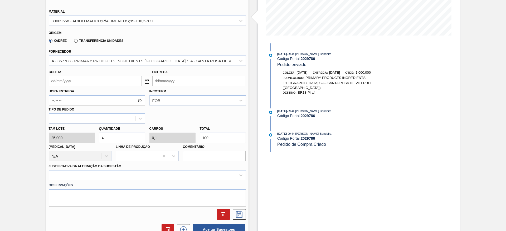
type input "0,004"
type input "4"
type input "0"
type input "0,2"
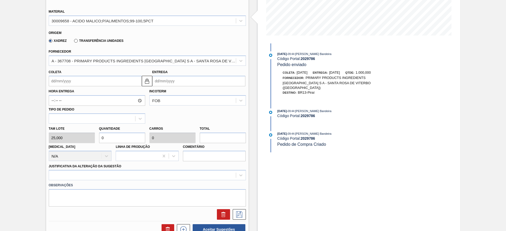
type input "0,005"
type input "5"
type input "2"
type input "0,05"
type input "50"
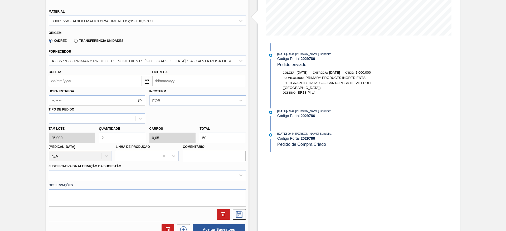
type input "20"
type input "0,5"
type input "500"
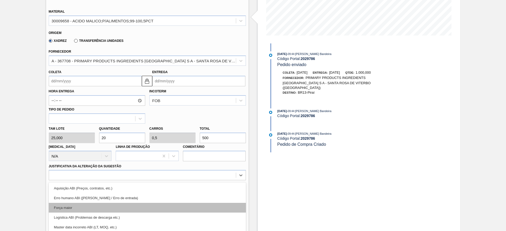
drag, startPoint x: 115, startPoint y: 174, endPoint x: 112, endPoint y: 180, distance: 5.7
click at [113, 175] on div "option Força maior focused, 3 of 18. 18 results available. Use Up and Down to c…" at bounding box center [147, 175] width 197 height 10
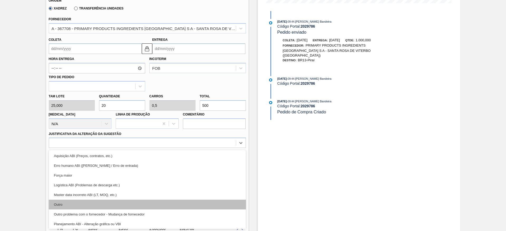
click at [110, 205] on div "Outro" at bounding box center [147, 205] width 197 height 10
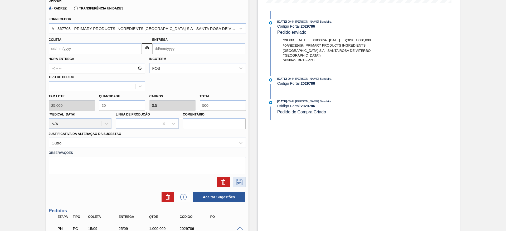
click at [235, 184] on icon at bounding box center [239, 182] width 8 height 6
click at [61, 51] on input "Coleta" at bounding box center [95, 48] width 93 height 11
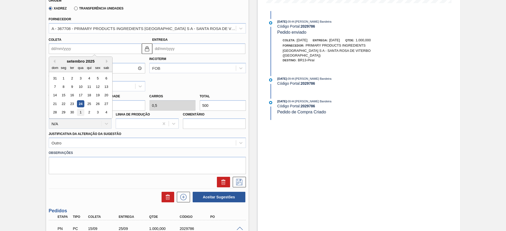
click at [78, 109] on div "1" at bounding box center [80, 112] width 7 height 7
type input "01/10/2025"
type input "11/10/2025"
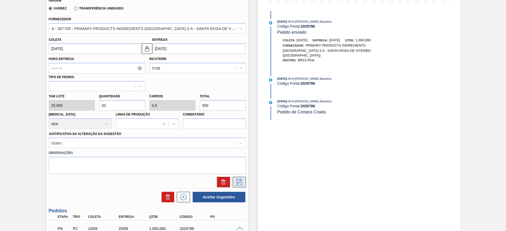
click at [241, 185] on icon at bounding box center [239, 182] width 6 height 6
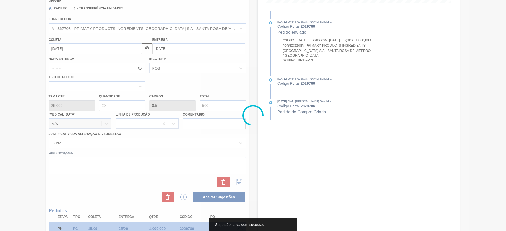
scroll to position [0, 0]
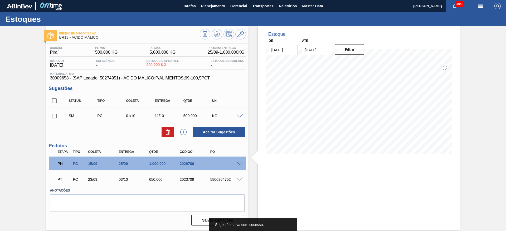
click at [57, 117] on input "checkbox" at bounding box center [54, 116] width 11 height 11
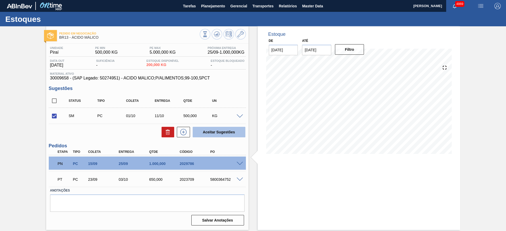
click at [228, 133] on button "Aceitar Sugestões" at bounding box center [218, 132] width 53 height 11
checkbox input "false"
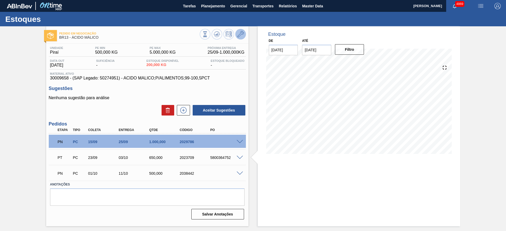
click at [244, 34] on button at bounding box center [240, 34] width 11 height 11
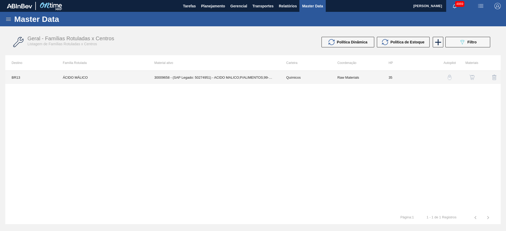
click at [236, 76] on td "30009658 - (SAP Legado: 50274951) - ACIDO MALICO;P/ALIMENTOS;99-100,5PCT" at bounding box center [214, 77] width 132 height 13
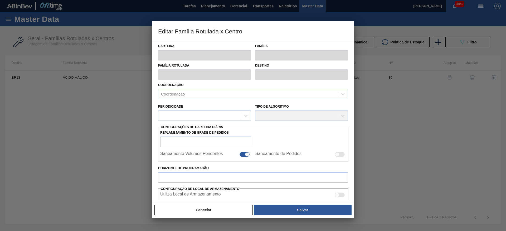
scroll to position [79, 0]
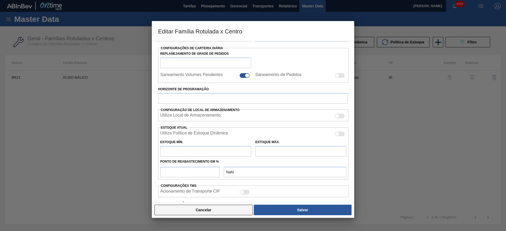
click at [187, 207] on button "Cancelar" at bounding box center [203, 210] width 98 height 11
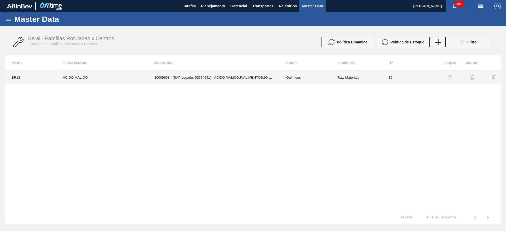
click at [198, 75] on td "30009658 - (SAP Legado: 50274951) - ACIDO MALICO;P/ALIMENTOS;99-100,5PCT" at bounding box center [214, 77] width 132 height 13
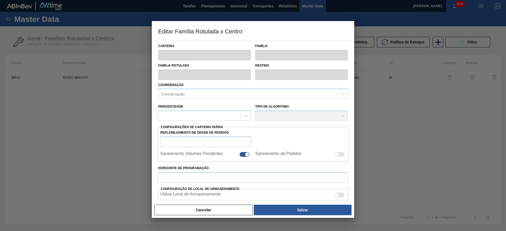
scroll to position [128, 0]
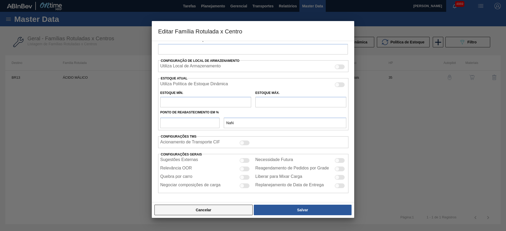
click at [209, 211] on button "Cancelar" at bounding box center [203, 210] width 98 height 11
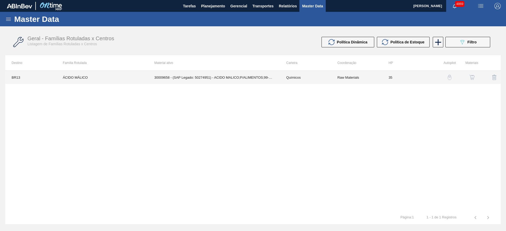
click at [82, 78] on td "ÁCIDO MÁLICO" at bounding box center [101, 77] width 91 height 13
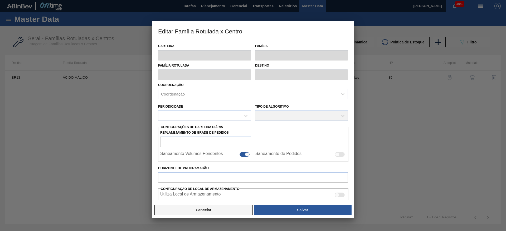
click at [189, 212] on button "Cancelar" at bounding box center [203, 210] width 98 height 11
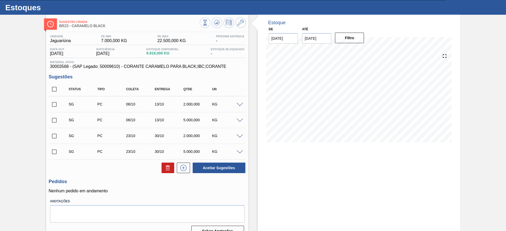
scroll to position [21, 0]
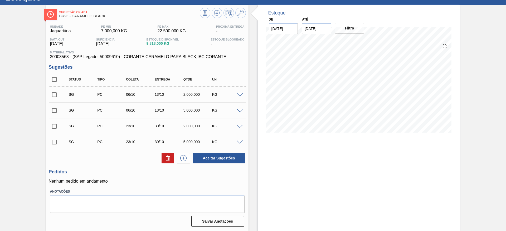
click at [238, 94] on span at bounding box center [239, 95] width 6 height 4
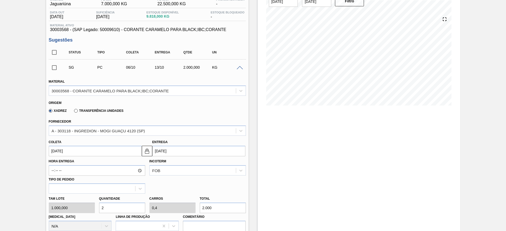
scroll to position [61, 0]
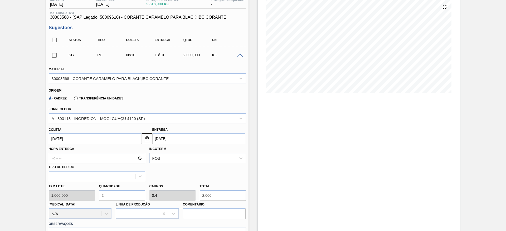
click at [88, 193] on div "Tam lote 1.000,000 Quantidade 2 Carros 0,4 Total 2.000 [MEDICAL_DATA] N/A Linha…" at bounding box center [147, 200] width 201 height 38
type input "3"
type input "0,6"
type input "3.000"
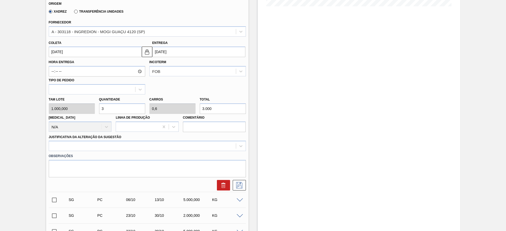
scroll to position [179, 0]
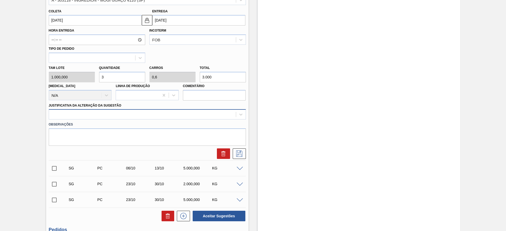
click at [194, 119] on div at bounding box center [147, 114] width 197 height 10
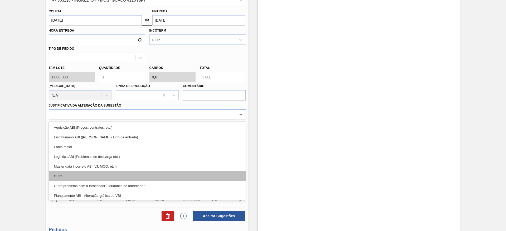
click at [186, 179] on div "Outro" at bounding box center [147, 176] width 197 height 10
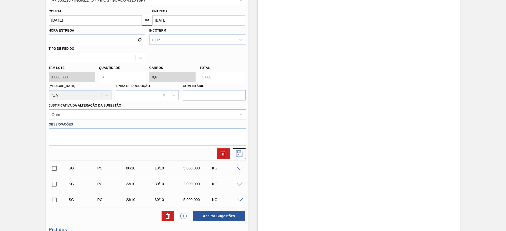
click at [91, 73] on div "Tam lote 1.000,000 Quantidade 3 Carros 0,6 Total 3.000 [MEDICAL_DATA] N/A Linha…" at bounding box center [147, 82] width 201 height 38
type input "5"
type input "1"
type input "5.000"
type input "5"
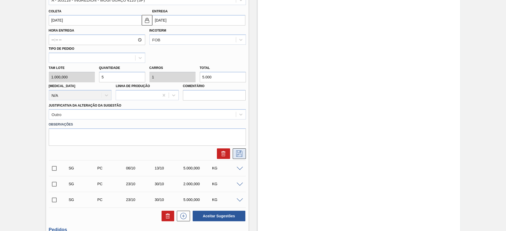
click at [237, 153] on icon at bounding box center [239, 154] width 6 height 6
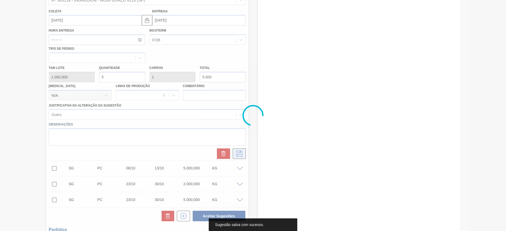
scroll to position [0, 0]
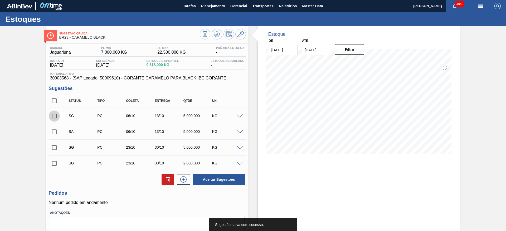
click at [55, 114] on input "checkbox" at bounding box center [54, 116] width 11 height 11
click at [240, 115] on span at bounding box center [239, 117] width 6 height 4
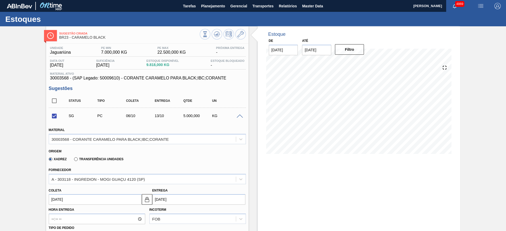
click at [240, 115] on span at bounding box center [239, 117] width 6 height 4
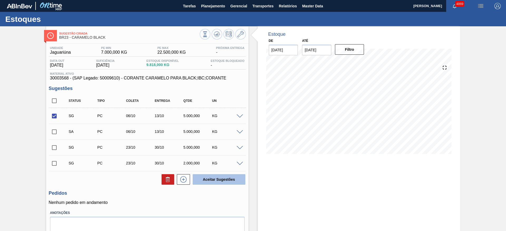
click at [234, 178] on button "Aceitar Sugestões" at bounding box center [218, 179] width 53 height 11
checkbox input "false"
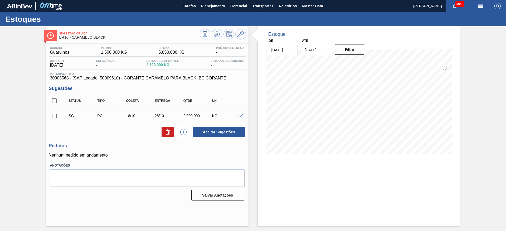
click at [241, 115] on span at bounding box center [239, 117] width 6 height 4
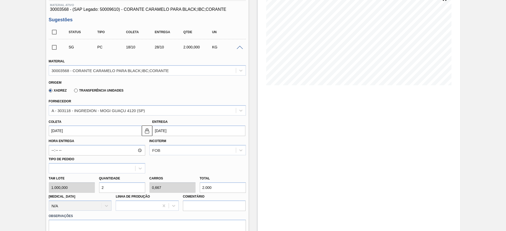
scroll to position [79, 0]
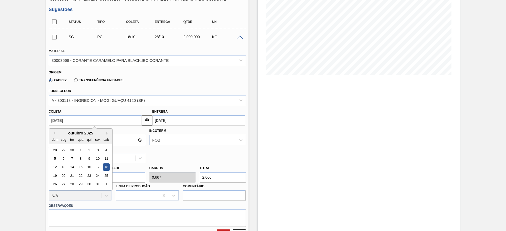
click at [97, 120] on input "[DATE]" at bounding box center [95, 120] width 93 height 11
click at [88, 150] on div "2" at bounding box center [88, 150] width 7 height 7
type input "[DATE]"
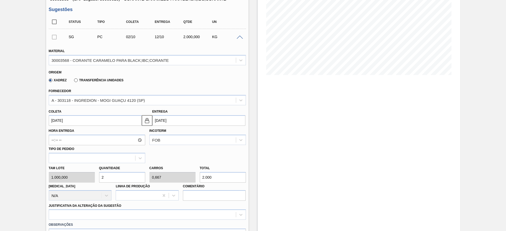
drag, startPoint x: 69, startPoint y: 119, endPoint x: 71, endPoint y: 122, distance: 3.4
click at [70, 120] on input "[DATE]" at bounding box center [95, 120] width 93 height 11
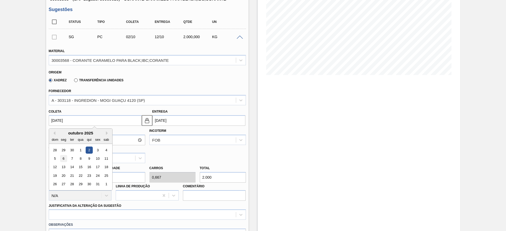
click at [64, 156] on div "6" at bounding box center [63, 158] width 7 height 7
type input "06/10/2025"
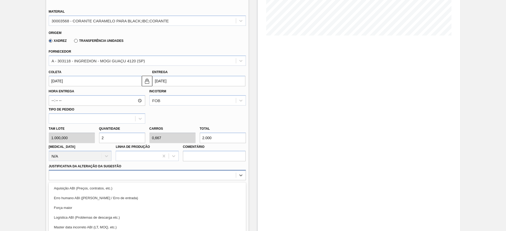
click at [112, 173] on div "option Força maior focused, 3 of 18. 18 results available. Use Up and Down to c…" at bounding box center [147, 175] width 197 height 10
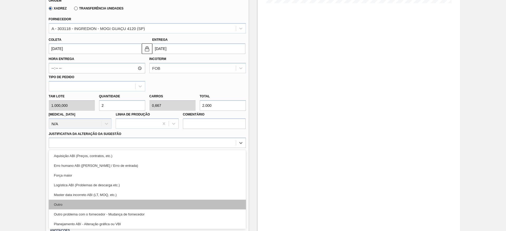
click at [108, 201] on div "Outro" at bounding box center [147, 205] width 197 height 10
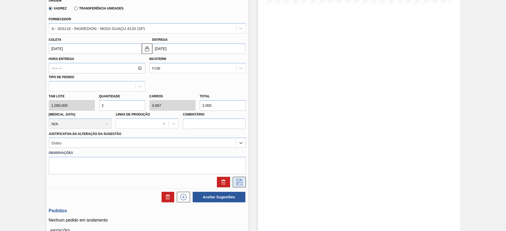
click at [235, 180] on icon at bounding box center [239, 182] width 8 height 6
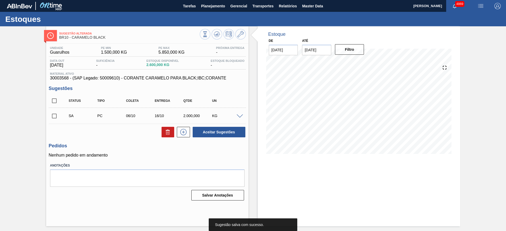
scroll to position [0, 0]
click at [240, 116] on span at bounding box center [239, 117] width 6 height 4
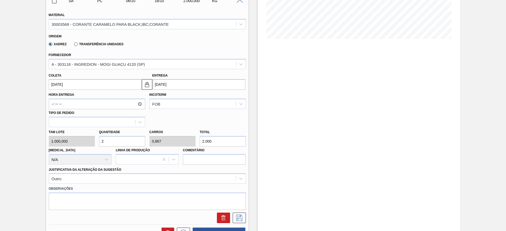
scroll to position [118, 0]
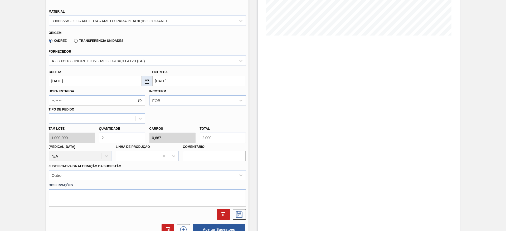
click at [149, 81] on img at bounding box center [147, 81] width 6 height 6
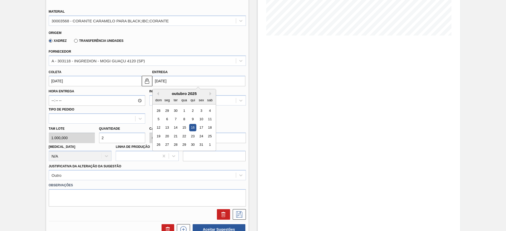
click at [160, 82] on input "16/10/2025" at bounding box center [198, 81] width 93 height 11
click at [203, 118] on div "10" at bounding box center [200, 119] width 7 height 7
type input "10/10/2025"
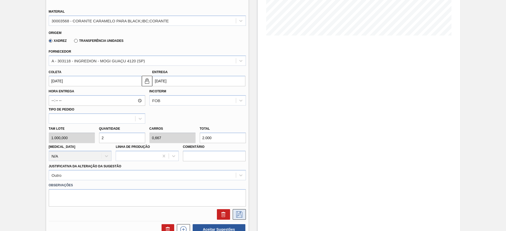
click at [238, 212] on icon at bounding box center [239, 214] width 8 height 6
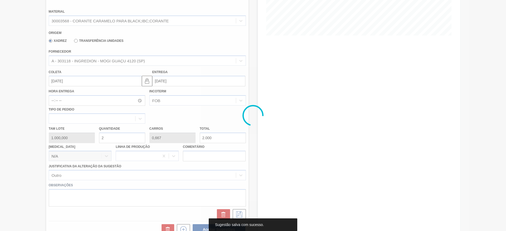
scroll to position [0, 0]
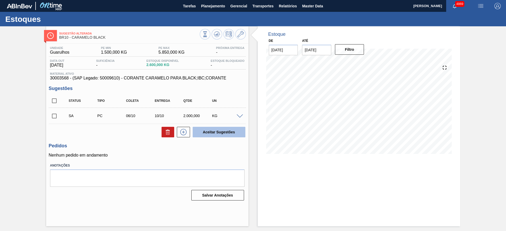
click at [225, 134] on button "Aceitar Sugestões" at bounding box center [218, 132] width 53 height 11
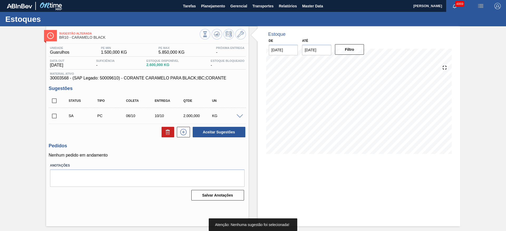
click at [55, 115] on input "checkbox" at bounding box center [54, 116] width 11 height 11
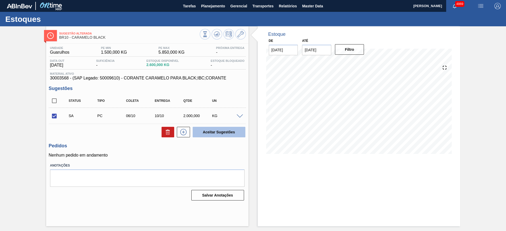
click at [211, 128] on button "Aceitar Sugestões" at bounding box center [218, 132] width 53 height 11
checkbox input "false"
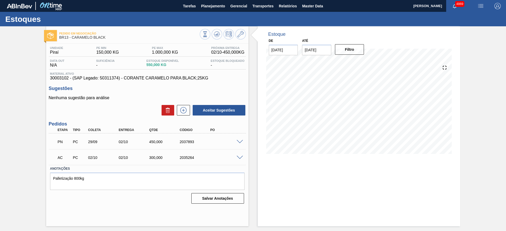
click at [239, 157] on span at bounding box center [239, 158] width 6 height 4
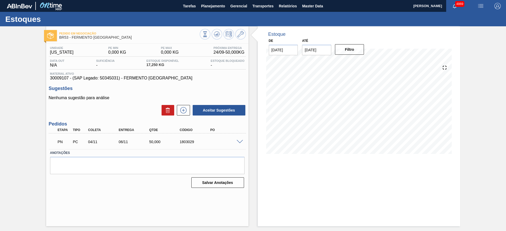
click at [238, 142] on span at bounding box center [239, 142] width 6 height 4
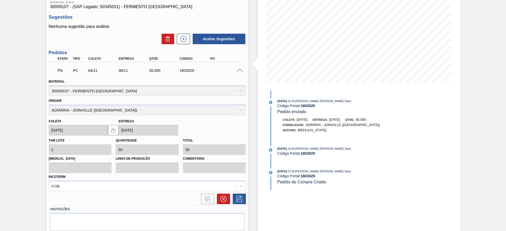
scroll to position [79, 0]
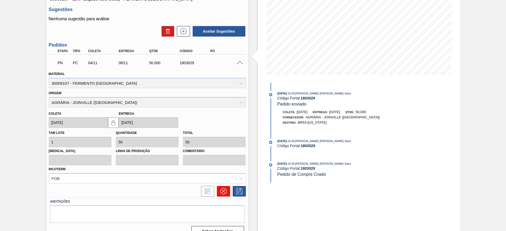
click at [222, 192] on icon at bounding box center [223, 191] width 6 height 6
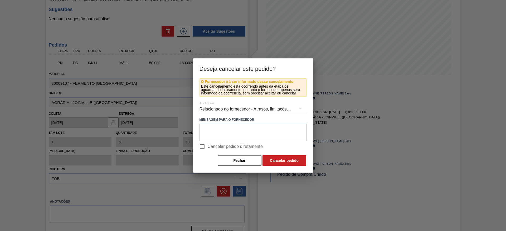
click at [253, 107] on div "Relacionado ao fornecedor - Atrasos, limitações de capacidade, etc." at bounding box center [252, 109] width 107 height 15
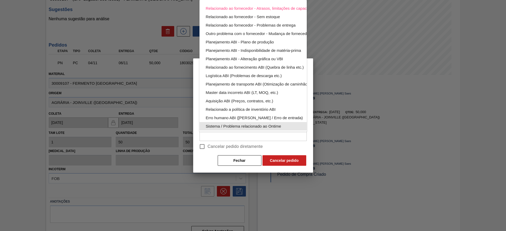
scroll to position [34, 0]
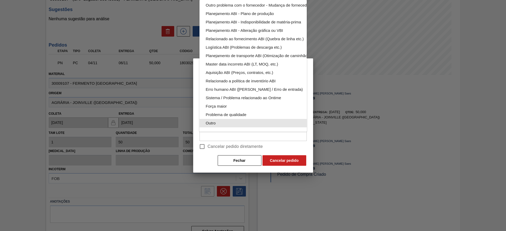
click at [241, 120] on div "Outro" at bounding box center [265, 123] width 119 height 8
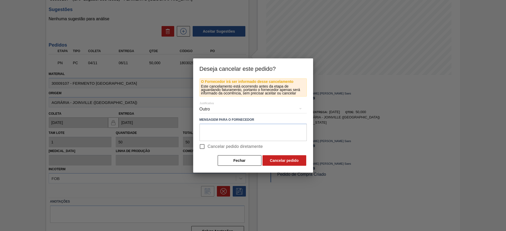
click at [202, 146] on input "Cancelar pedido diretamente" at bounding box center [201, 146] width 11 height 11
checkbox input "true"
click at [273, 158] on button "Cancelar pedido" at bounding box center [284, 160] width 44 height 11
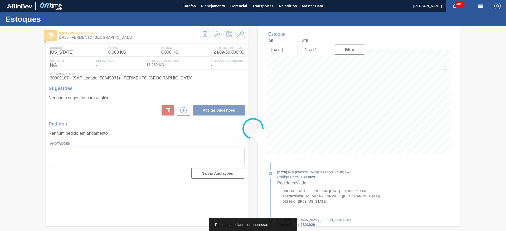
scroll to position [0, 0]
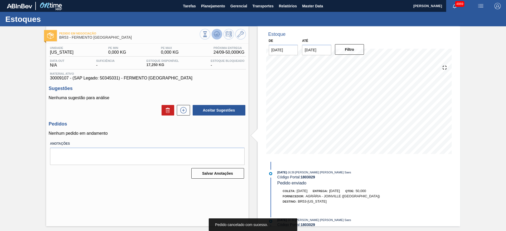
click at [219, 37] on icon at bounding box center [217, 34] width 6 height 6
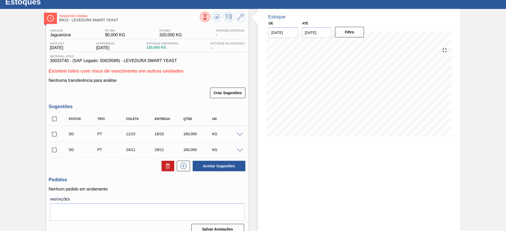
scroll to position [25, 0]
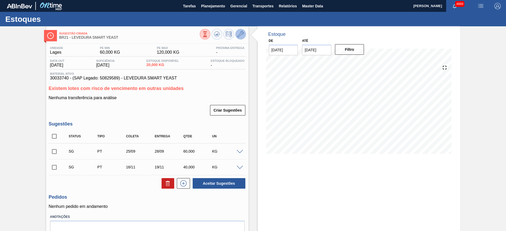
click at [239, 35] on icon at bounding box center [240, 34] width 6 height 6
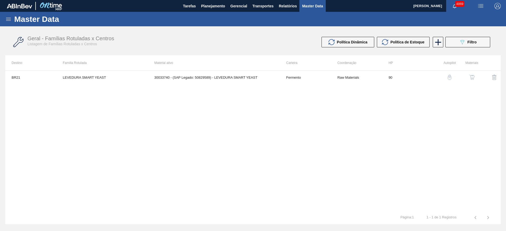
click at [472, 79] on img "button" at bounding box center [471, 77] width 5 height 5
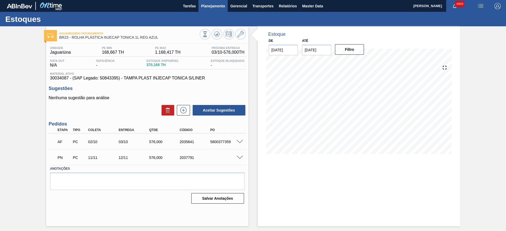
click at [221, 2] on button "Planejamento" at bounding box center [212, 6] width 29 height 12
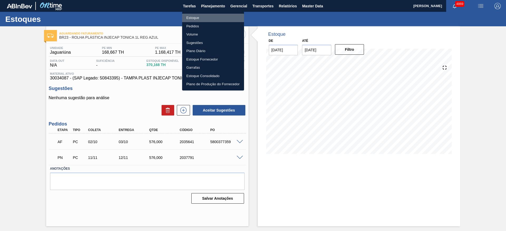
click at [192, 15] on li "Estoque" at bounding box center [213, 18] width 62 height 8
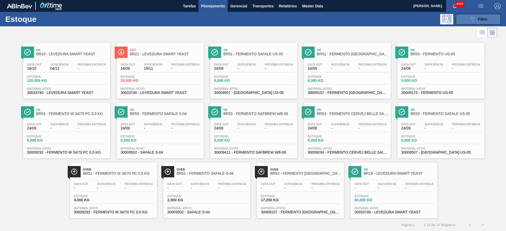
click at [496, 19] on button "089F7B8B-B2A5-4AFE-B5C0-19BA573D28AC Filtro" at bounding box center [477, 19] width 45 height 11
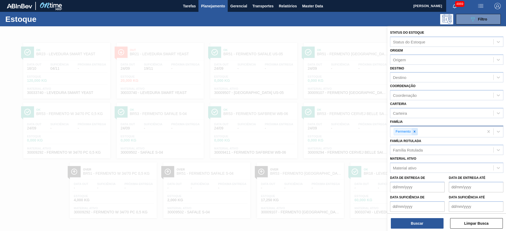
click at [414, 131] on icon at bounding box center [414, 132] width 2 height 2
click at [421, 168] on div "Material ativo" at bounding box center [441, 167] width 103 height 8
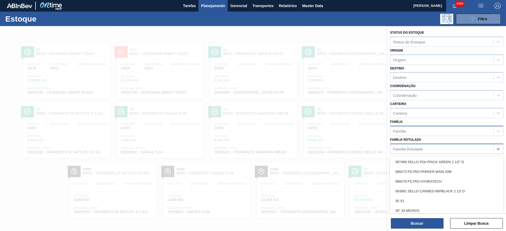
click at [416, 150] on div "Família Rotulada" at bounding box center [408, 149] width 30 height 4
type Rotulada "beta"
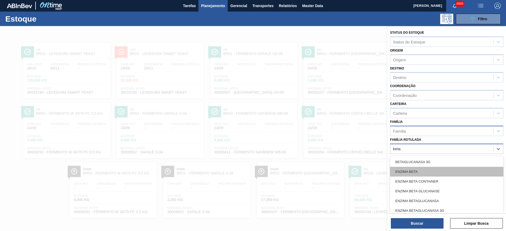
click at [418, 172] on div "ENZIMA BETA" at bounding box center [446, 172] width 113 height 10
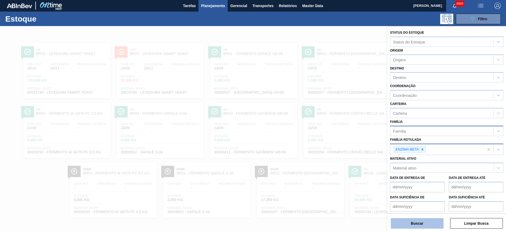
click at [417, 222] on button "Buscar" at bounding box center [416, 223] width 53 height 11
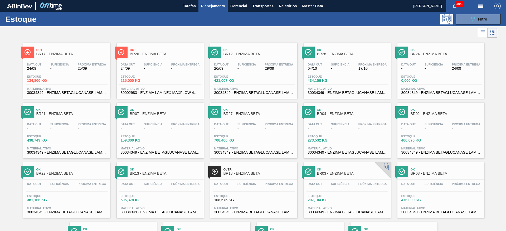
click at [181, 65] on span "Próxima Entrega" at bounding box center [185, 64] width 28 height 3
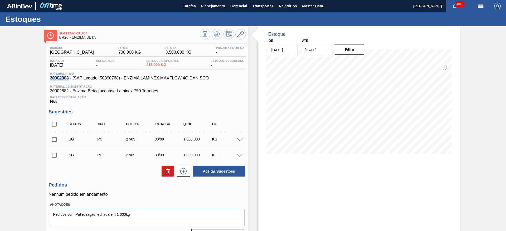
drag, startPoint x: 48, startPoint y: 79, endPoint x: 67, endPoint y: 81, distance: 19.1
click at [67, 81] on div "Material ativo 30002983 - (SAP Legado: 50390768) - ENZIMA LAMINEX MAXFLOW 4G DA…" at bounding box center [147, 77] width 197 height 10
drag, startPoint x: 50, startPoint y: 77, endPoint x: 68, endPoint y: 79, distance: 17.4
click at [68, 79] on span "30002983 - (SAP Legado: 50390768) - ENZIMA LAMINEX MAXFLOW 4G DANISCO" at bounding box center [129, 78] width 159 height 5
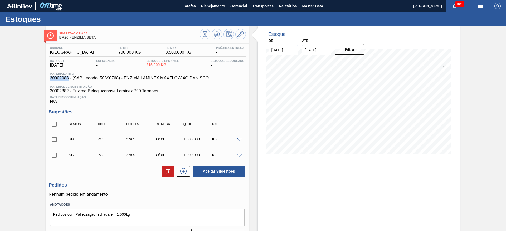
copy span "30002983"
